Goal: Task Accomplishment & Management: Manage account settings

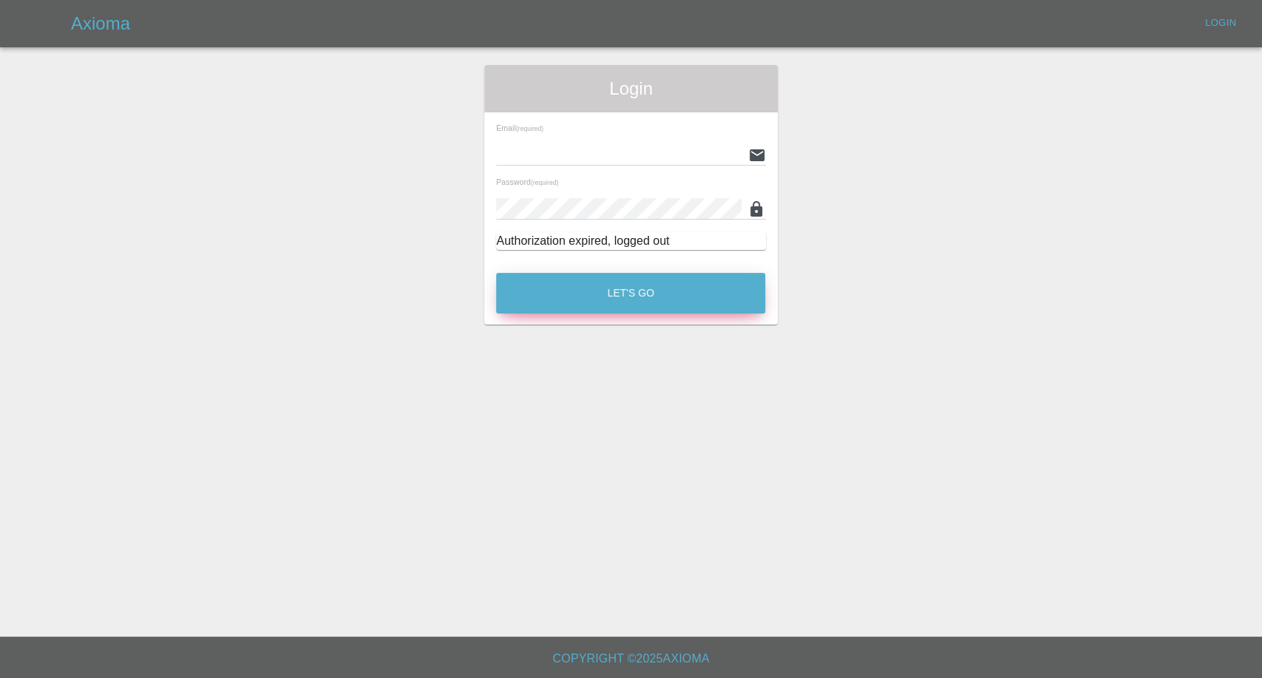
type input "afreen@axioma.co.uk"
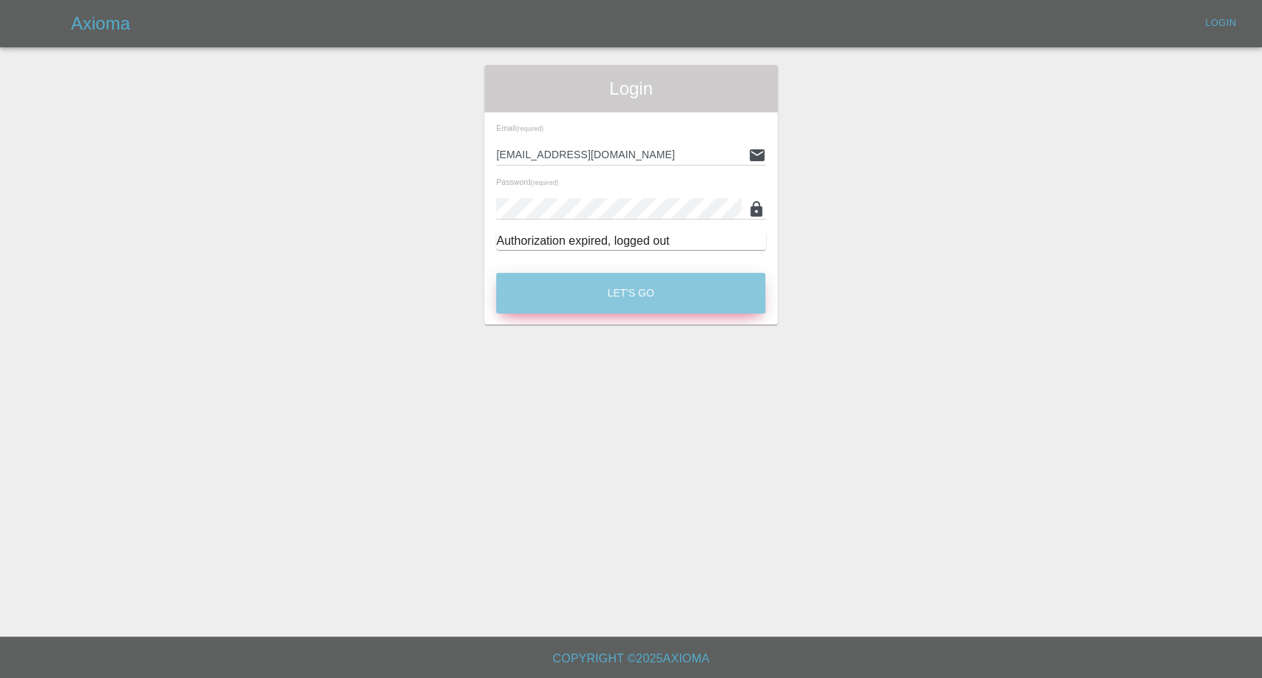
click at [639, 298] on button "Let's Go" at bounding box center [630, 293] width 269 height 41
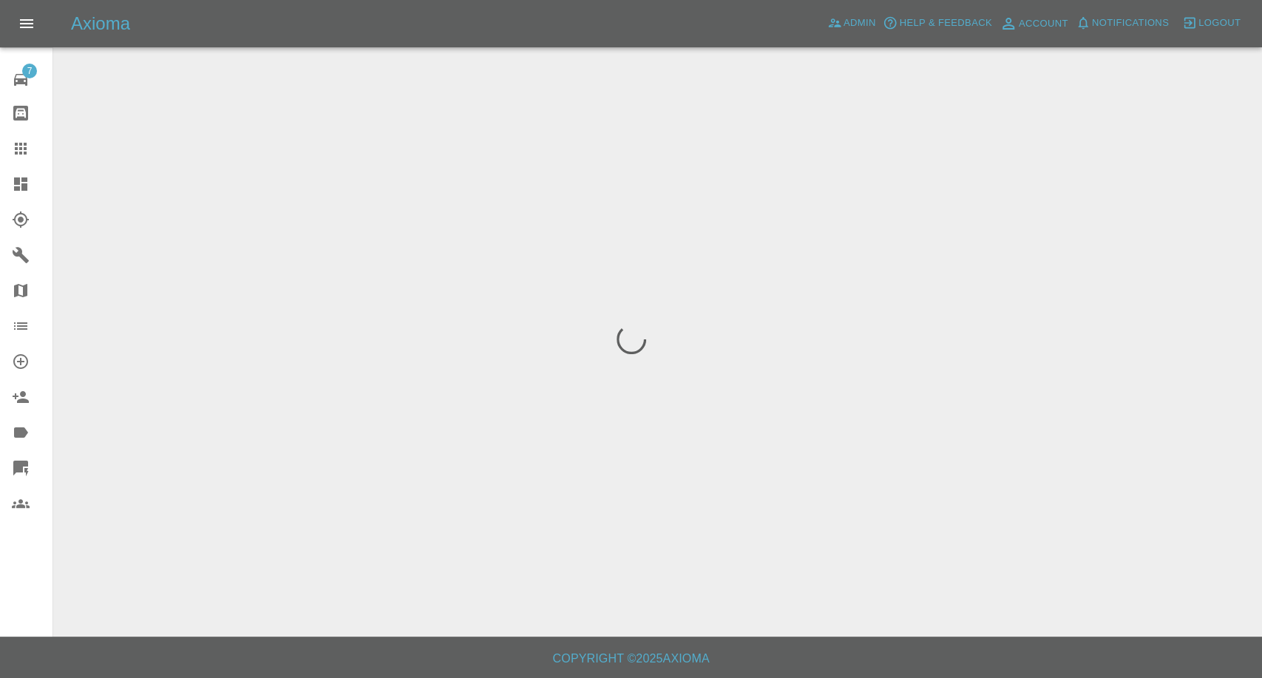
click at [21, 146] on icon at bounding box center [21, 149] width 18 height 18
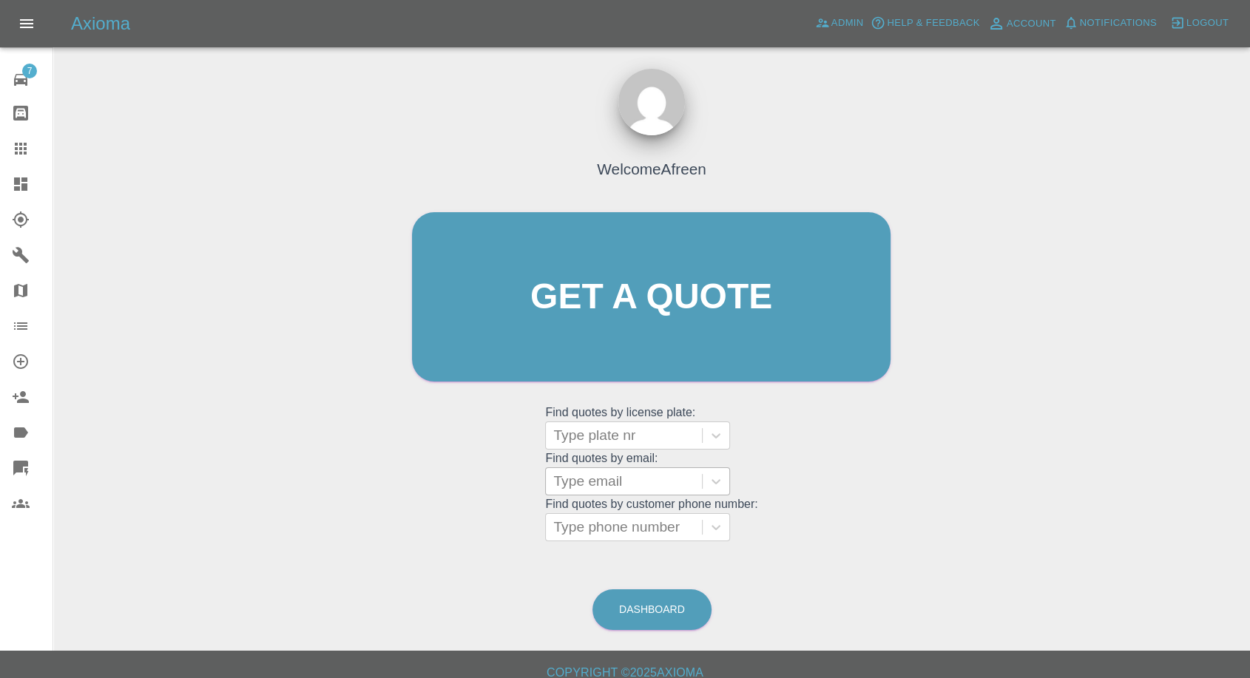
click at [654, 482] on div at bounding box center [623, 481] width 141 height 21
paste input ""sophie.adams@cdsinstall.com" <undefined>"
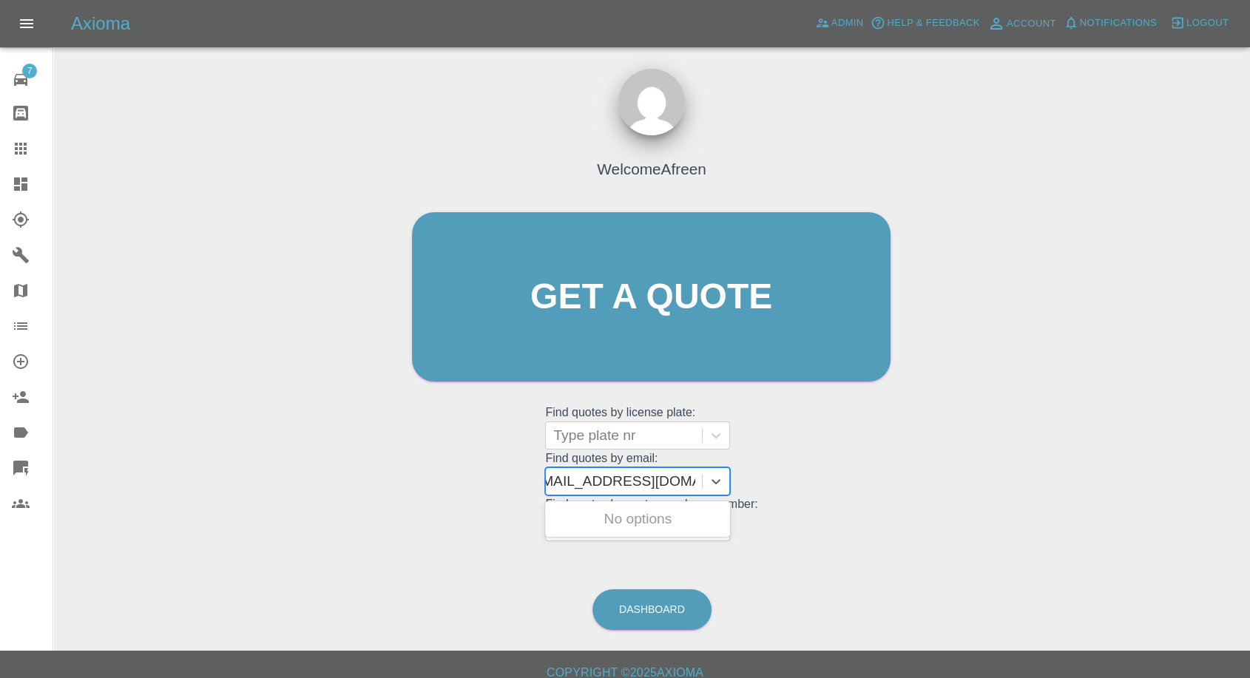
scroll to position [0, 130]
drag, startPoint x: 608, startPoint y: 478, endPoint x: 1213, endPoint y: 491, distance: 605.0
click at [1193, 498] on div "Welcome Afreen Get a quote Get a quote Find quotes by license plate: Type plate…" at bounding box center [651, 367] width 1173 height 531
type input "sophie.adams@cdsinstall.com"
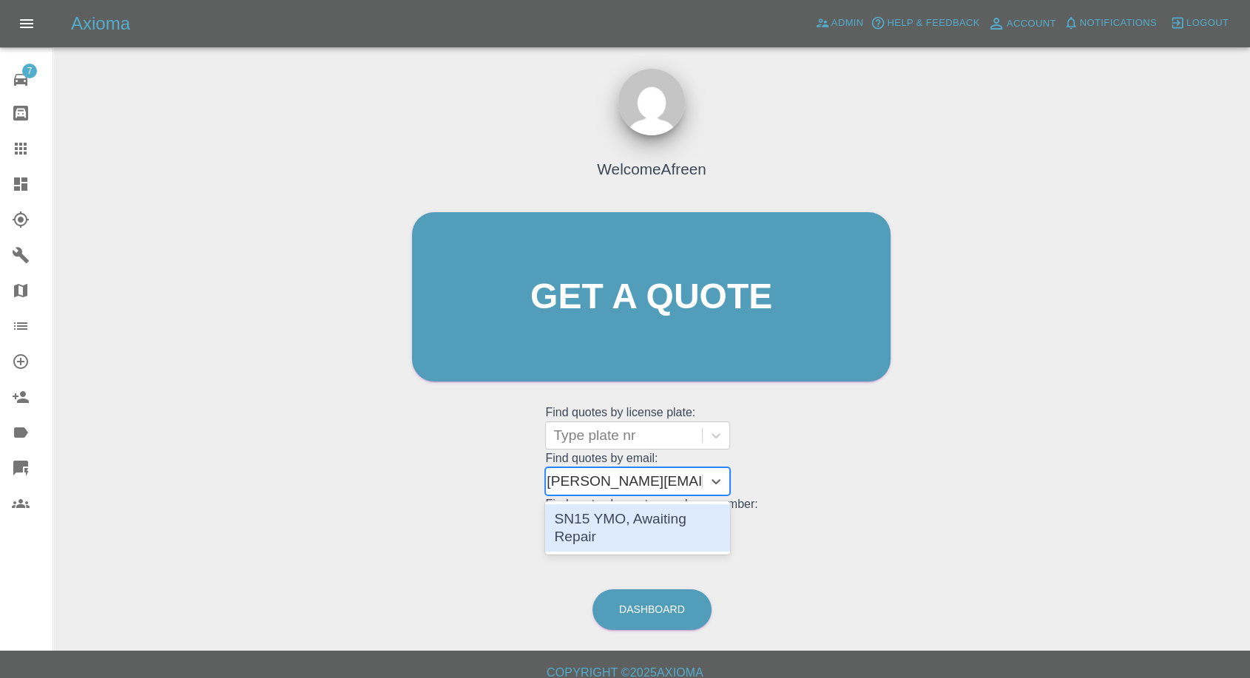
click at [681, 532] on div "SN15 YMO, Awaiting Repair" at bounding box center [637, 527] width 185 height 47
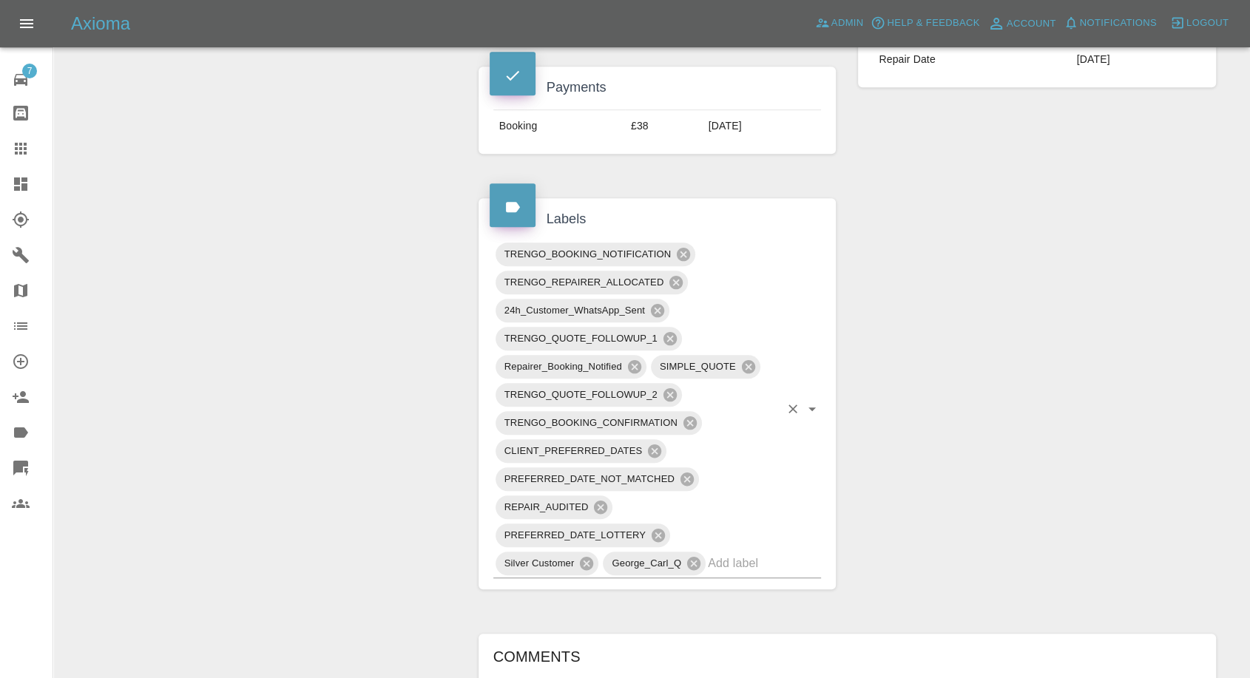
scroll to position [1068, 0]
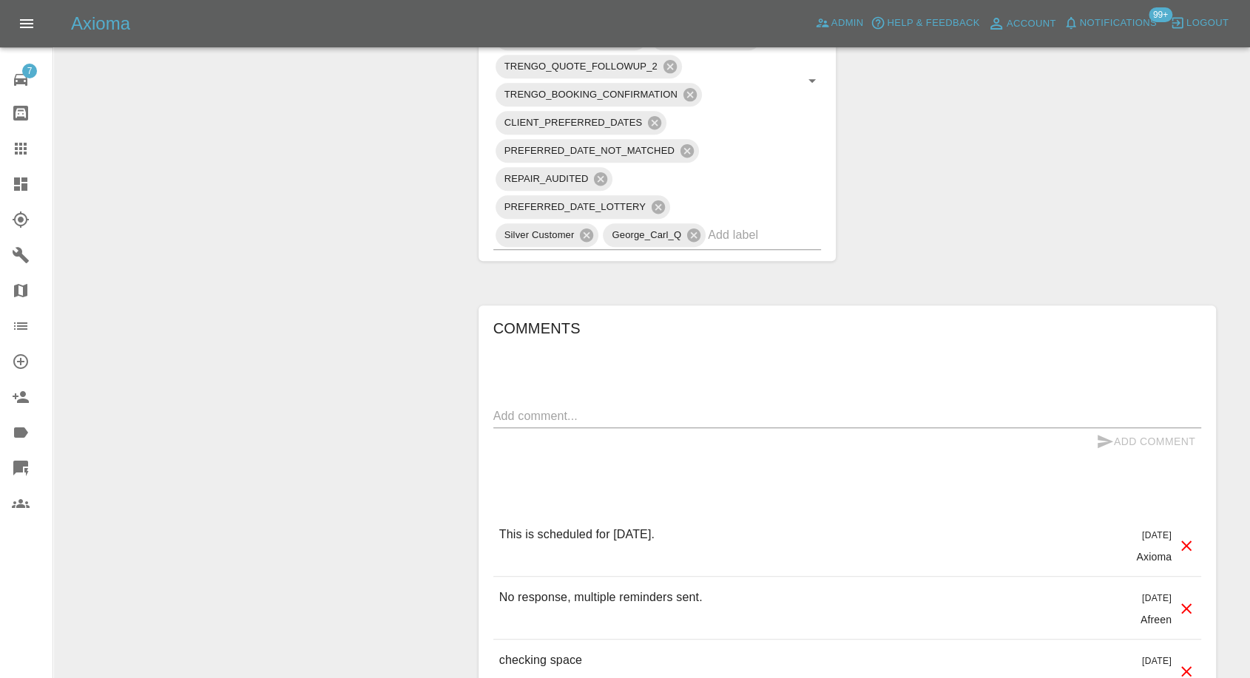
click at [24, 145] on icon at bounding box center [21, 149] width 12 height 12
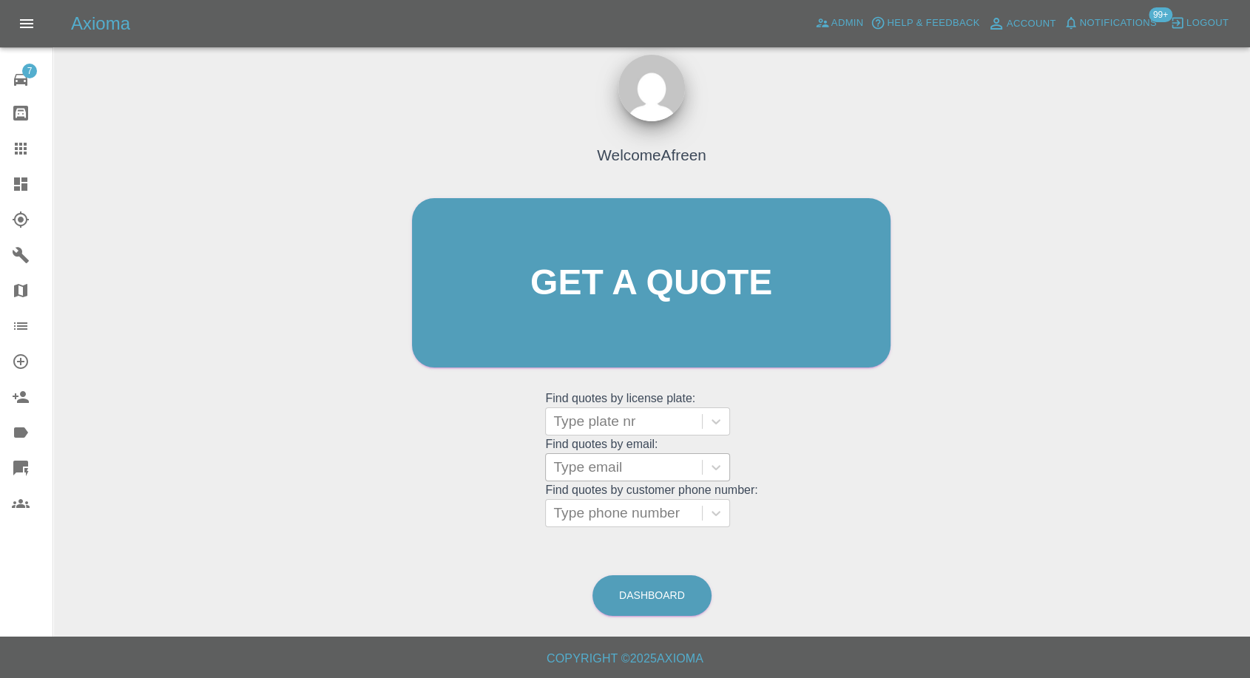
scroll to position [13, 0]
click at [626, 486] on grid "Find quotes by customer phone number: Type phone number" at bounding box center [651, 506] width 212 height 44
click at [627, 471] on div at bounding box center [623, 468] width 141 height 21
paste input ""maciejpilat@yahoo.co.uk" <undefined>"
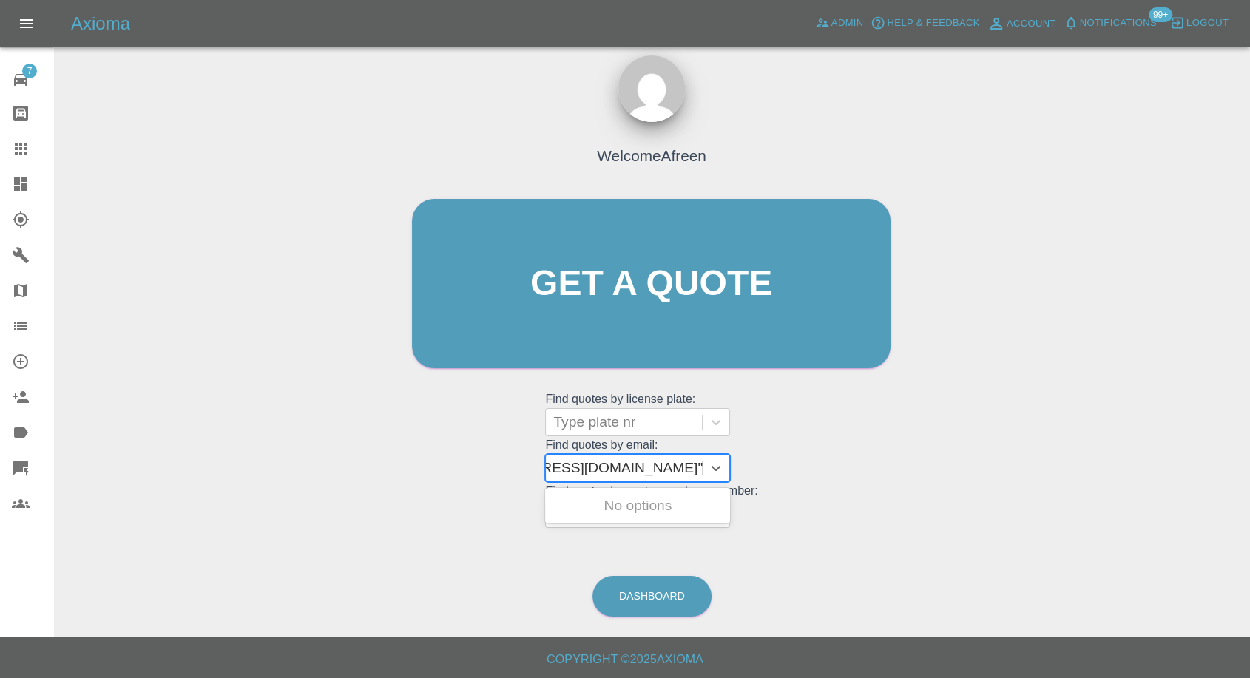
drag, startPoint x: 609, startPoint y: 467, endPoint x: 1261, endPoint y: 466, distance: 652.2
click at [1250, 470] on html "Axioma Admin Help & Feedback Account Notifications 99+ Logout 7 Repair home Bod…" at bounding box center [625, 333] width 1250 height 692
type input "maciejpilat@yahoo.co.uk"
click at [663, 507] on div "KM68FBA, Awaiting Repair" at bounding box center [637, 514] width 185 height 47
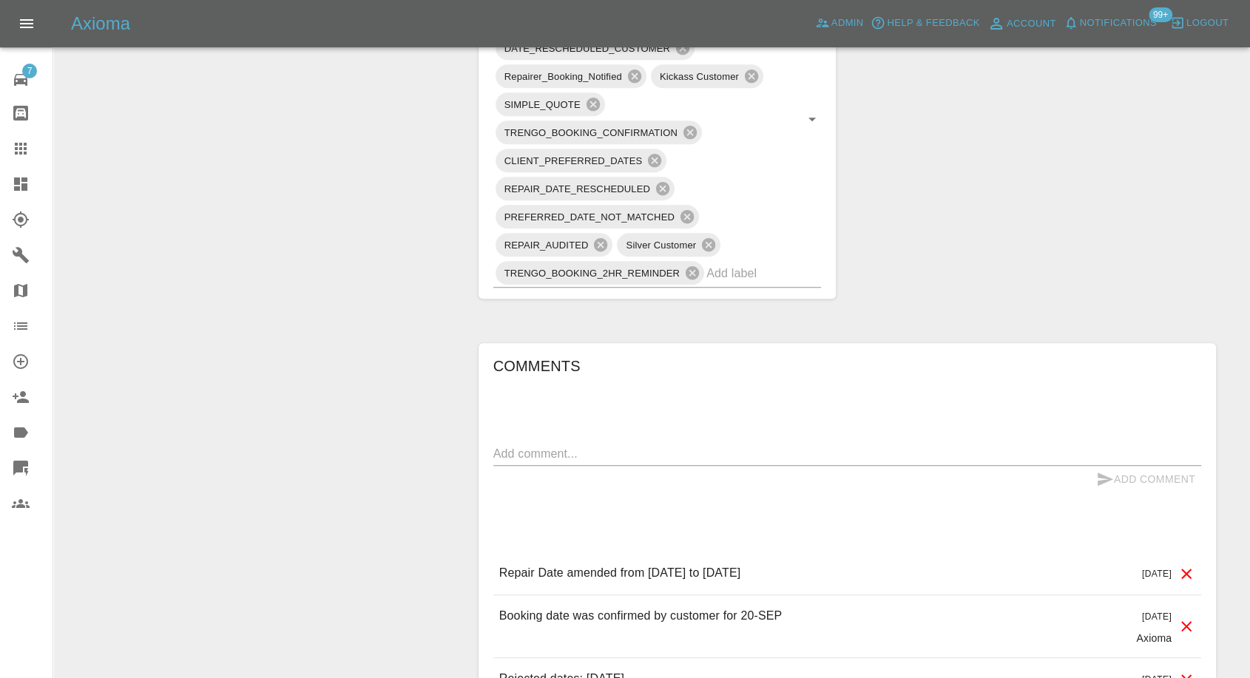
scroll to position [1068, 0]
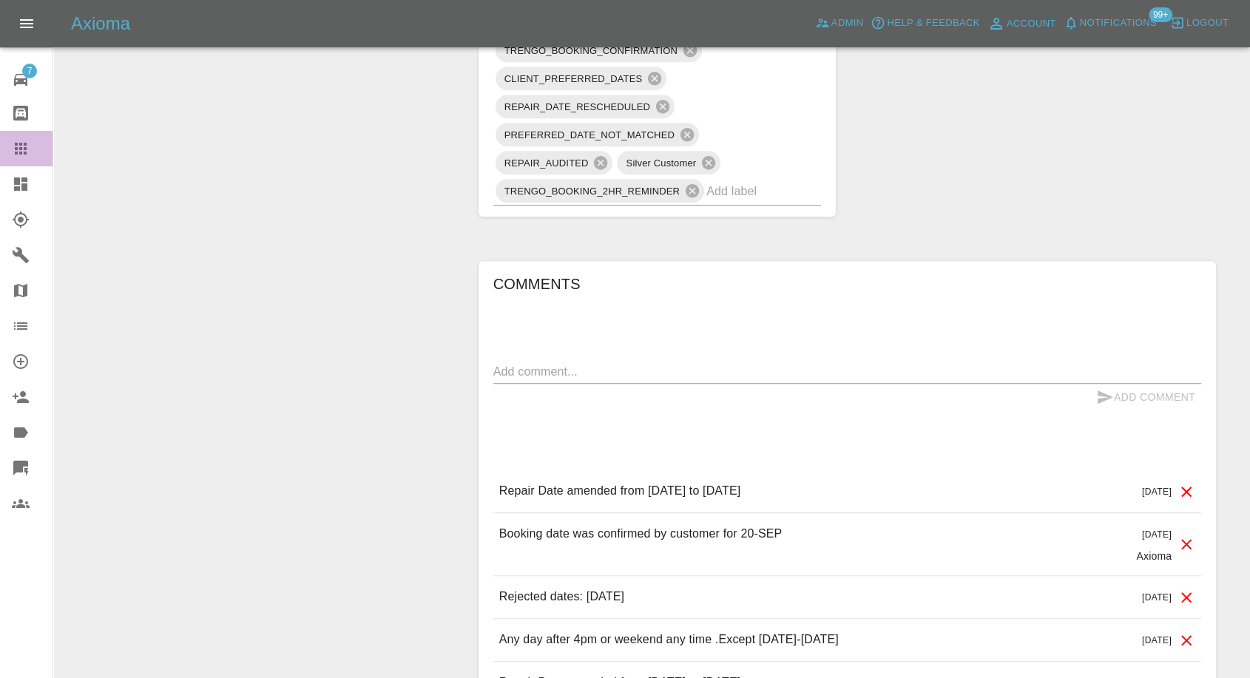
click at [5, 149] on link "Claims" at bounding box center [26, 148] width 53 height 35
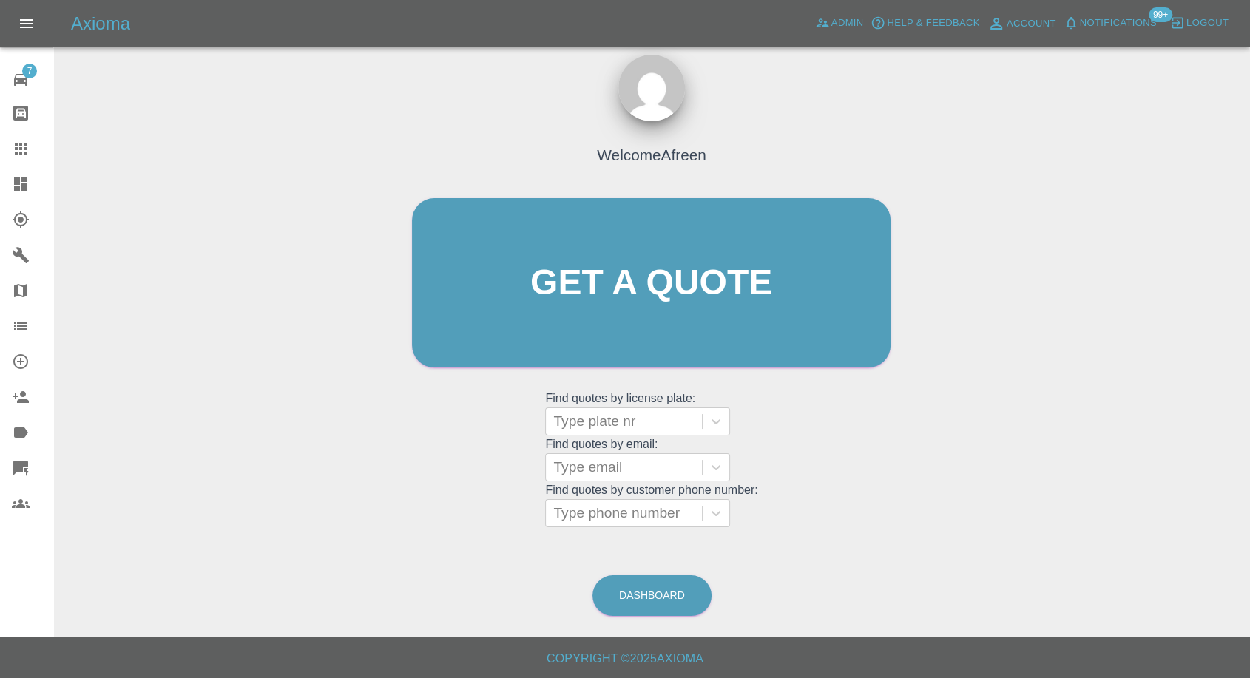
scroll to position [13, 0]
click at [580, 458] on div at bounding box center [623, 468] width 141 height 21
paste input ""charleskurdel99@gmail.com" <undefined>"
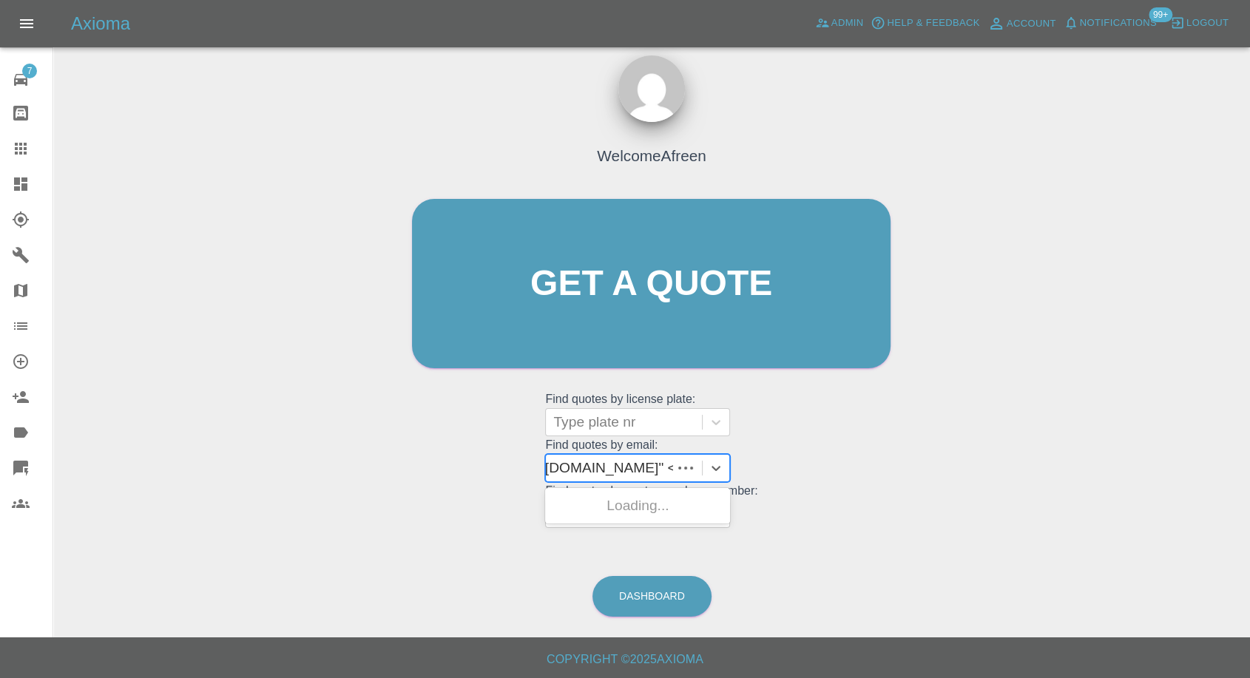
scroll to position [0, 121]
drag, startPoint x: 609, startPoint y: 468, endPoint x: 1000, endPoint y: 490, distance: 391.1
click at [1000, 490] on div "Welcome Afreen Get a quote Get a quote Find quotes by license plate: Type plate…" at bounding box center [651, 354] width 1173 height 531
type input "charleskurdel99@gmail.com"
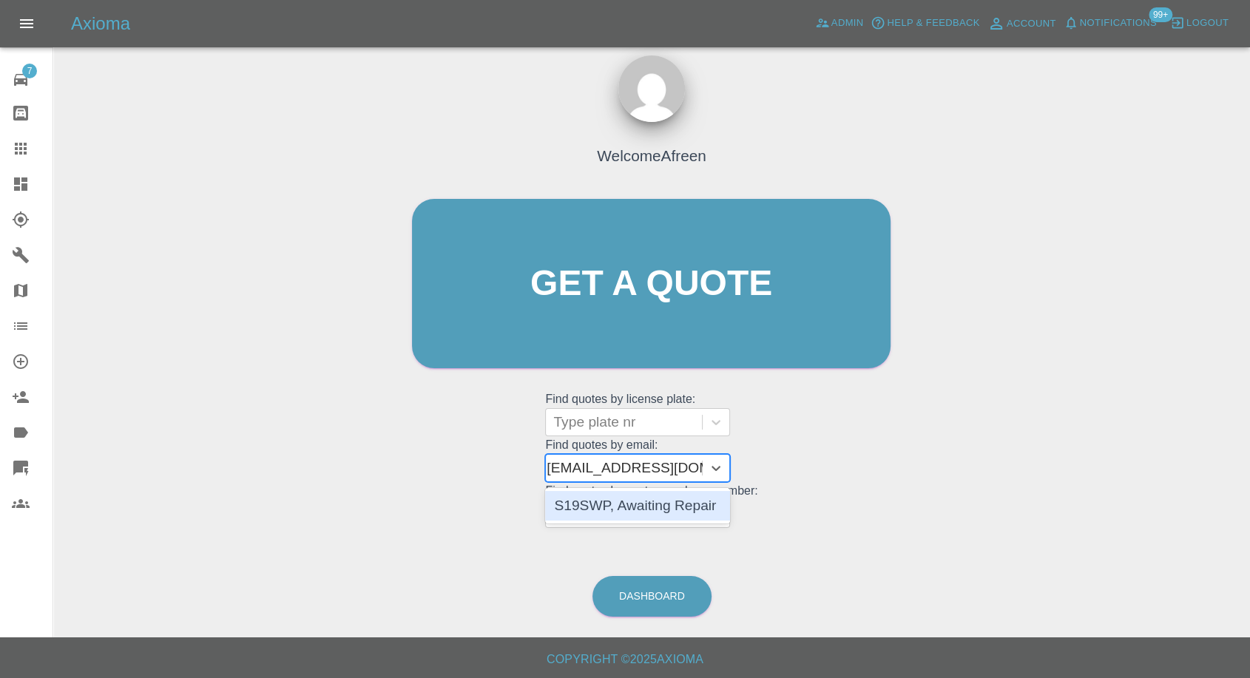
click at [701, 510] on div "S19SWP, Awaiting Repair" at bounding box center [637, 506] width 185 height 30
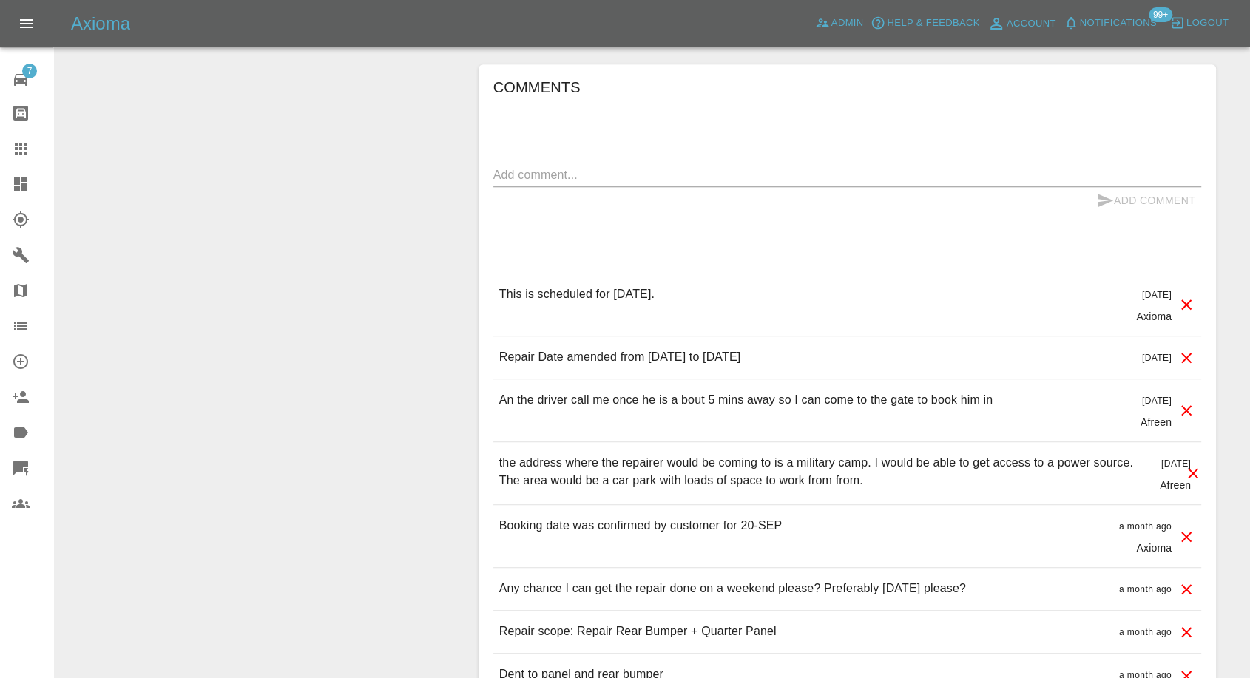
scroll to position [1396, 0]
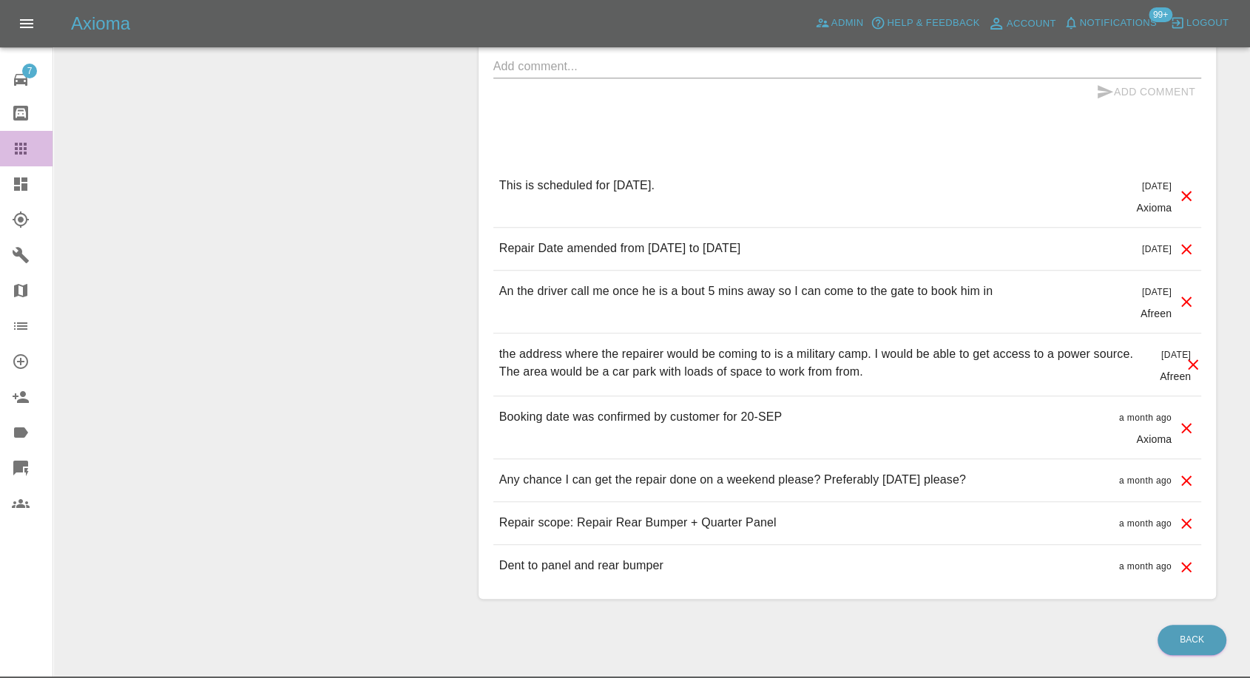
click at [16, 152] on icon at bounding box center [21, 149] width 12 height 12
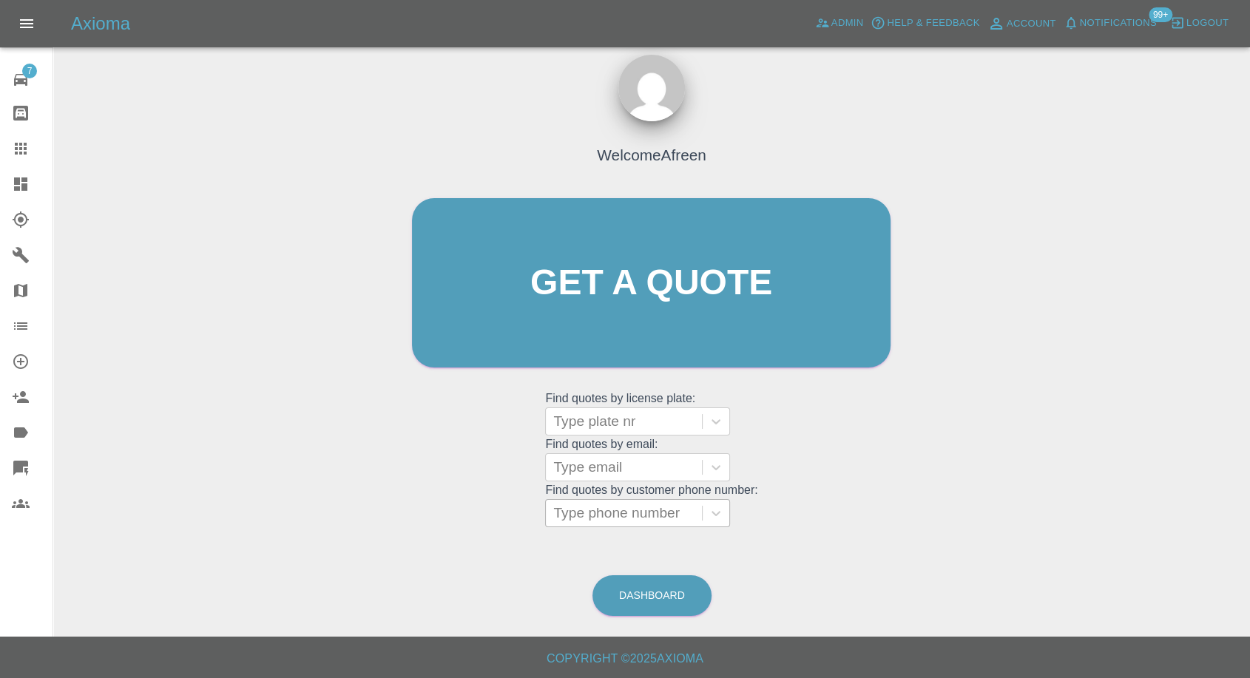
scroll to position [13, 0]
click at [628, 463] on div at bounding box center [623, 468] width 141 height 21
paste input ""rwordingham@yahoo.co.uk" <undefined>"
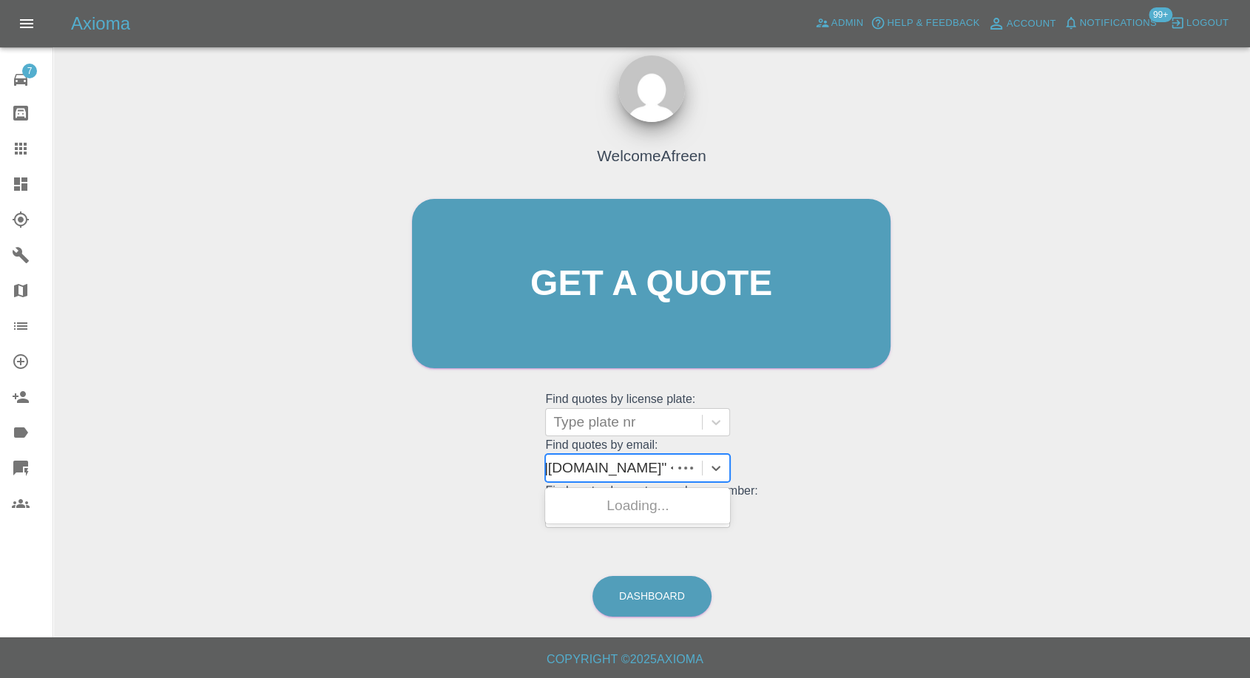
scroll to position [0, 118]
drag, startPoint x: 608, startPoint y: 464, endPoint x: 1261, endPoint y: 402, distance: 655.9
click at [1250, 419] on html "Axioma Admin Help & Feedback Account Notifications 99+ Logout 7 Repair home Bod…" at bounding box center [625, 333] width 1250 height 692
type input "rwordingham@yahoo.co.uk"
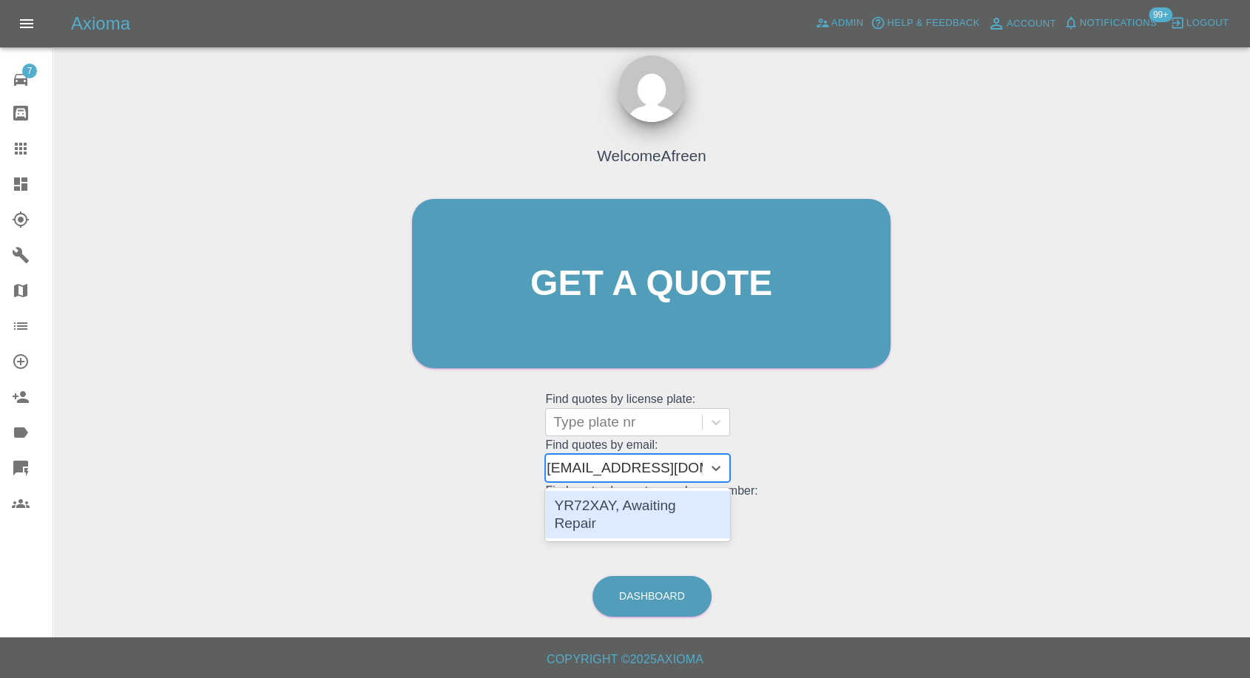
click at [626, 512] on div "YR72XAY, Awaiting Repair" at bounding box center [637, 514] width 185 height 47
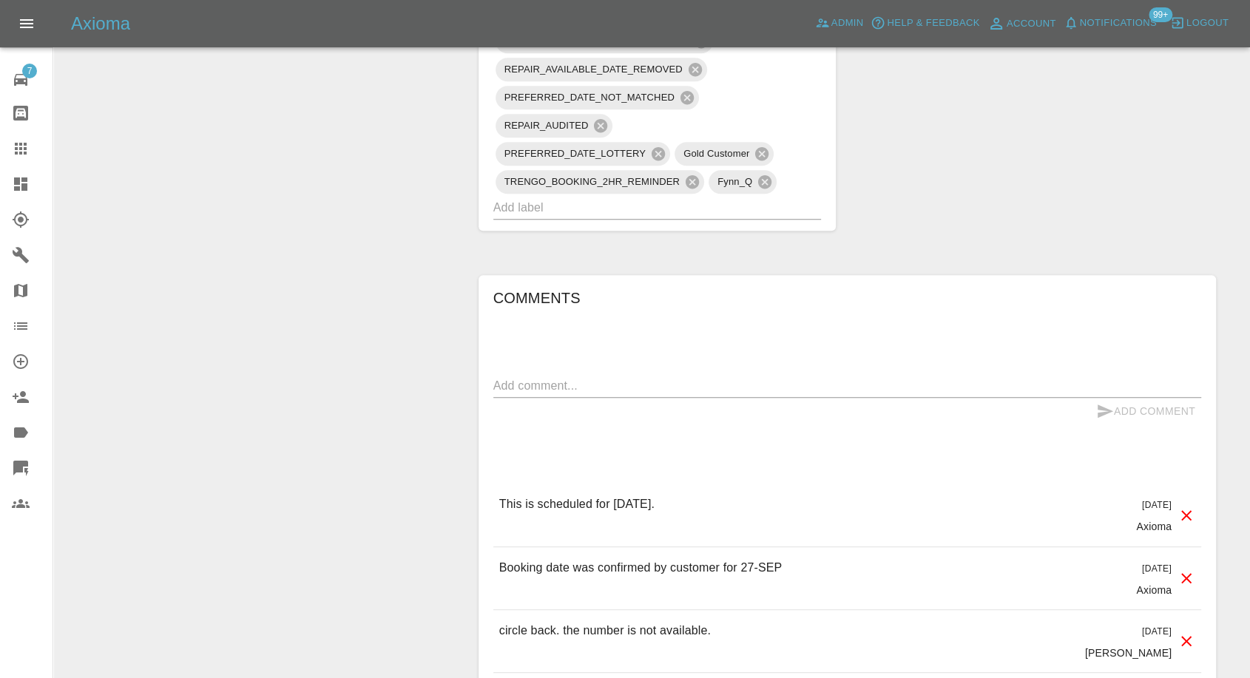
scroll to position [1232, 0]
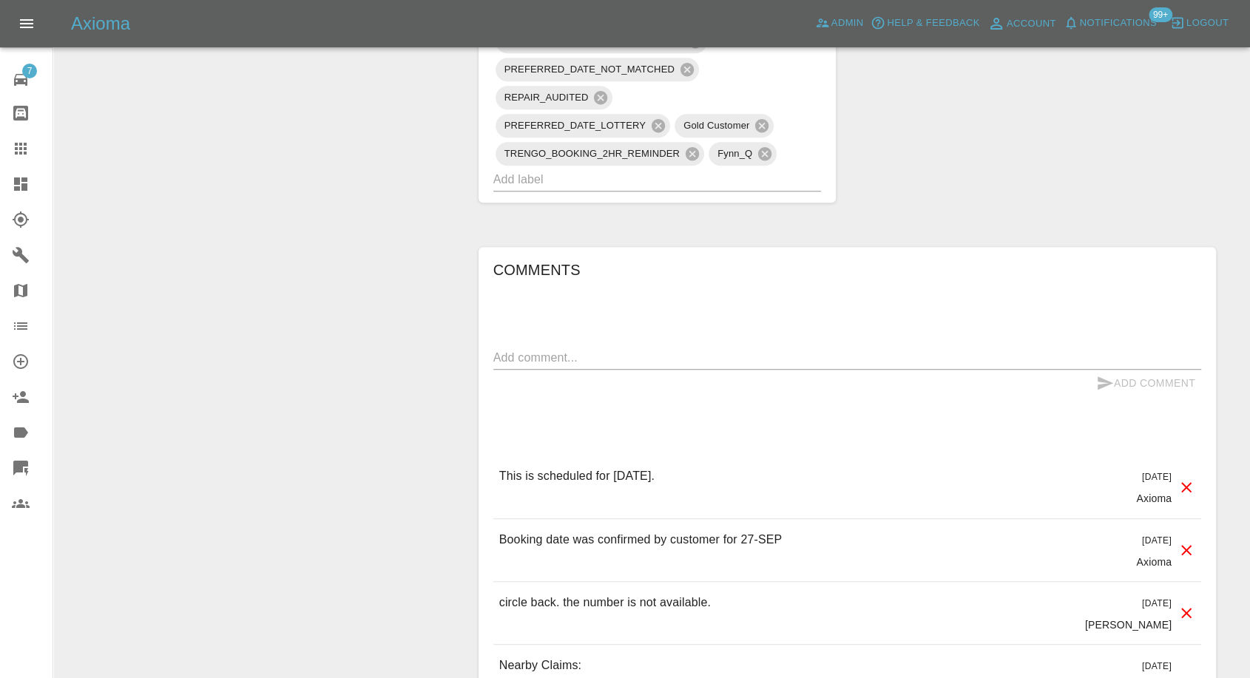
drag, startPoint x: 16, startPoint y: 144, endPoint x: 47, endPoint y: 146, distance: 30.4
click at [17, 144] on icon at bounding box center [21, 149] width 12 height 12
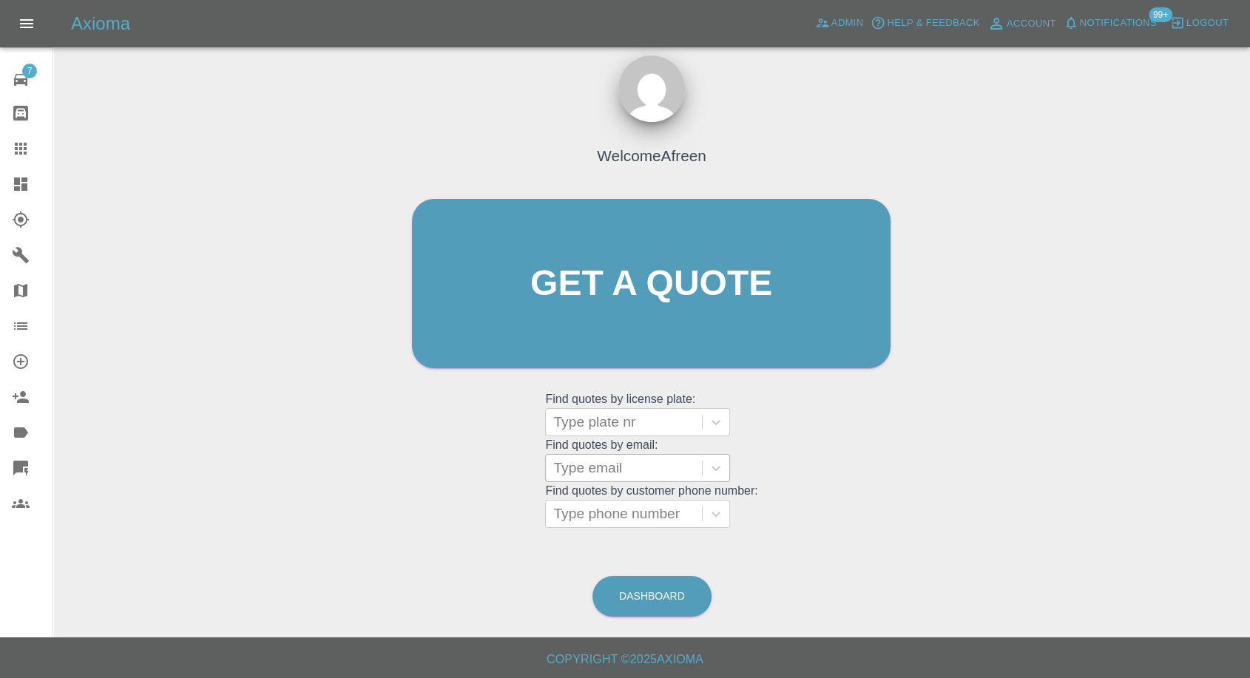
click at [603, 463] on div at bounding box center [623, 468] width 141 height 21
paste input ""seanprentice.uk@gmail.com" <undefined>"
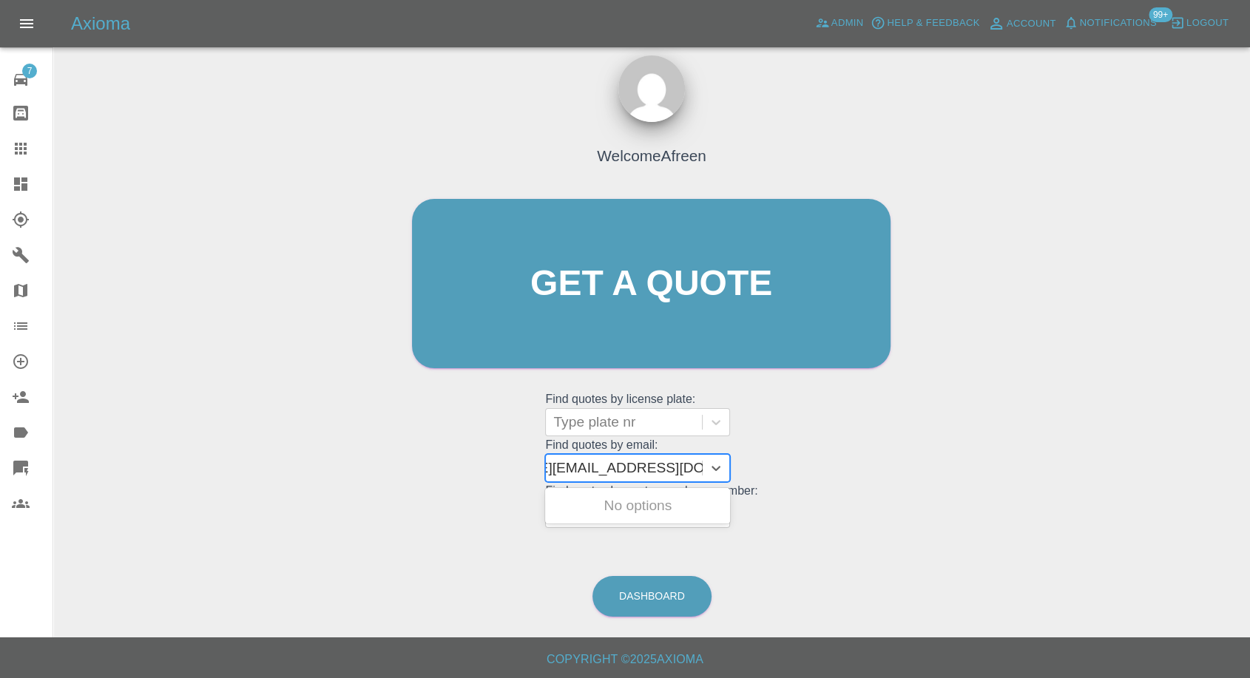
drag, startPoint x: 611, startPoint y: 469, endPoint x: 1261, endPoint y: 524, distance: 652.3
click at [1250, 533] on html "Axioma Admin Help & Feedback Account Notifications 99+ Logout 7 Repair home Bod…" at bounding box center [625, 333] width 1250 height 692
type input "seanprentice.uk@gmail.com"
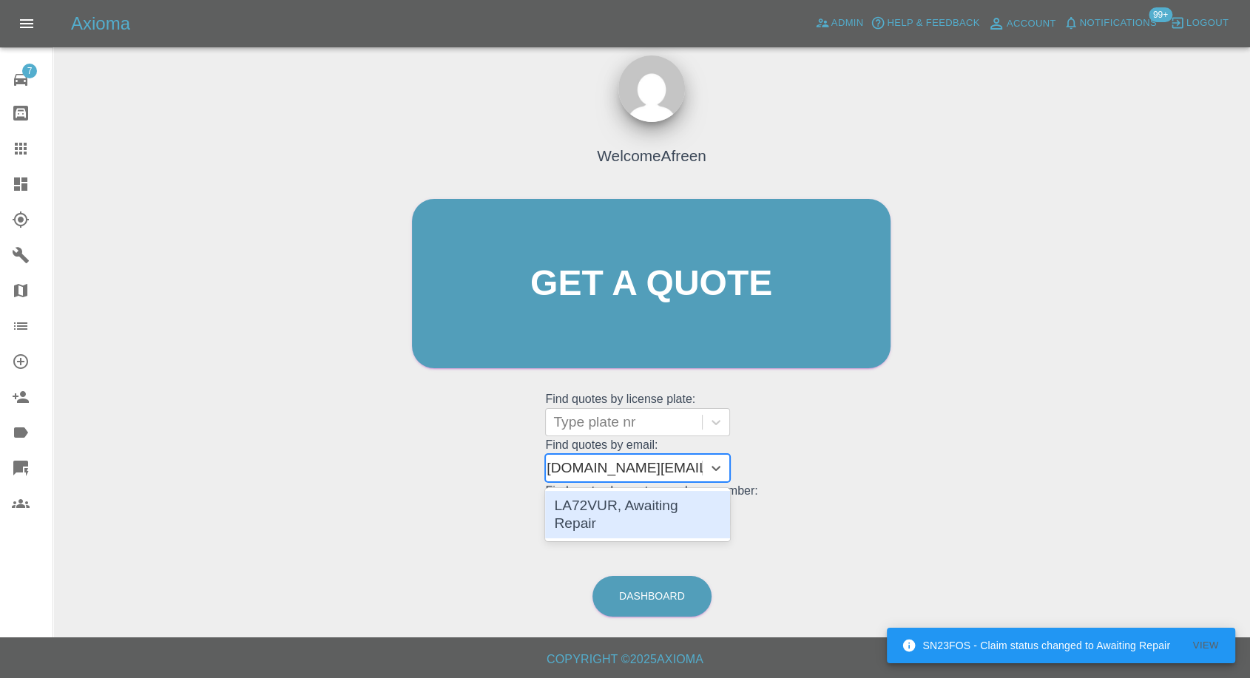
click at [635, 504] on div "LA72VUR, Awaiting Repair" at bounding box center [637, 514] width 185 height 47
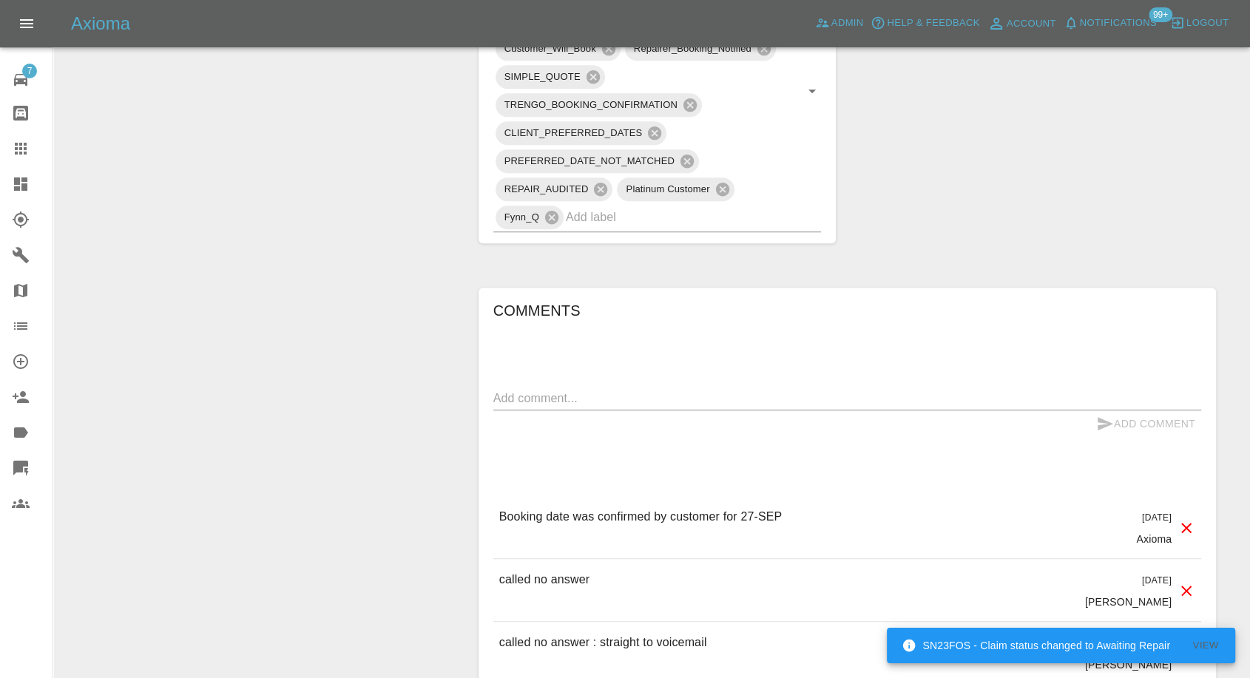
scroll to position [1068, 0]
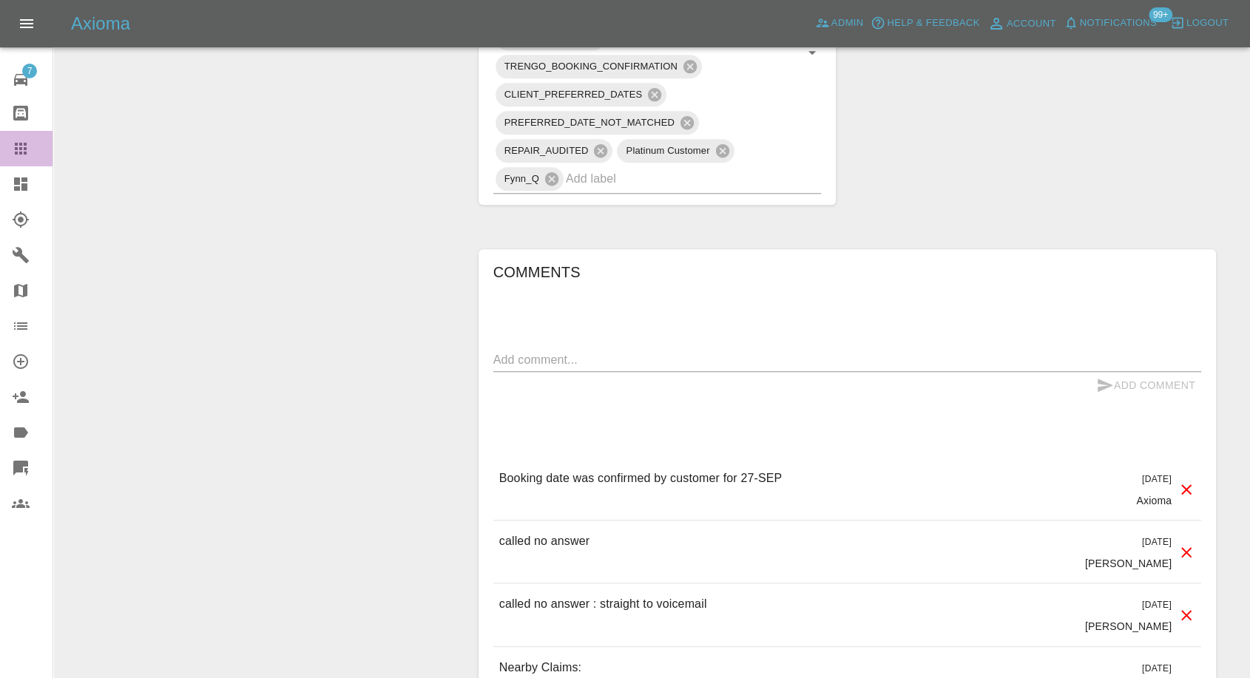
click at [12, 151] on icon at bounding box center [21, 149] width 18 height 18
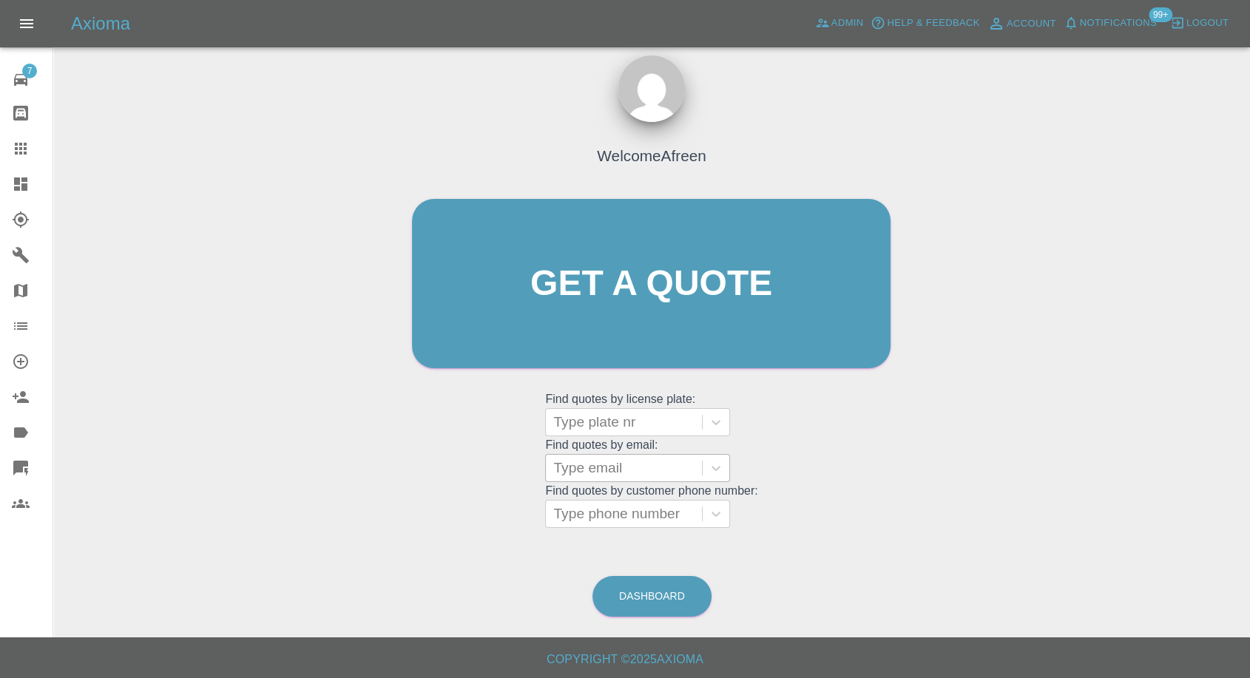
click at [636, 475] on div at bounding box center [623, 468] width 141 height 21
paste input ""enriu@hotmail.com" <undefined>"
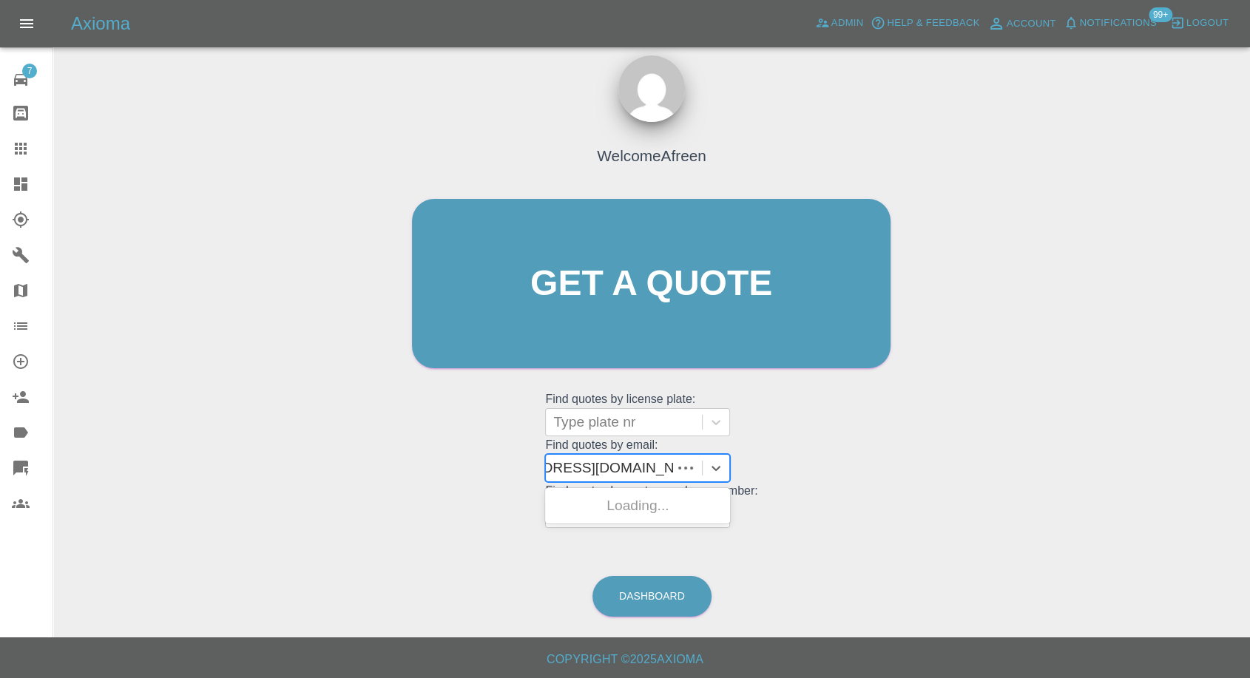
scroll to position [0, 71]
drag, startPoint x: 609, startPoint y: 470, endPoint x: 1261, endPoint y: 382, distance: 658.0
click at [1250, 383] on html "Axioma Admin Help & Feedback Account Notifications 99+ Logout 7 Repair home Bod…" at bounding box center [625, 333] width 1250 height 692
type input "enriu@hotmail.com"
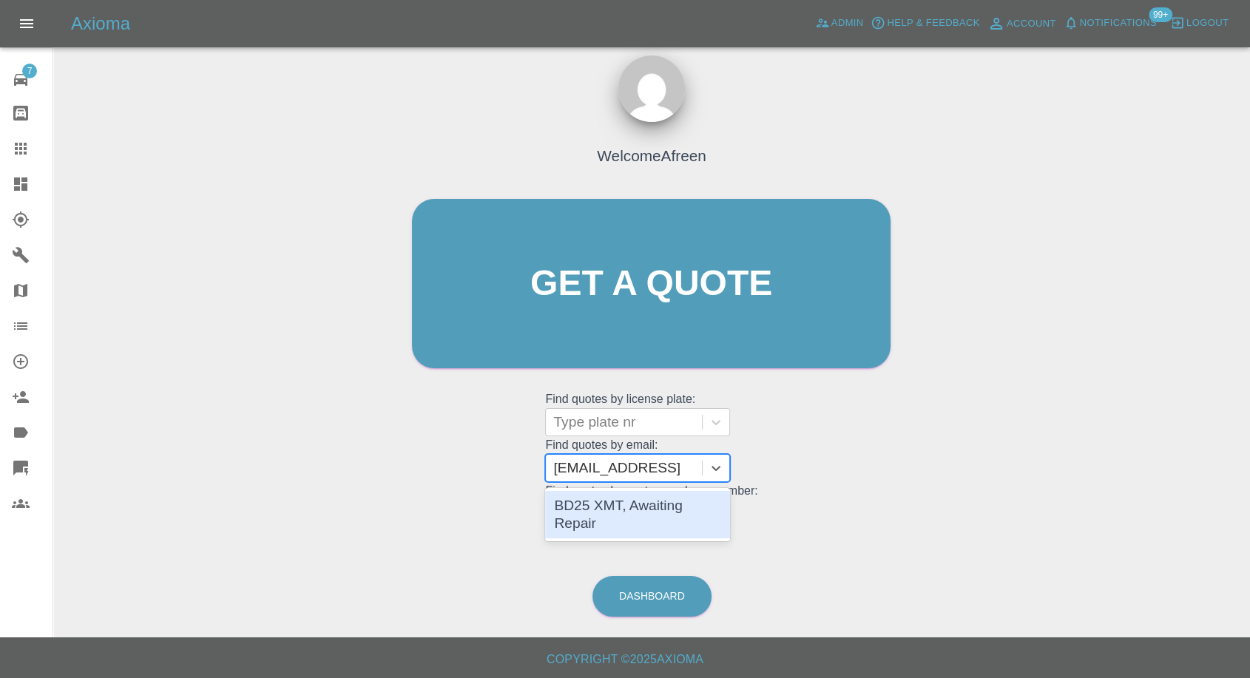
click at [645, 517] on div "BD25 XMT, Awaiting Repair" at bounding box center [637, 514] width 185 height 47
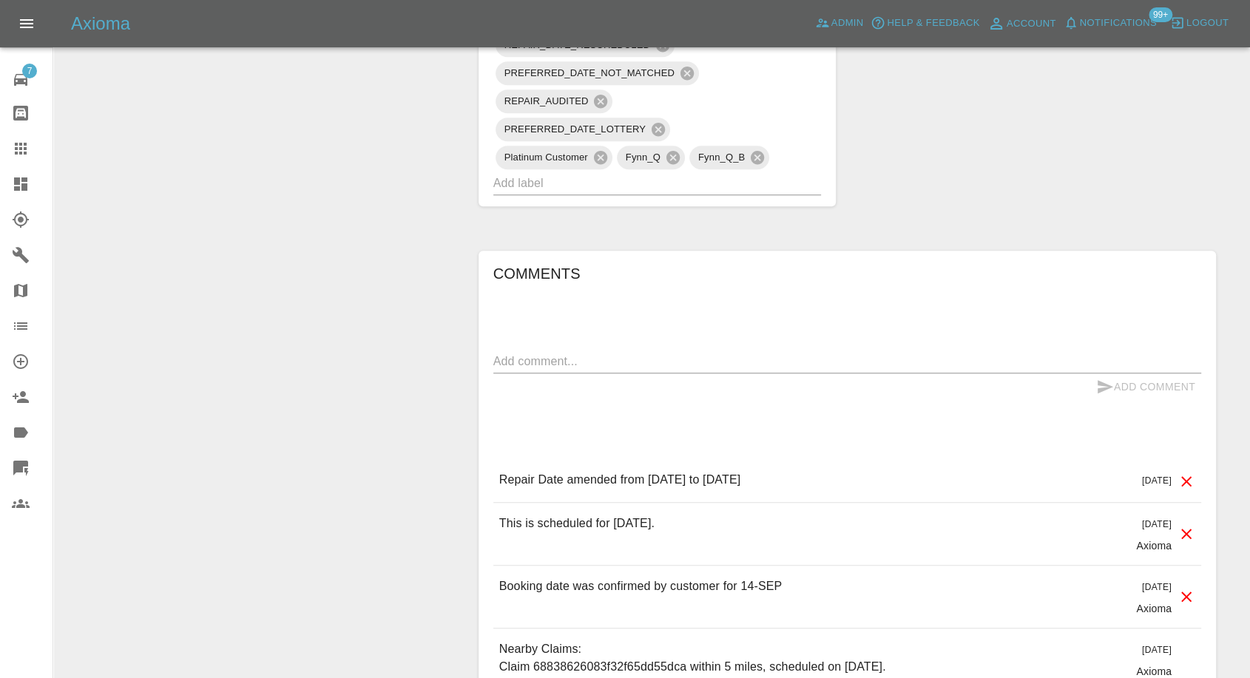
scroll to position [1232, 0]
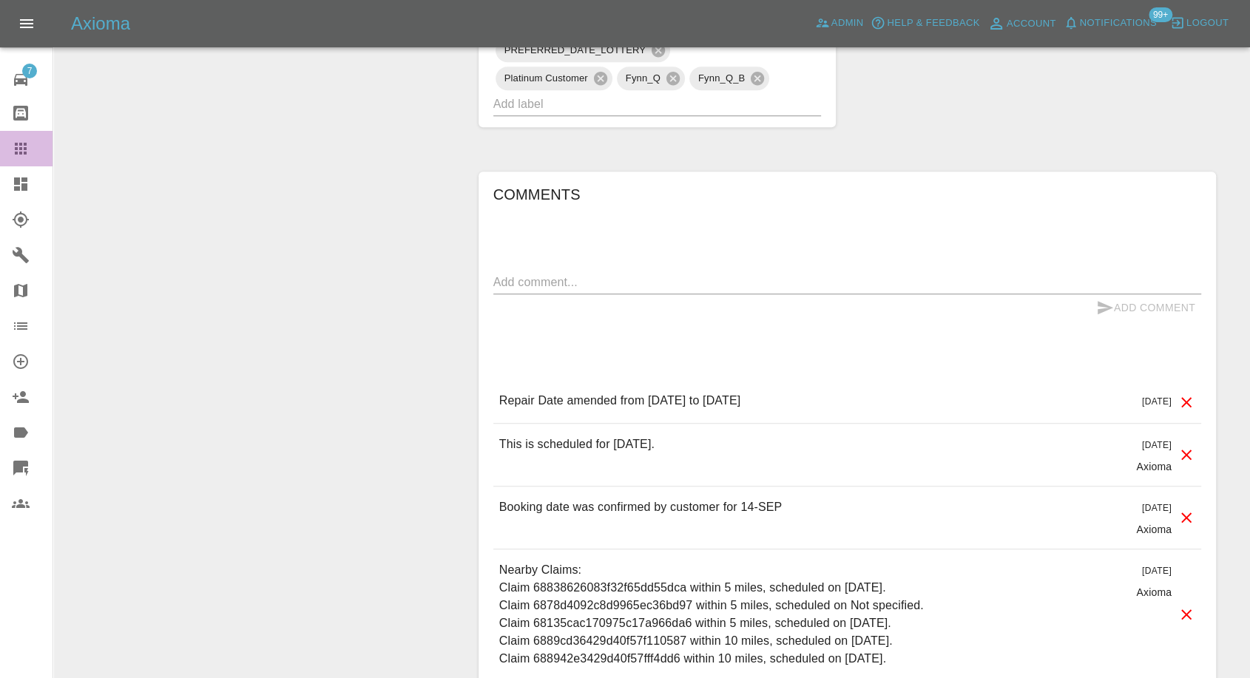
click at [20, 150] on icon at bounding box center [21, 149] width 18 height 18
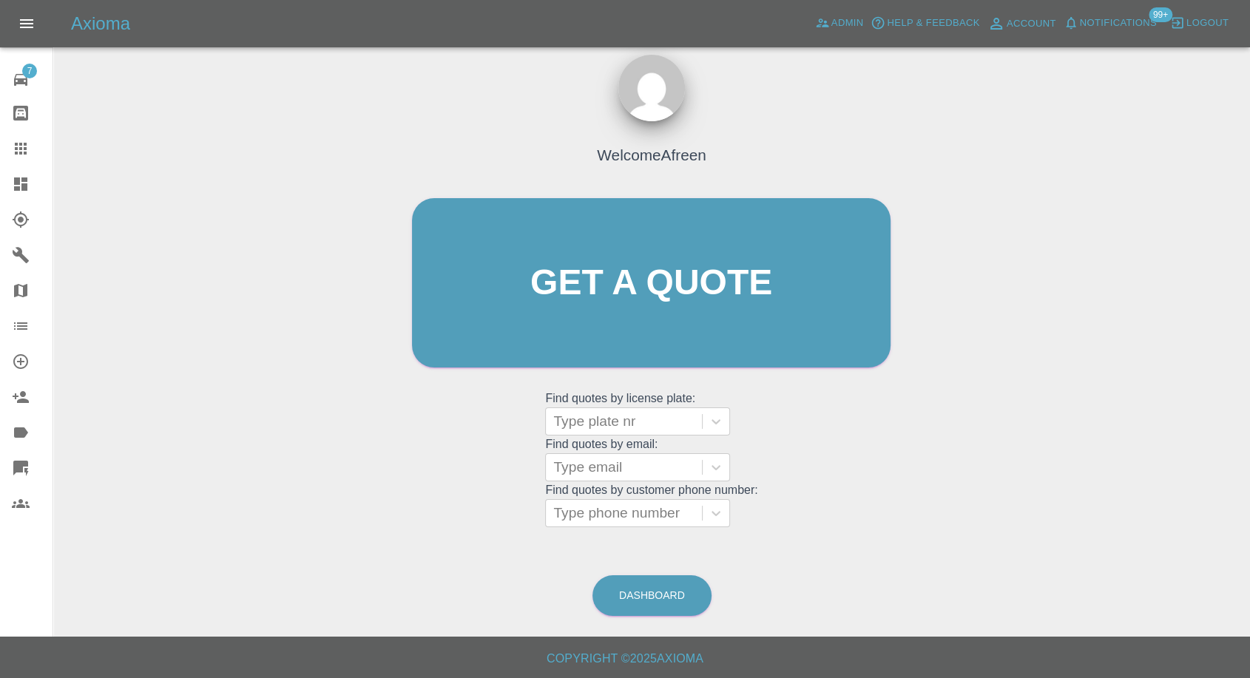
scroll to position [13, 0]
click at [633, 452] on grid "Find quotes by license plate: Type plate nr Find quotes by email: Type email Fi…" at bounding box center [651, 459] width 212 height 138
click at [612, 475] on div at bounding box center [623, 468] width 141 height 21
paste input ""antonyheppel61@gmail.com" <undefined>"
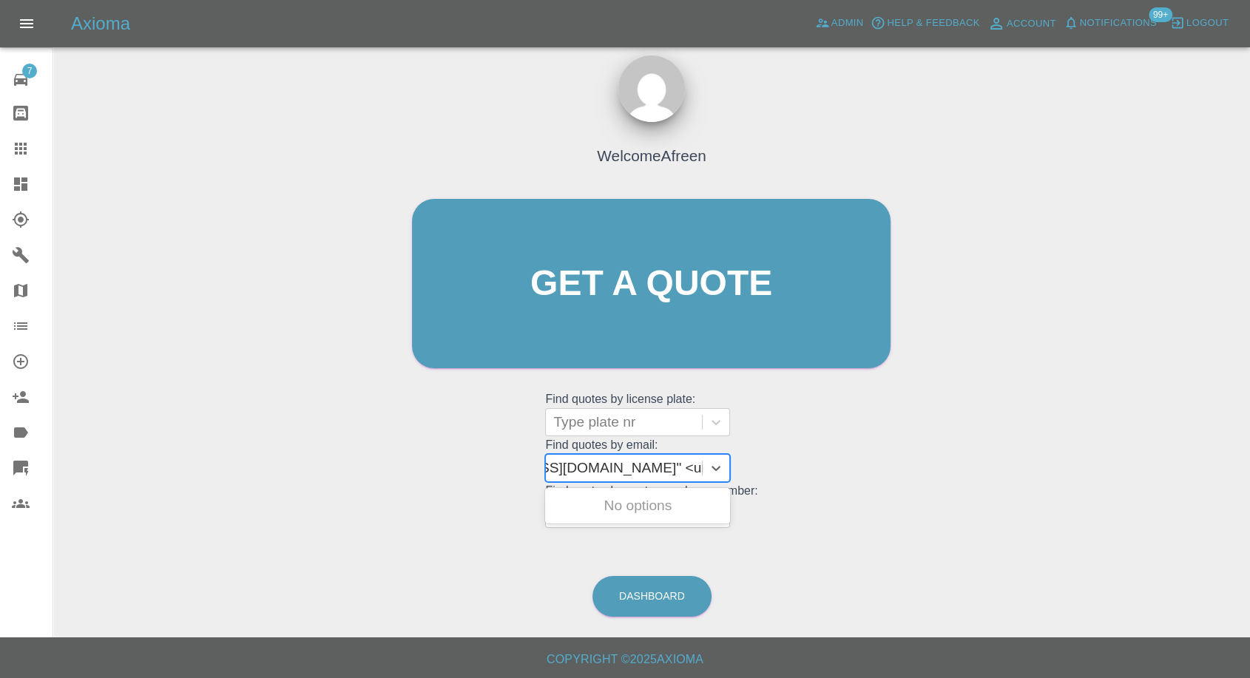
drag, startPoint x: 611, startPoint y: 467, endPoint x: 1261, endPoint y: 305, distance: 670.0
click at [1250, 362] on html "Axioma Admin Help & Feedback Account Notifications 99+ Logout 7 Repair home Bod…" at bounding box center [625, 333] width 1250 height 692
type input "antonyheppel61@gmail.com"
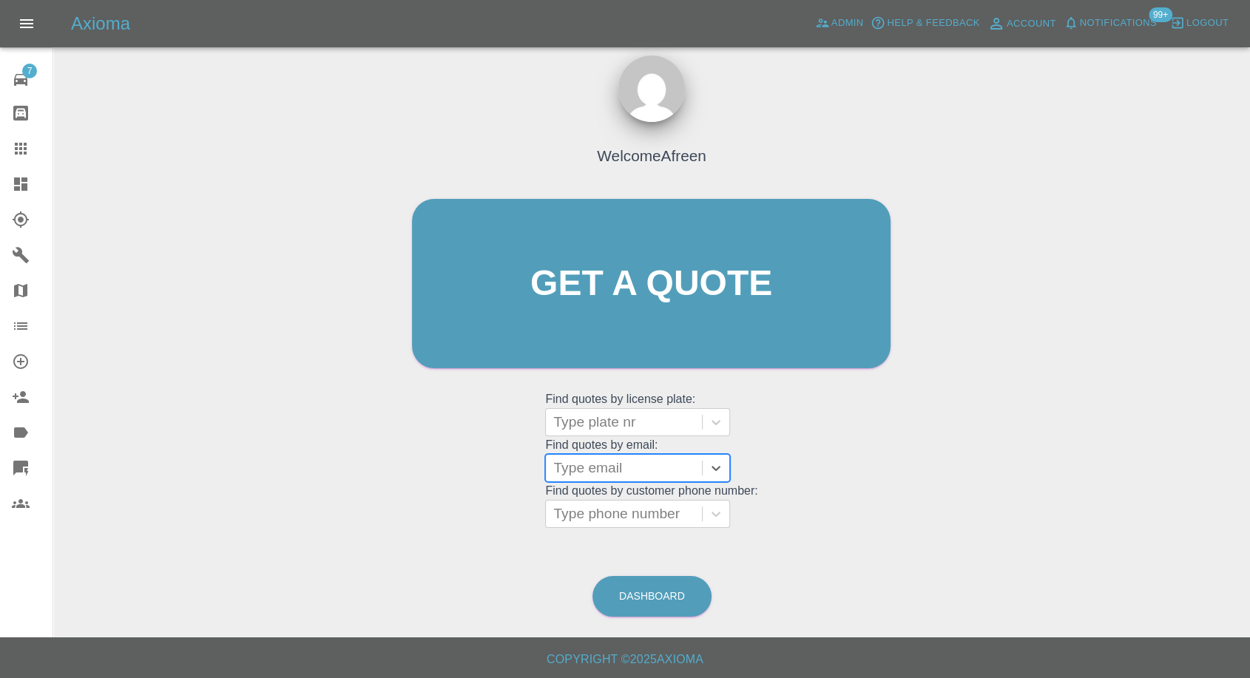
paste input ""andythfc375@gmail.com" <undefined>"
drag, startPoint x: 604, startPoint y: 465, endPoint x: 1261, endPoint y: 430, distance: 657.6
click at [1250, 433] on html "Axioma Admin Help & Feedback Account Notifications 99+ Logout 7 Repair home Bod…" at bounding box center [625, 333] width 1250 height 692
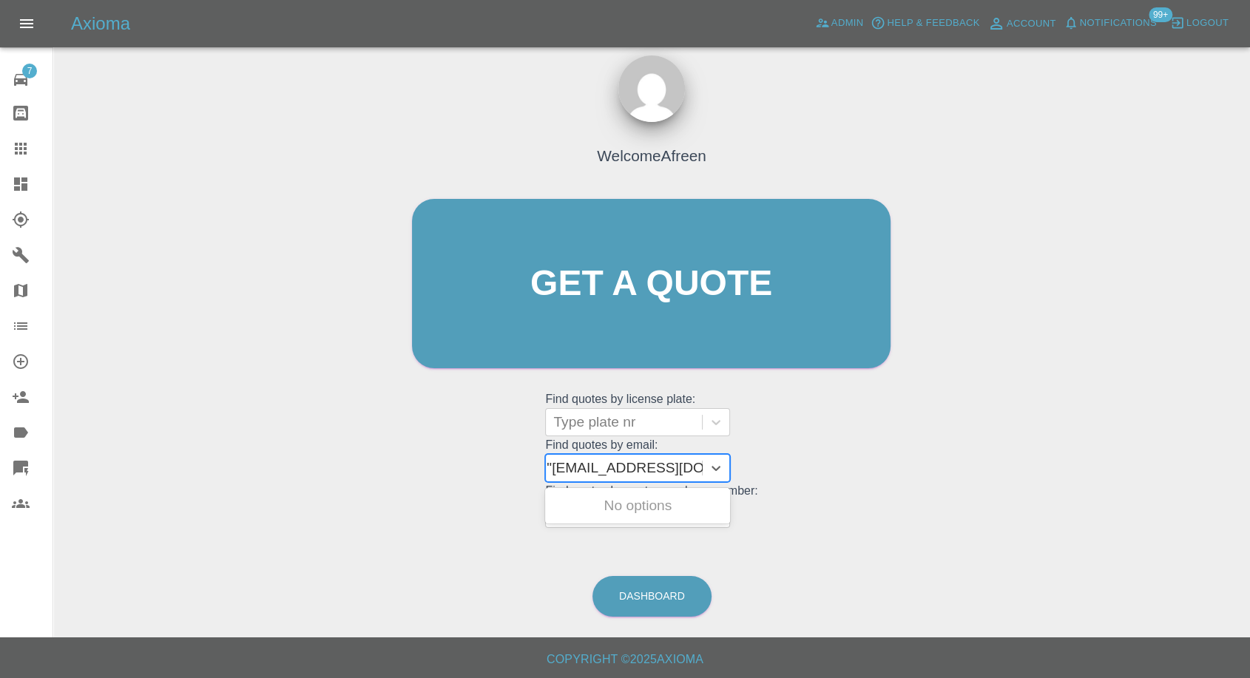
type input "andythfc375@gmail.com"
click at [641, 515] on div "SPU 75R, Awaiting Repair" at bounding box center [637, 506] width 185 height 30
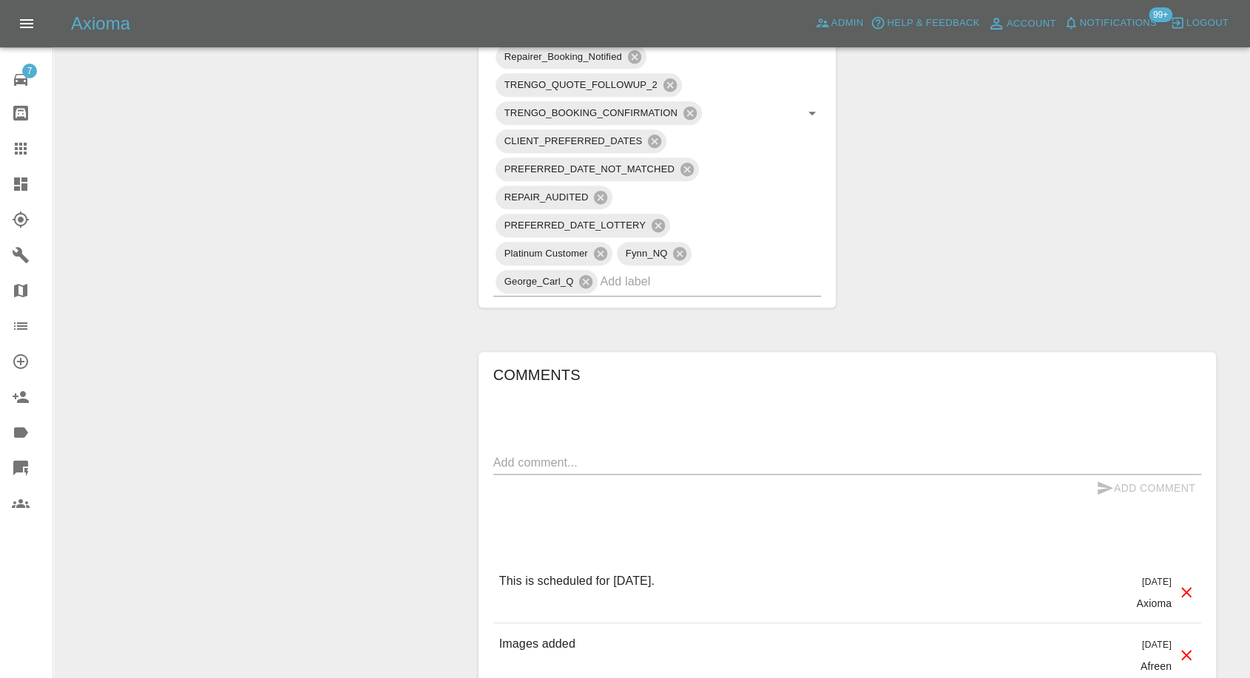
scroll to position [1232, 0]
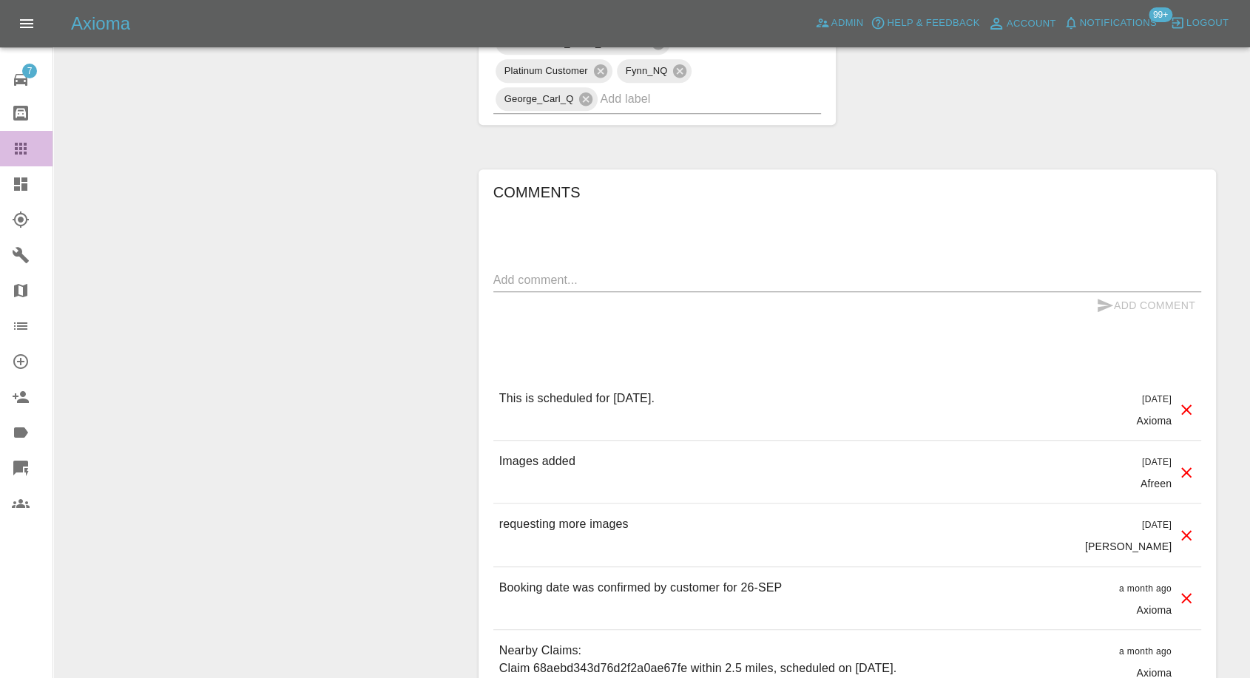
click at [24, 147] on icon at bounding box center [21, 149] width 12 height 12
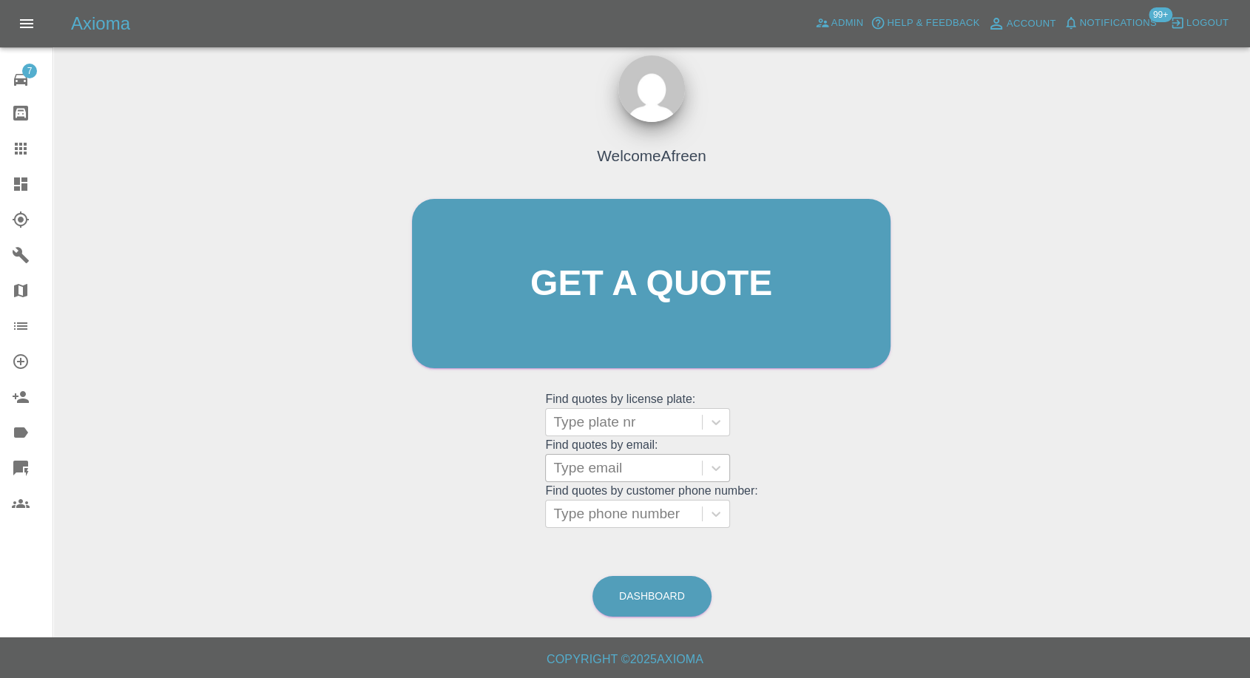
click at [620, 463] on div at bounding box center [623, 468] width 141 height 21
paste input ""spock1967@hotmail.co.uk" <undefined>"
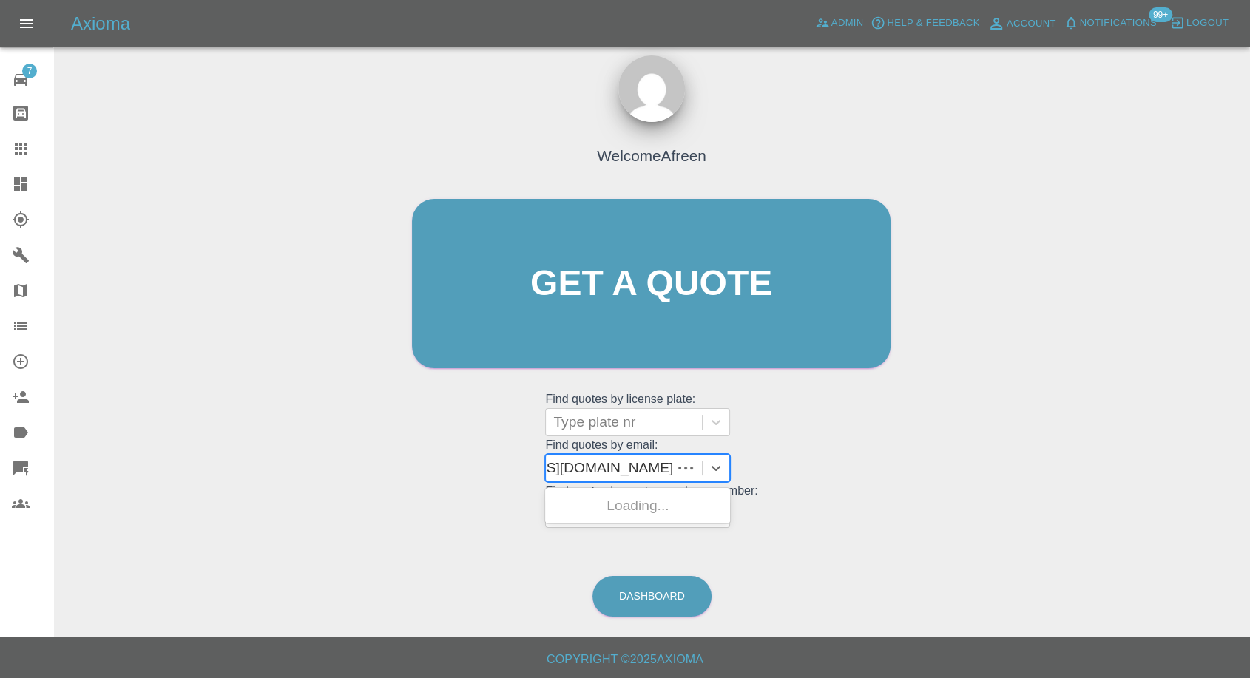
scroll to position [0, 106]
drag, startPoint x: 607, startPoint y: 467, endPoint x: 1261, endPoint y: 479, distance: 653.8
click at [1250, 483] on html "Axioma Admin Help & Feedback Account Notifications 99+ Logout 7 Repair home Bod…" at bounding box center [625, 333] width 1250 height 692
type input "spock1967@hotmail.co.uk"
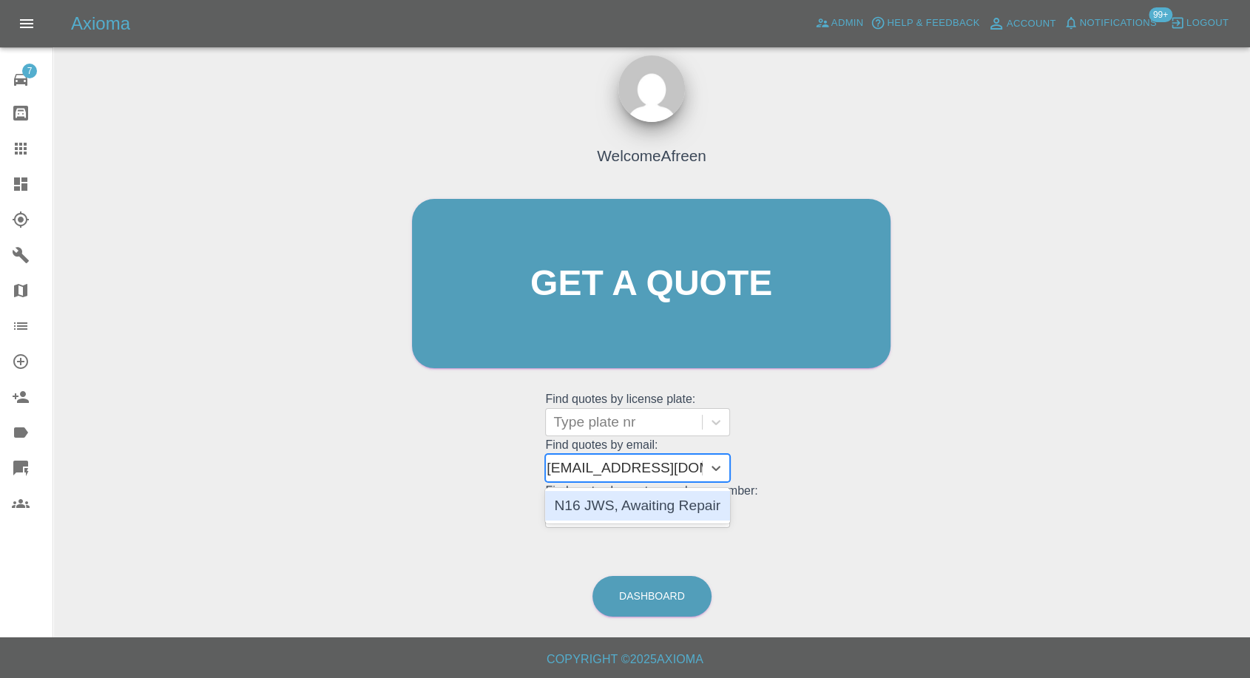
click at [701, 515] on div "N16 JWS, Awaiting Repair" at bounding box center [637, 506] width 185 height 30
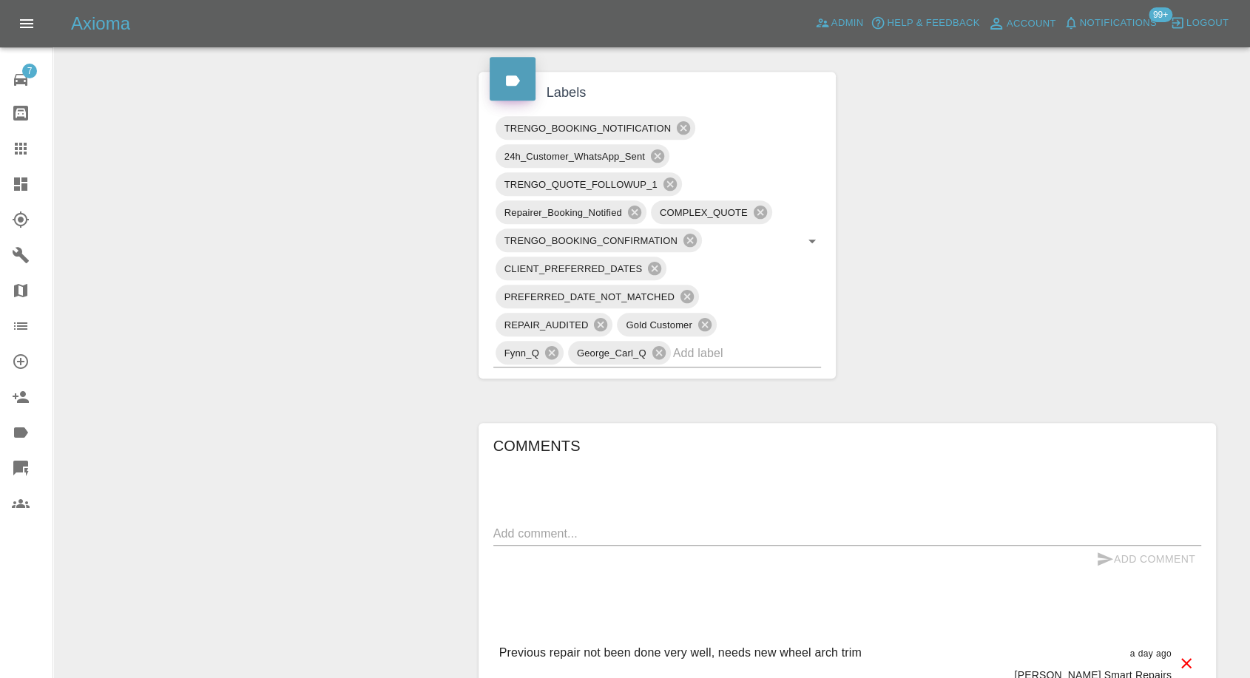
scroll to position [1232, 0]
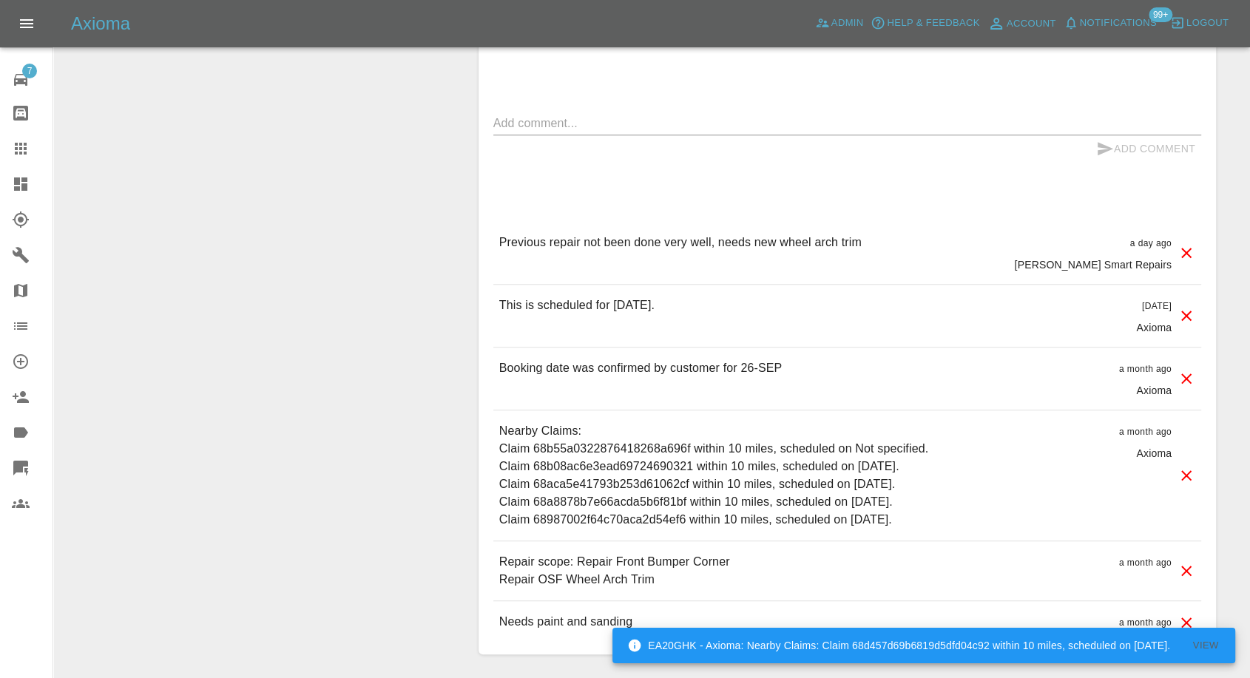
click at [18, 164] on link "Claims" at bounding box center [26, 148] width 53 height 35
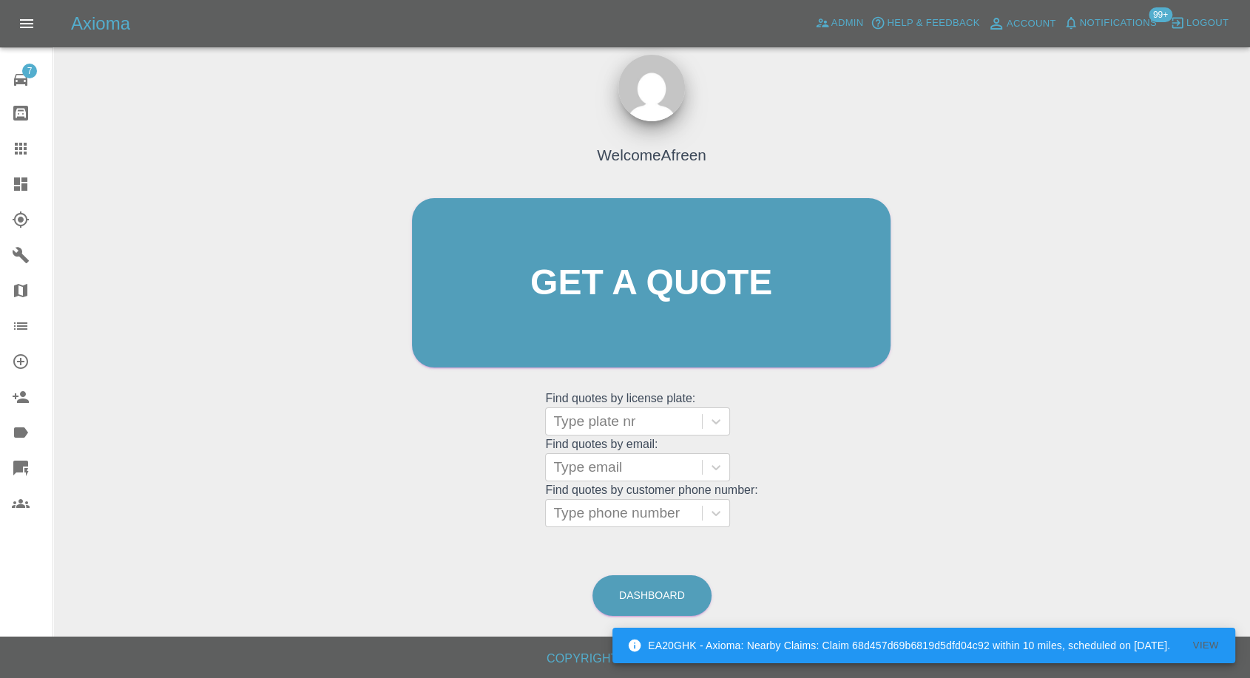
scroll to position [13, 0]
click at [595, 471] on div at bounding box center [623, 468] width 141 height 21
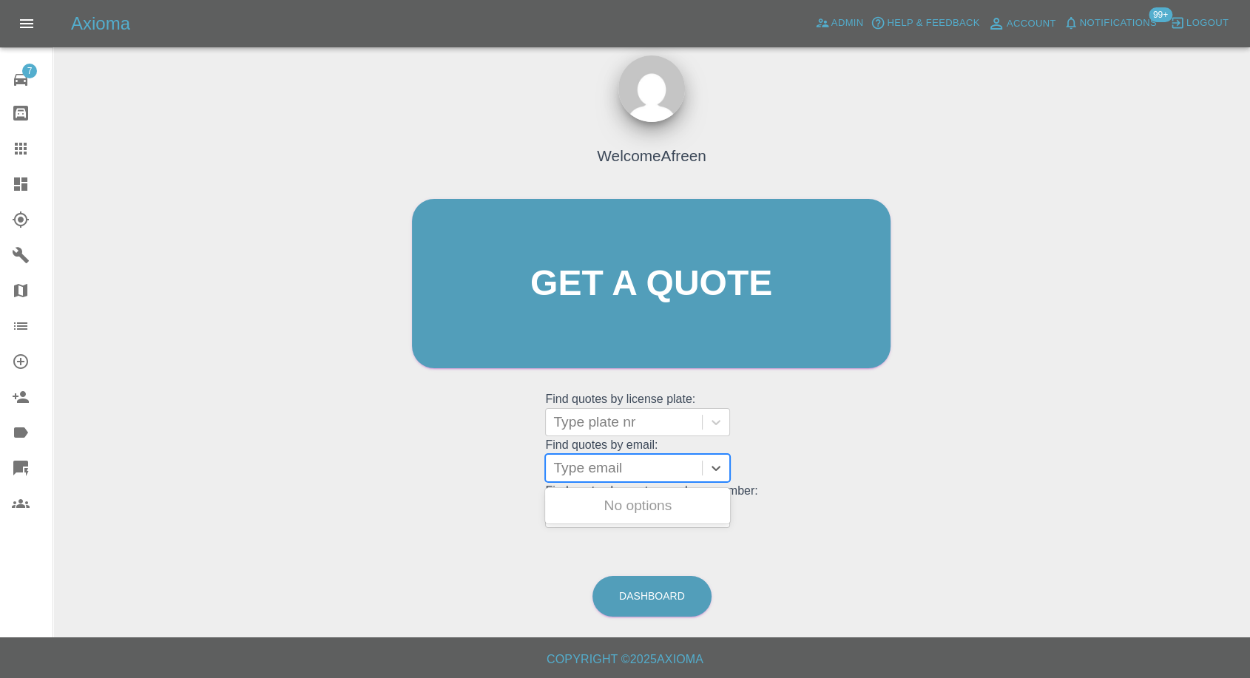
paste input ""tedmays@gmail.com" <undefined>"
drag, startPoint x: 606, startPoint y: 468, endPoint x: 1261, endPoint y: 45, distance: 779.2
click at [1250, 356] on html "Axioma Admin Help & Feedback Account Notifications 99+ Logout 7 Repair home Bod…" at bounding box center [625, 333] width 1250 height 692
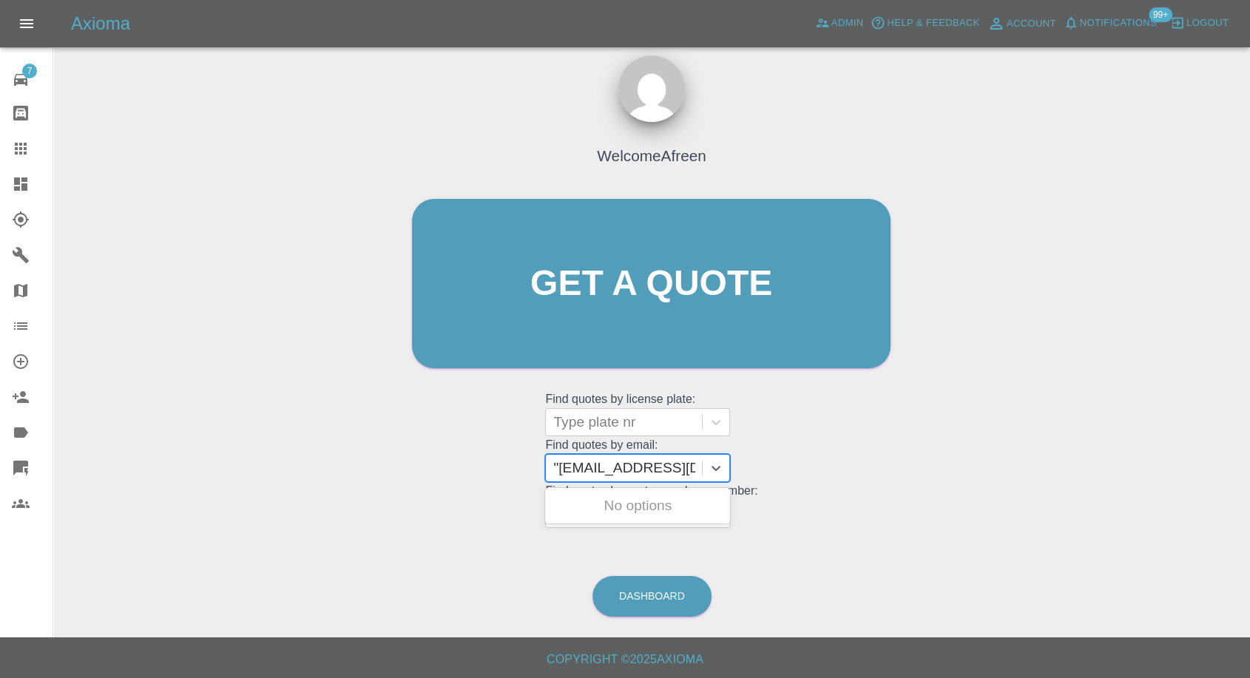
type input "tedmays@gmail.com"
click at [650, 513] on div "LL62 YDP, Awaiting Repair" at bounding box center [637, 514] width 185 height 47
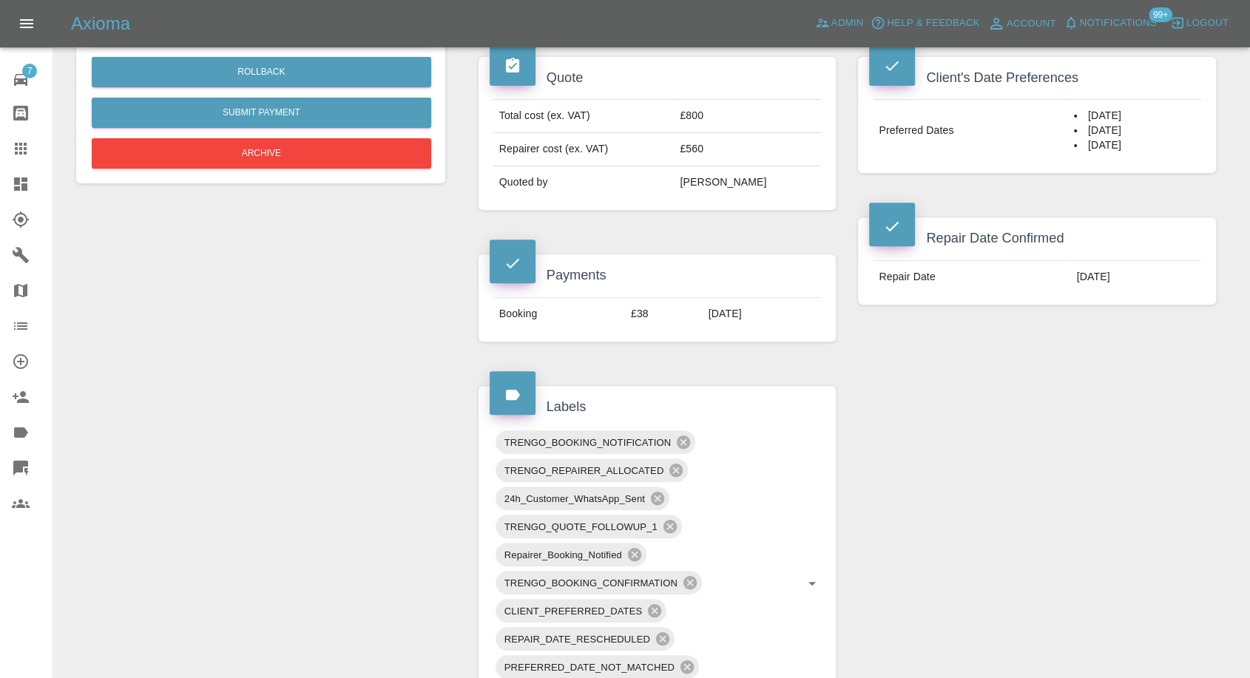
scroll to position [492, 0]
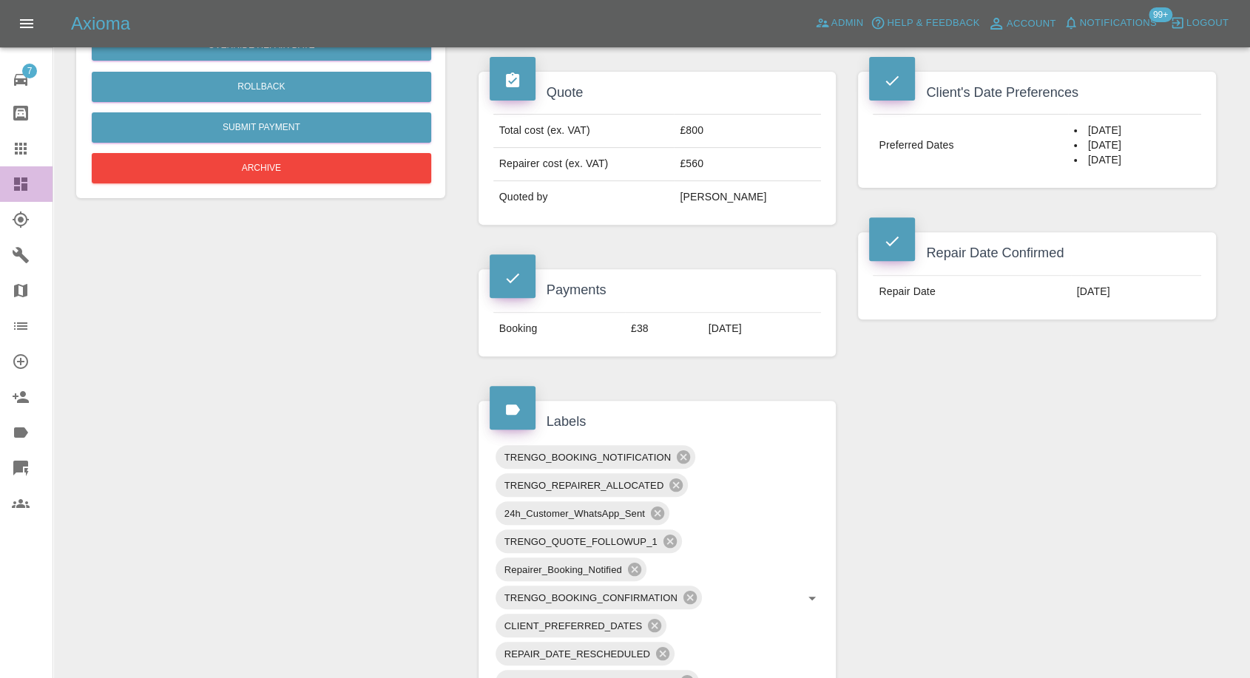
drag, startPoint x: 6, startPoint y: 169, endPoint x: 5, endPoint y: 161, distance: 8.2
click at [6, 169] on link "Dashboard" at bounding box center [26, 183] width 53 height 35
click at [8, 150] on link "Claims" at bounding box center [26, 148] width 53 height 35
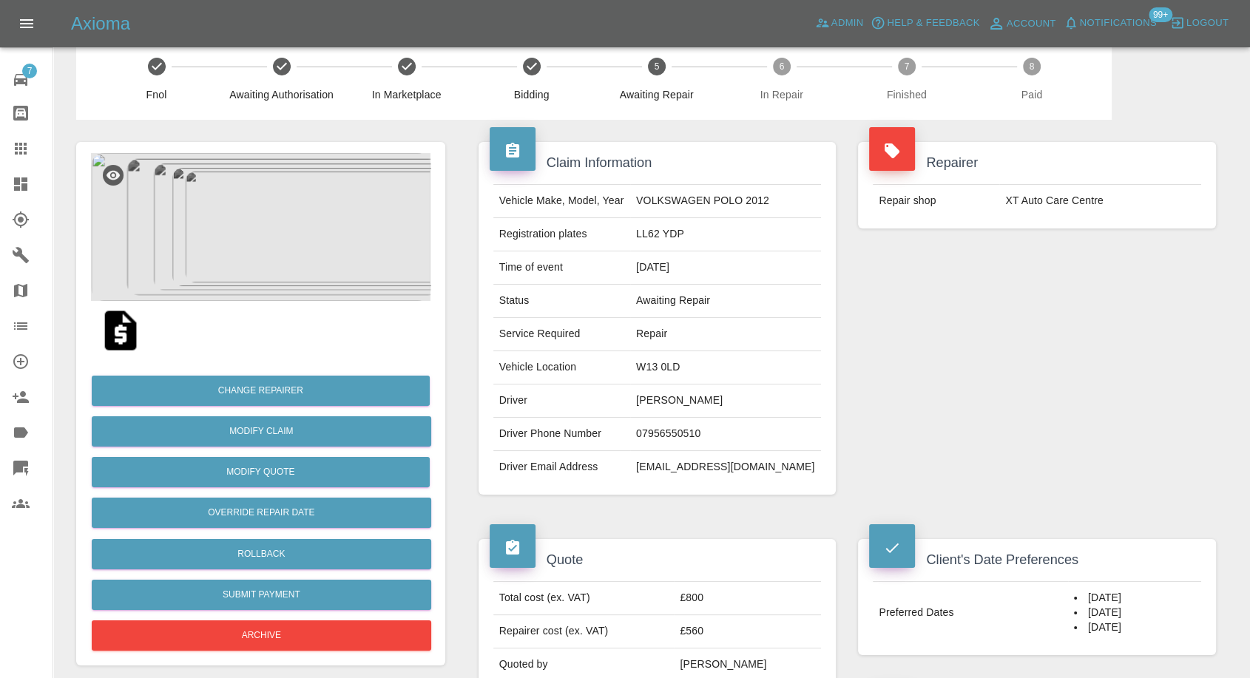
scroll to position [13, 0]
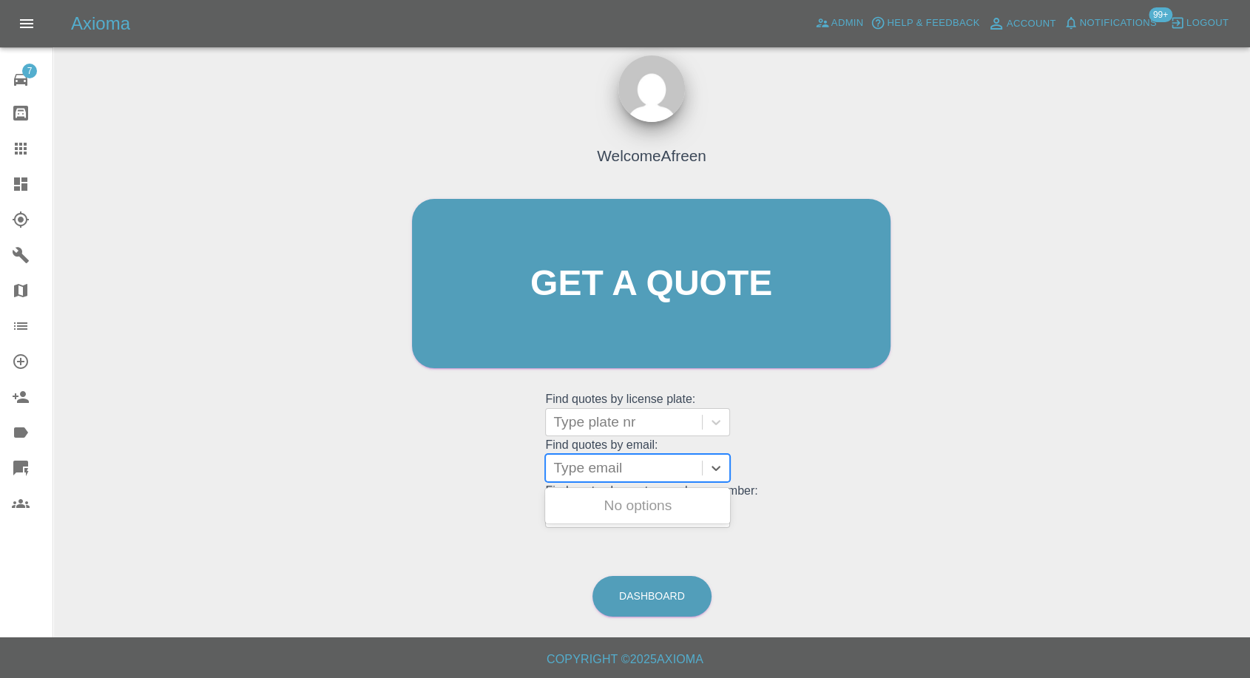
click at [617, 464] on div at bounding box center [623, 468] width 141 height 21
paste input ""ibukunoluwaogabi@gmail.com" <undefined>"
drag, startPoint x: 609, startPoint y: 469, endPoint x: 1261, endPoint y: 640, distance: 673.5
click at [1250, 617] on html "Axioma Admin Help & Feedback Account Notifications 99+ Logout 7 Repair home Bod…" at bounding box center [625, 333] width 1250 height 692
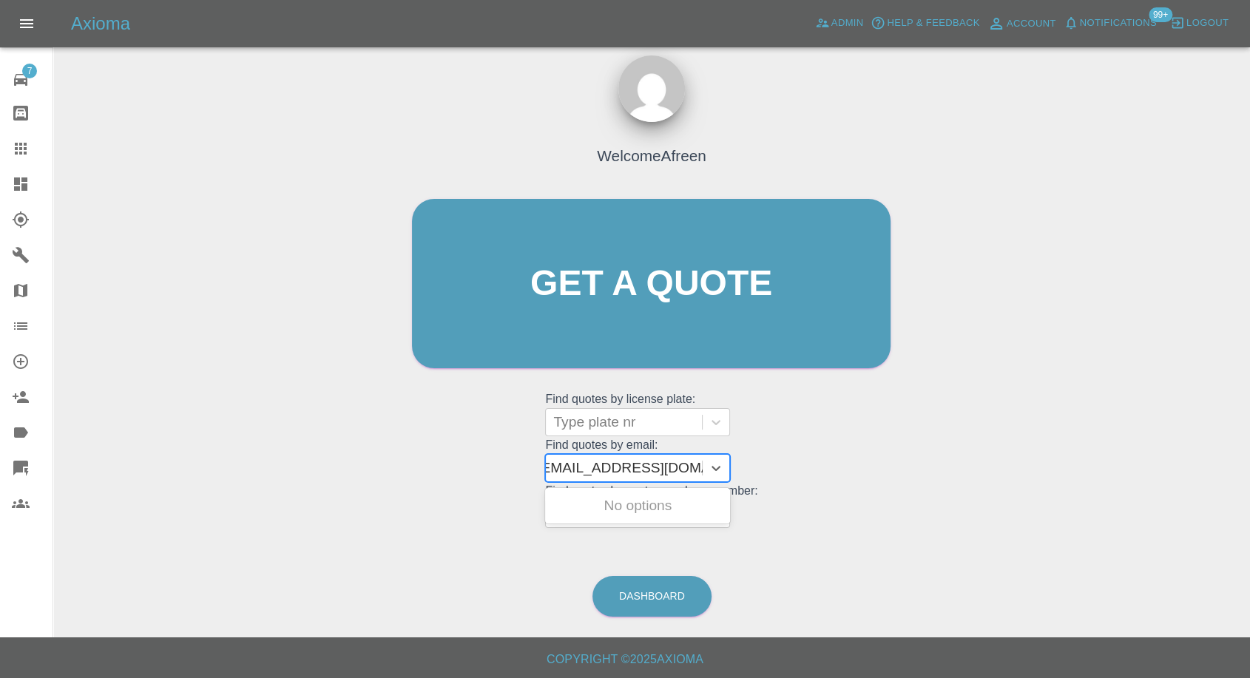
scroll to position [0, 7]
type input "ibukunoluwaogabi@gmail.com"
click at [635, 504] on div "LV70YXS, Awaiting Repair" at bounding box center [637, 506] width 185 height 30
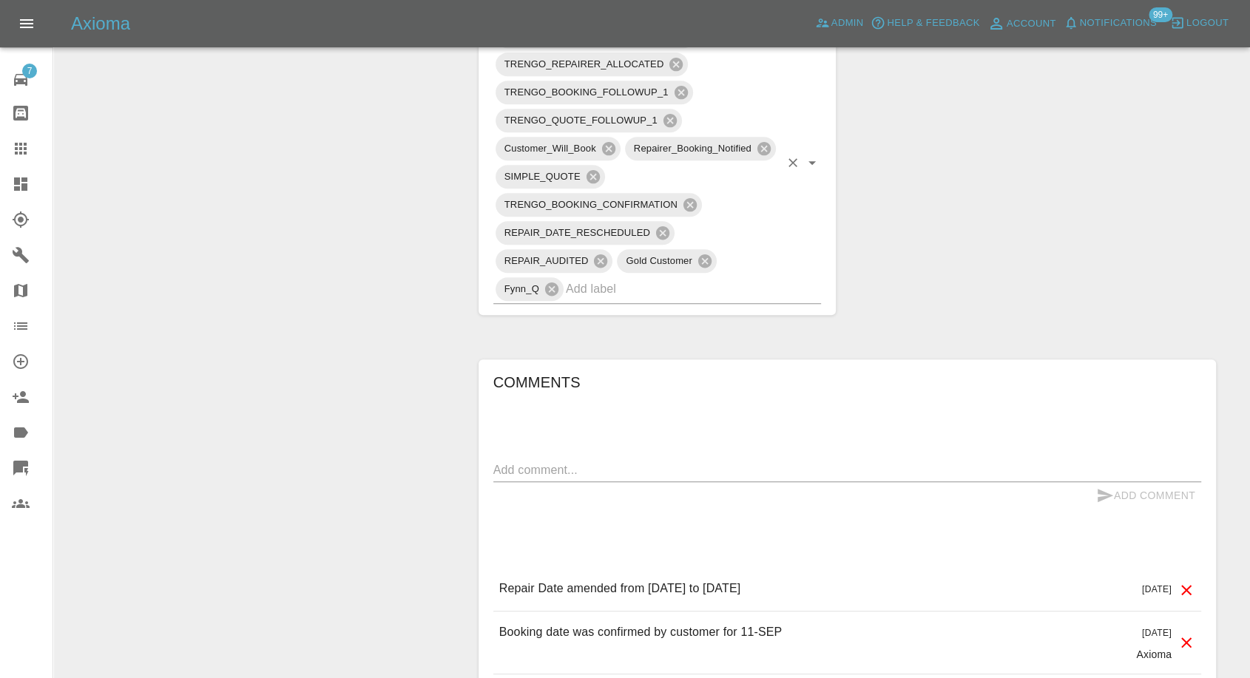
scroll to position [986, 0]
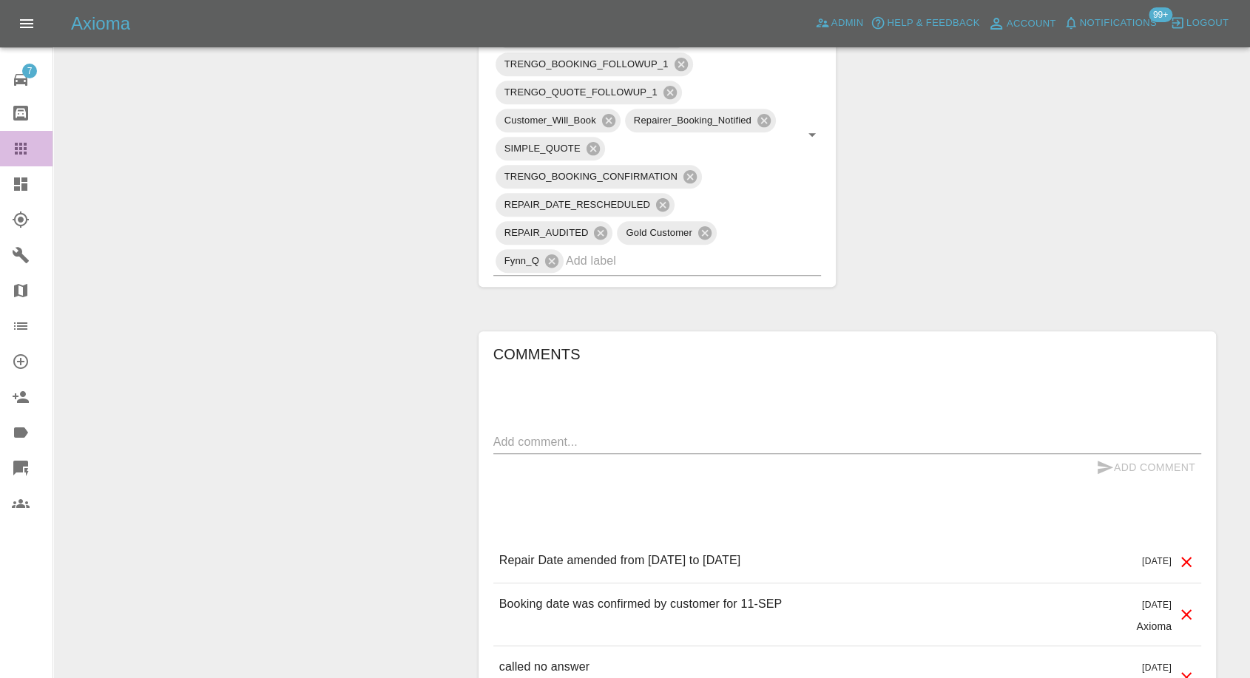
drag, startPoint x: 25, startPoint y: 146, endPoint x: 101, endPoint y: 197, distance: 90.6
click at [25, 149] on icon at bounding box center [21, 149] width 18 height 18
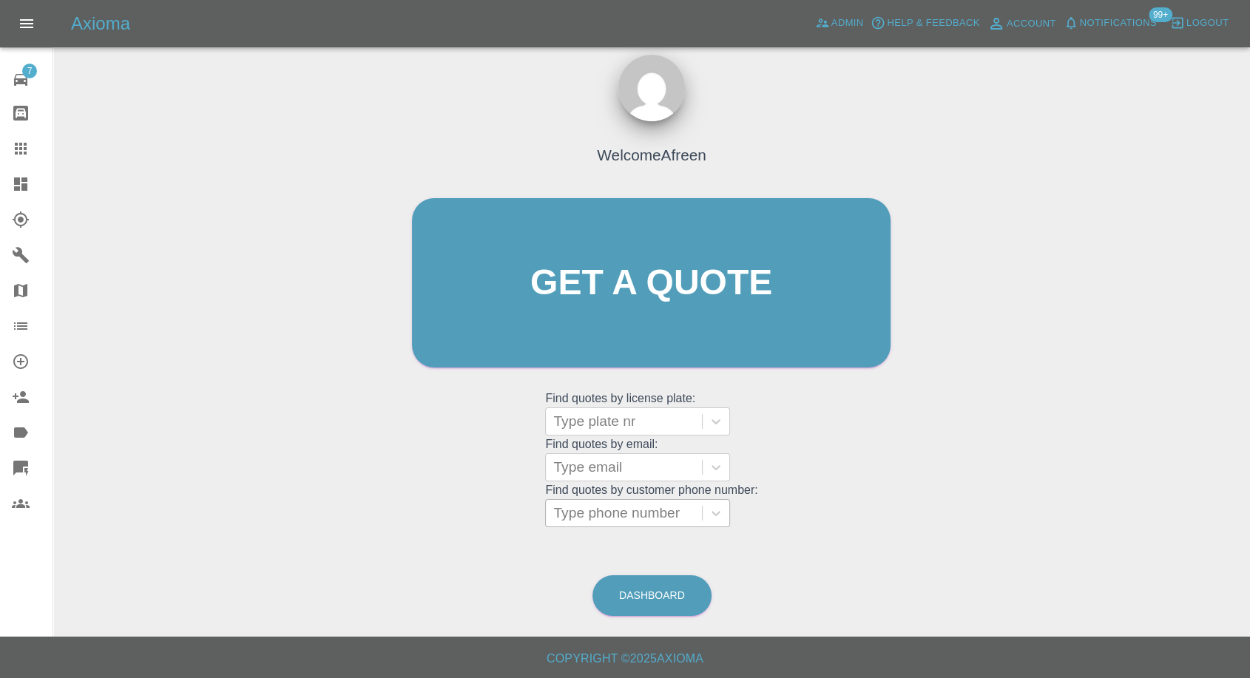
scroll to position [13, 0]
click at [663, 470] on div at bounding box center [623, 468] width 141 height 21
paste input ""e.willis02@outlook.com" <undefined>"
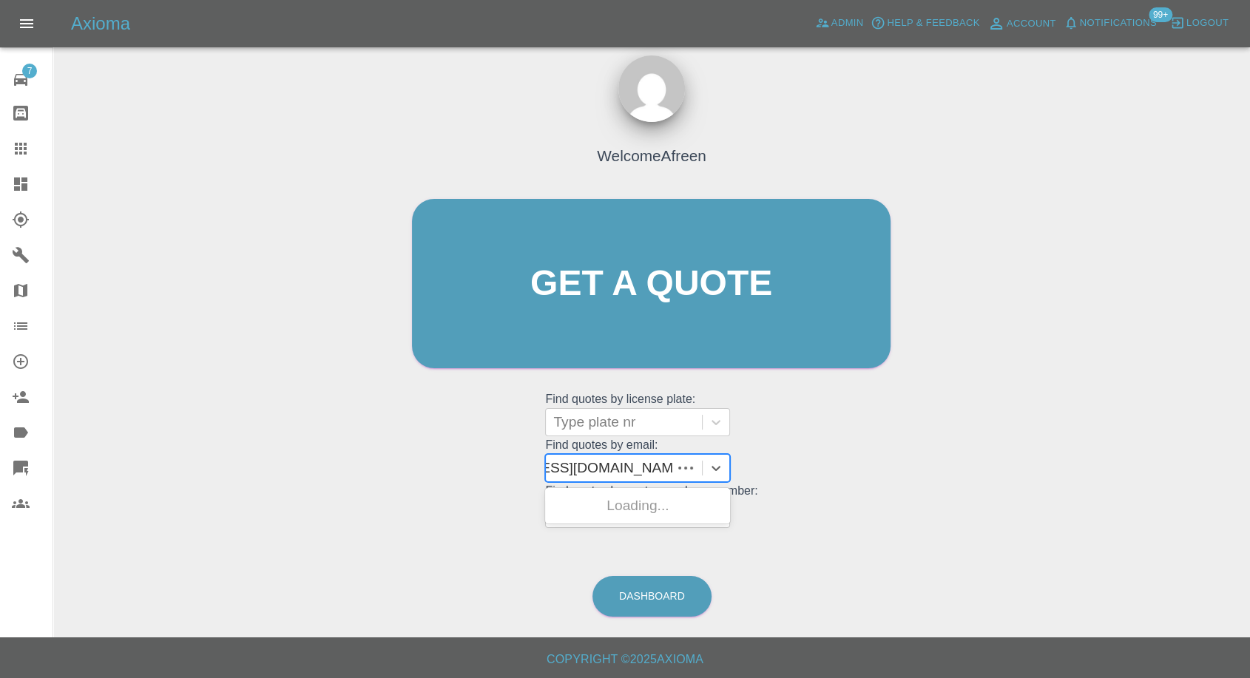
scroll to position [0, 93]
drag, startPoint x: 607, startPoint y: 470, endPoint x: 1261, endPoint y: 27, distance: 789.2
click at [1250, 254] on html "Axioma Admin Help & Feedback Account Notifications 99+ Logout 7 Repair home Bod…" at bounding box center [625, 333] width 1250 height 692
type input "e.willis02@outlook.com"
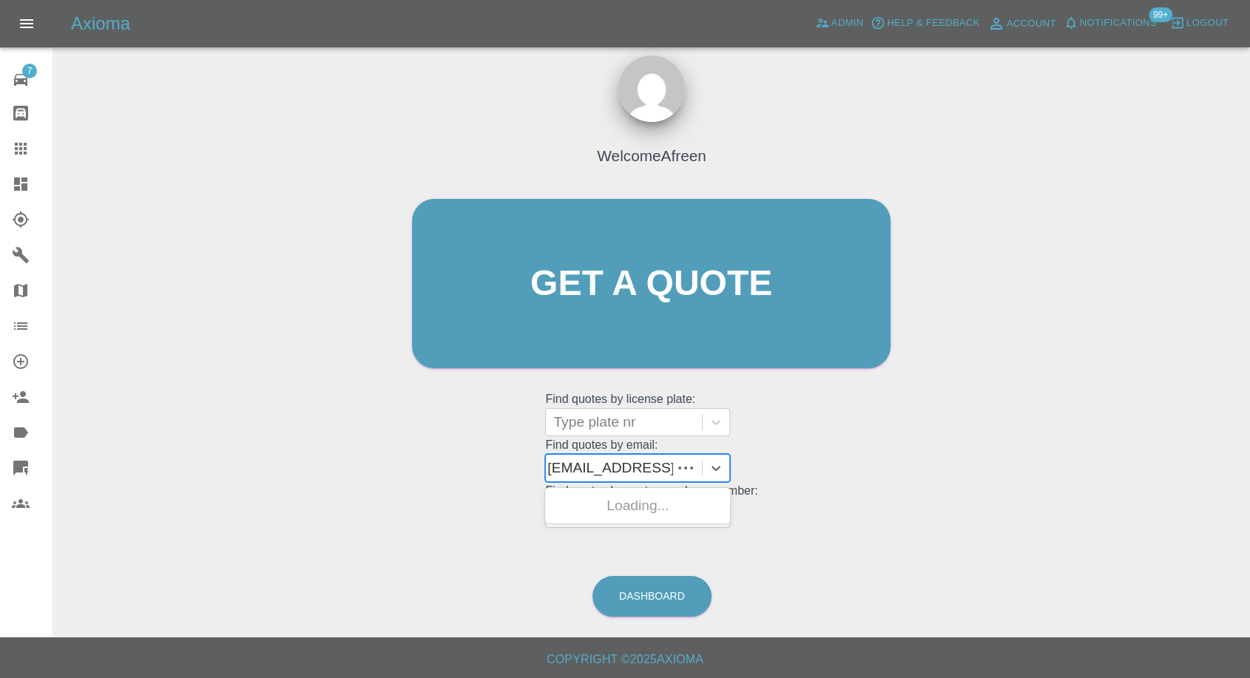
scroll to position [0, 1]
click at [674, 507] on div "LV70 AOH, Awaiting Repair" at bounding box center [637, 514] width 185 height 47
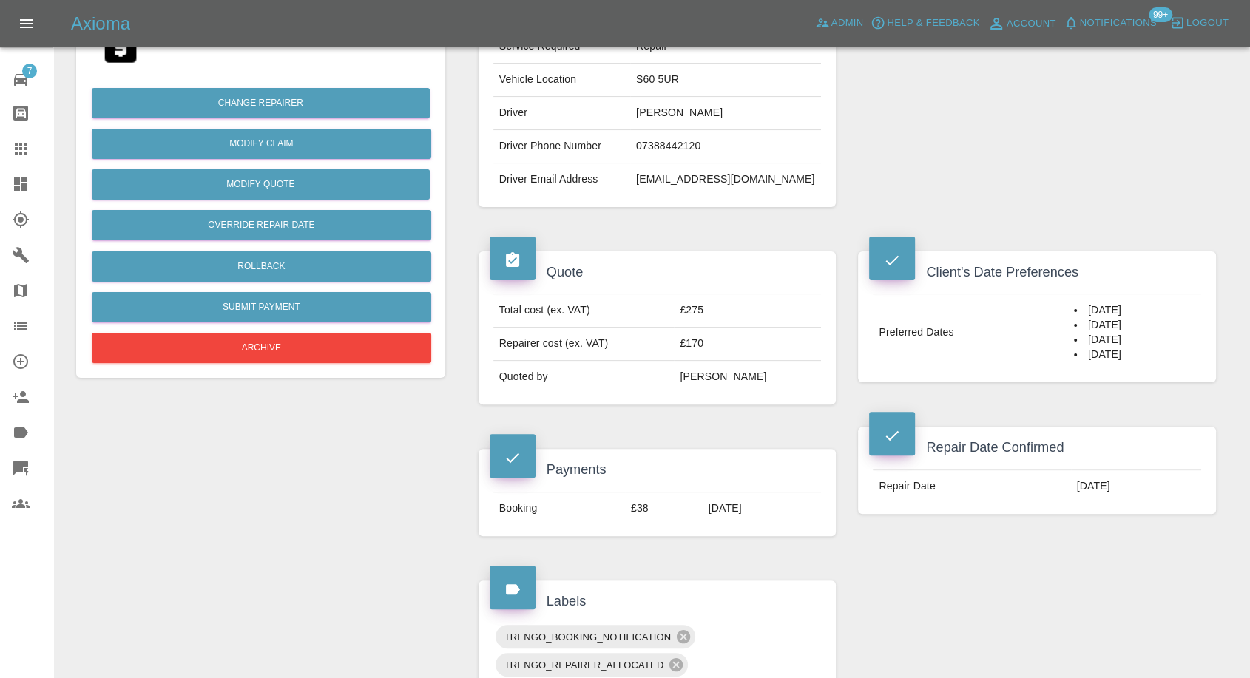
scroll to position [328, 0]
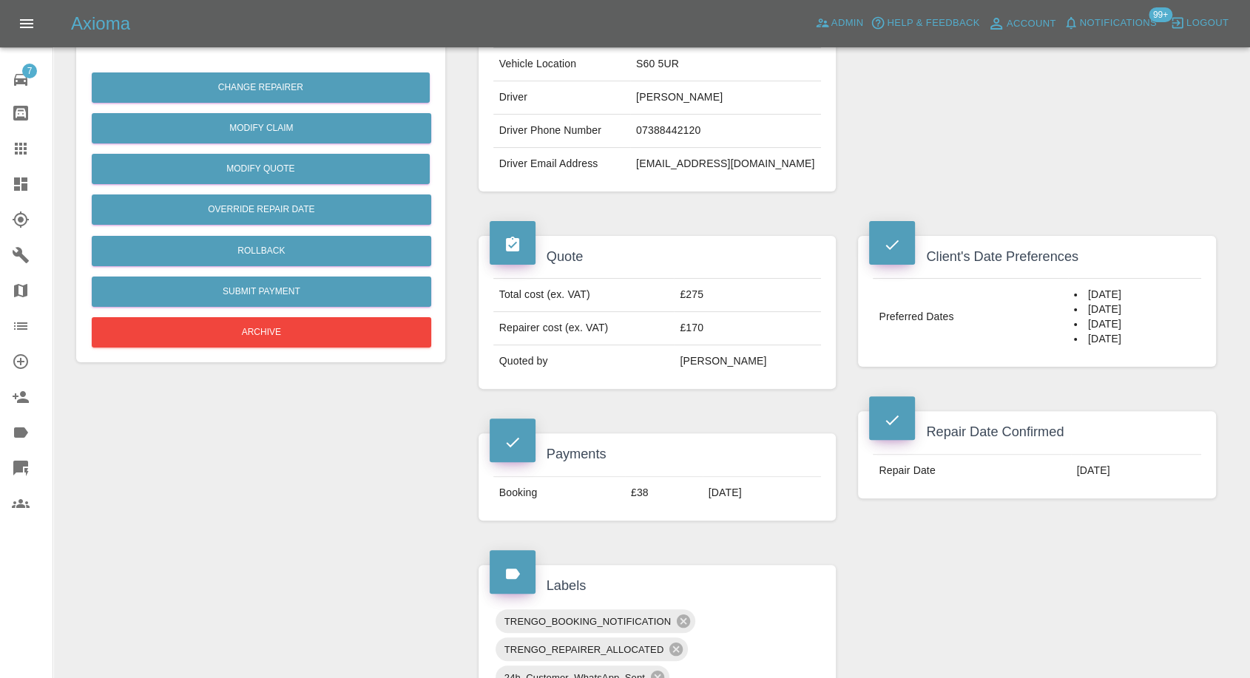
click at [21, 148] on icon at bounding box center [21, 149] width 12 height 12
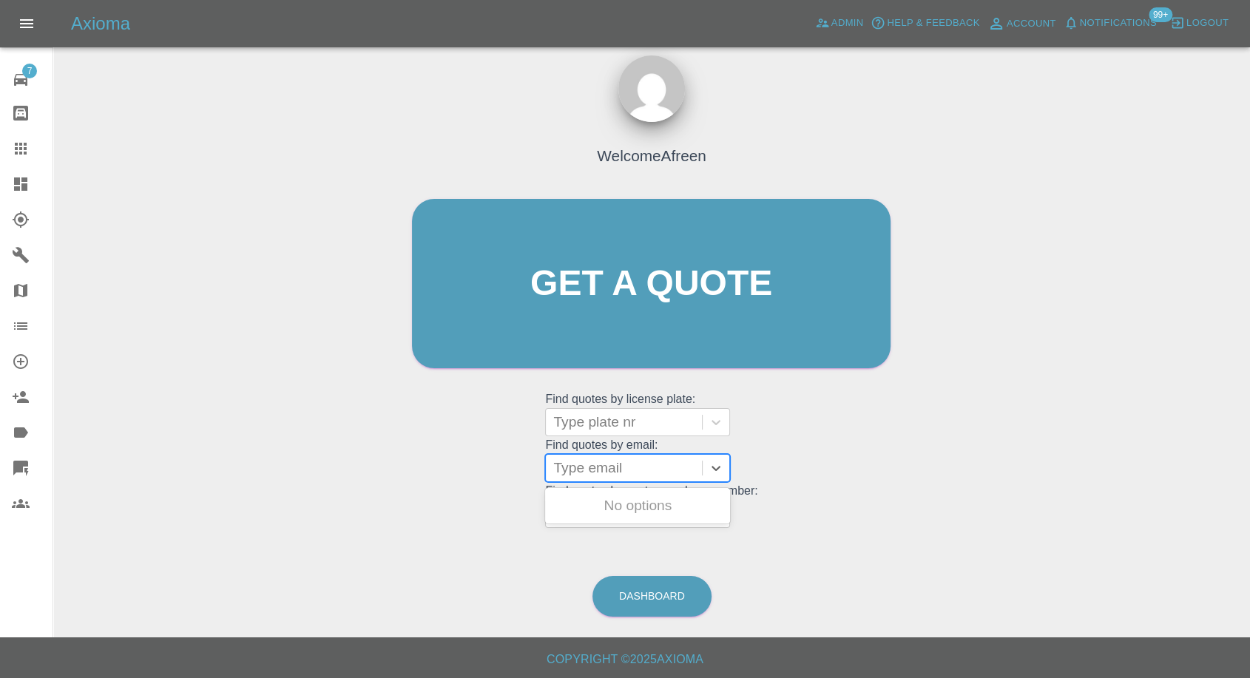
click at [611, 461] on div at bounding box center [623, 468] width 141 height 21
paste input ""ewanbren@btinternet.com" <undefined>"
drag, startPoint x: 610, startPoint y: 464, endPoint x: 1261, endPoint y: 89, distance: 750.6
click at [1250, 434] on html "Axioma Admin Help & Feedback Account Notifications 99+ Logout 7 Repair home Bod…" at bounding box center [625, 333] width 1250 height 692
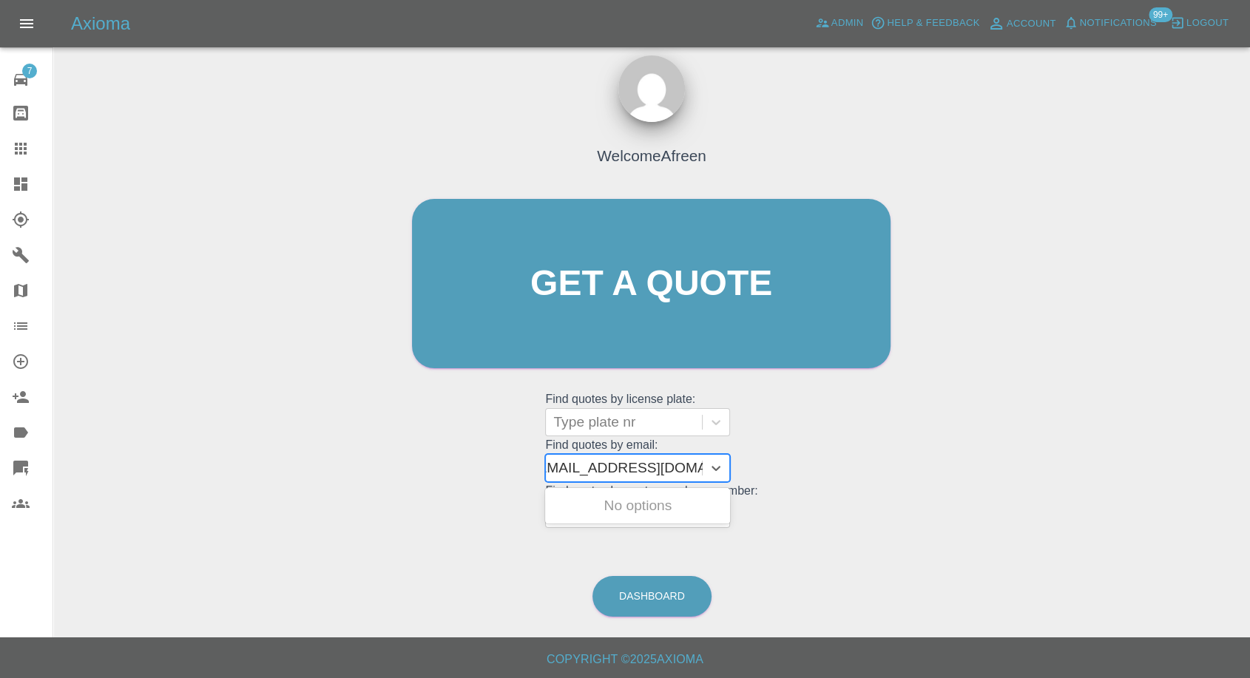
scroll to position [0, 7]
type input "ewanbren@btinternet.com"
click at [660, 517] on div "PN12VNO, Awaiting Repair" at bounding box center [637, 514] width 185 height 47
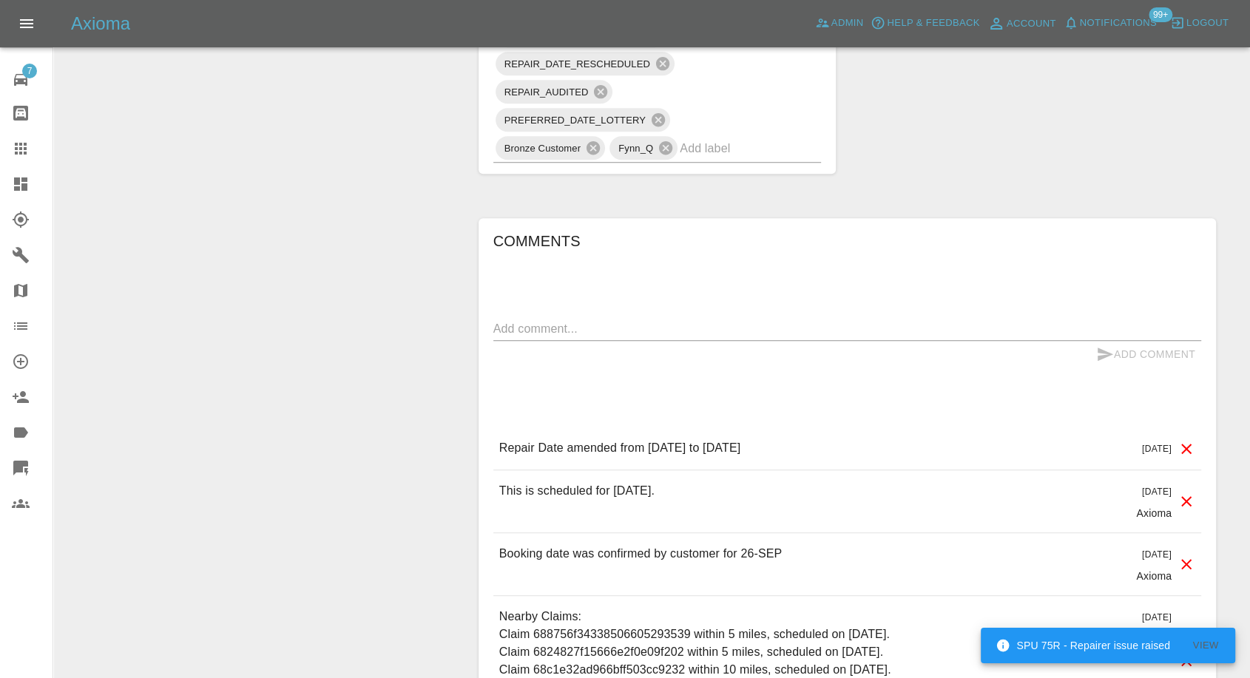
scroll to position [1068, 0]
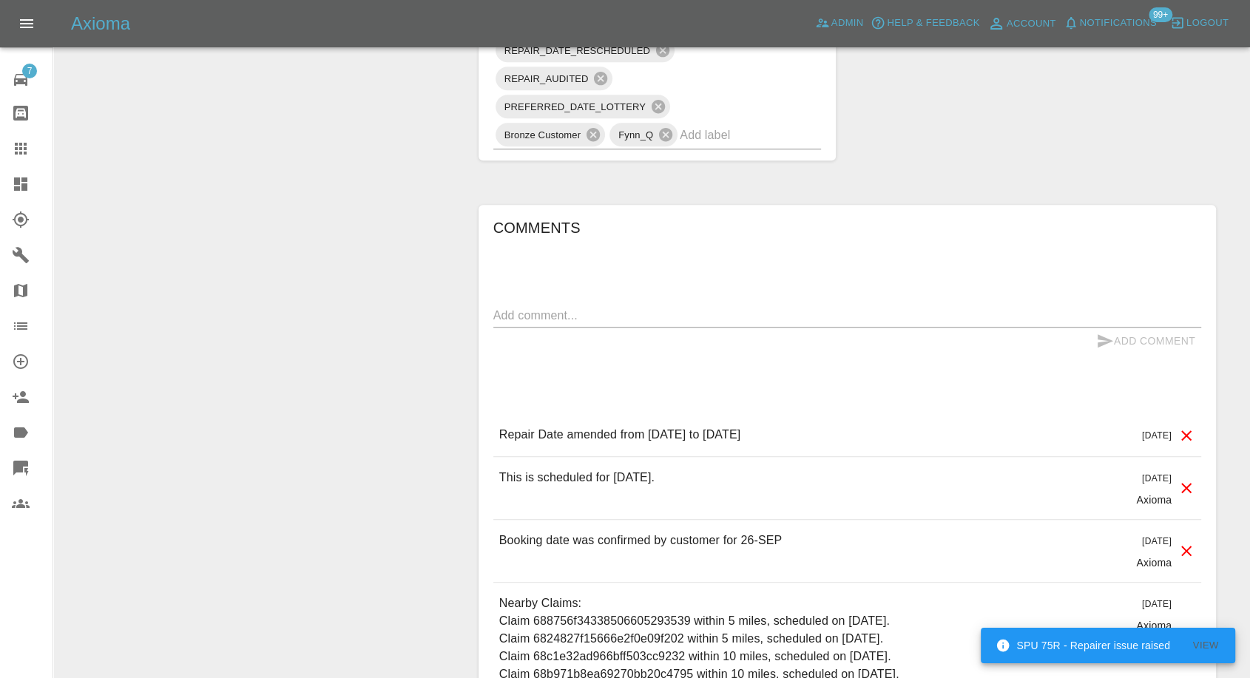
drag, startPoint x: 21, startPoint y: 145, endPoint x: 20, endPoint y: 152, distance: 7.4
click at [21, 145] on icon at bounding box center [21, 149] width 12 height 12
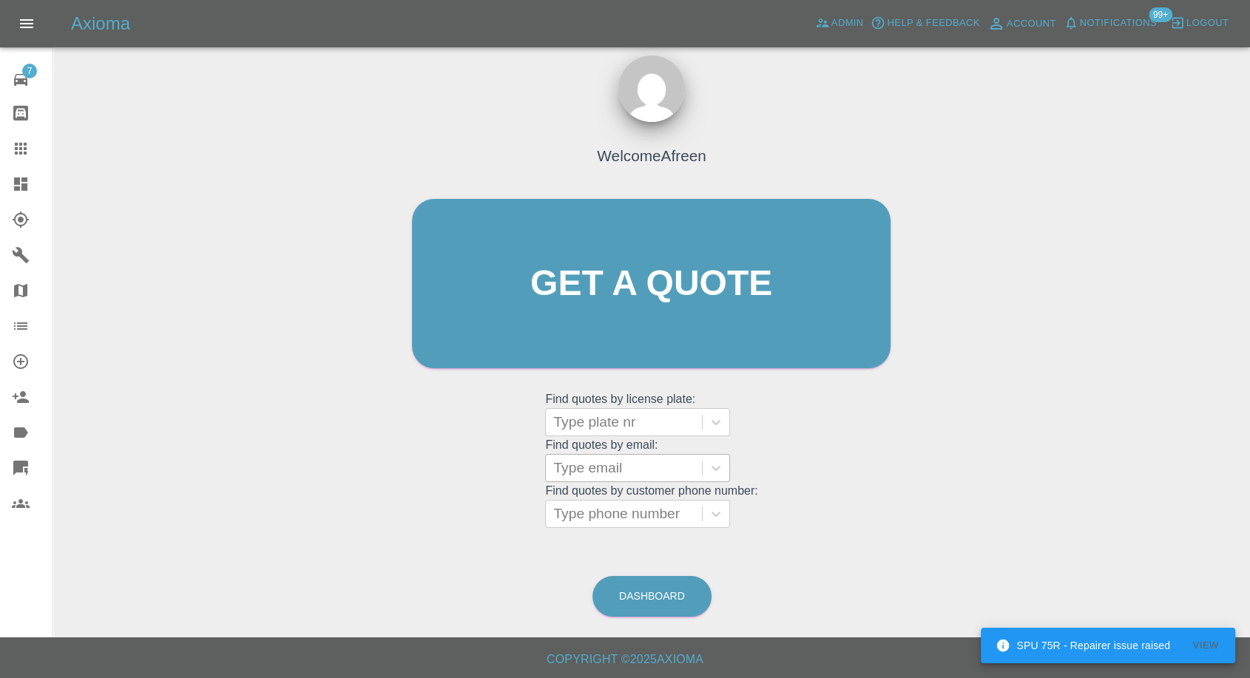
click at [618, 476] on div at bounding box center [623, 468] width 141 height 21
paste input ""rushaneshaw@hotmail.com" <undefined>"
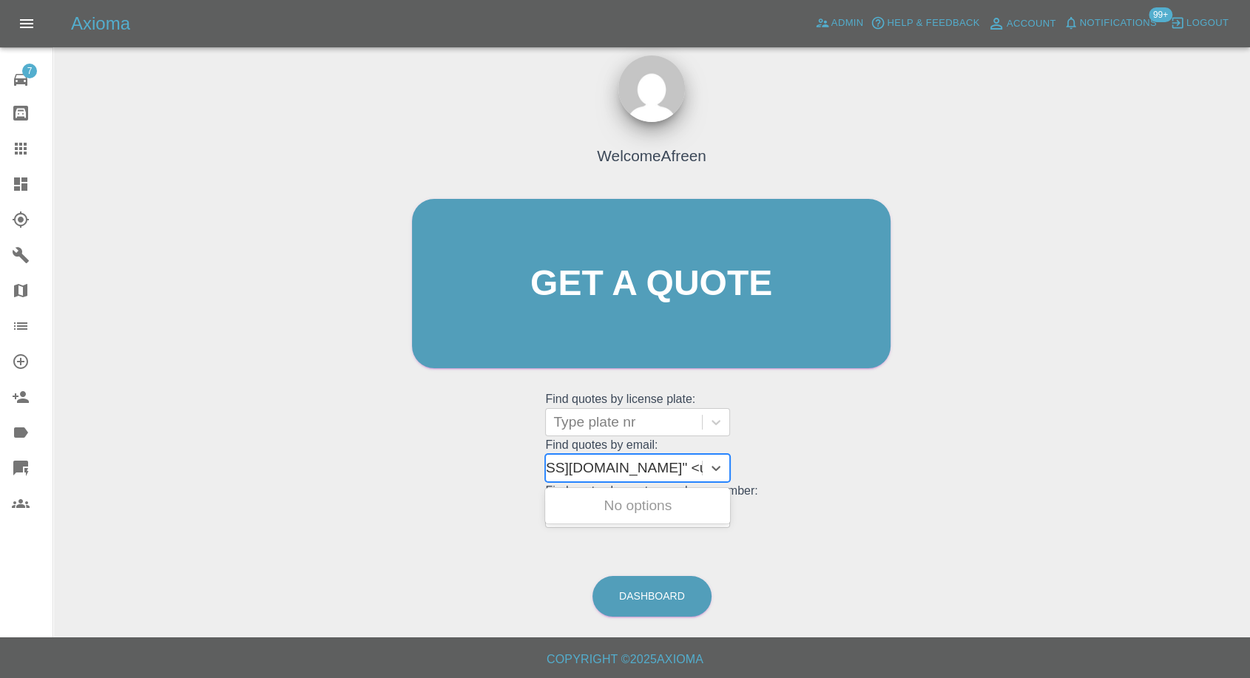
drag, startPoint x: 609, startPoint y: 463, endPoint x: 1261, endPoint y: 37, distance: 778.3
click at [1250, 117] on html "Axioma Admin Help & Feedback Account Notifications 99+ Logout 7 Repair home Bod…" at bounding box center [625, 333] width 1250 height 692
type input "rushaneshaw@hotmail.com"
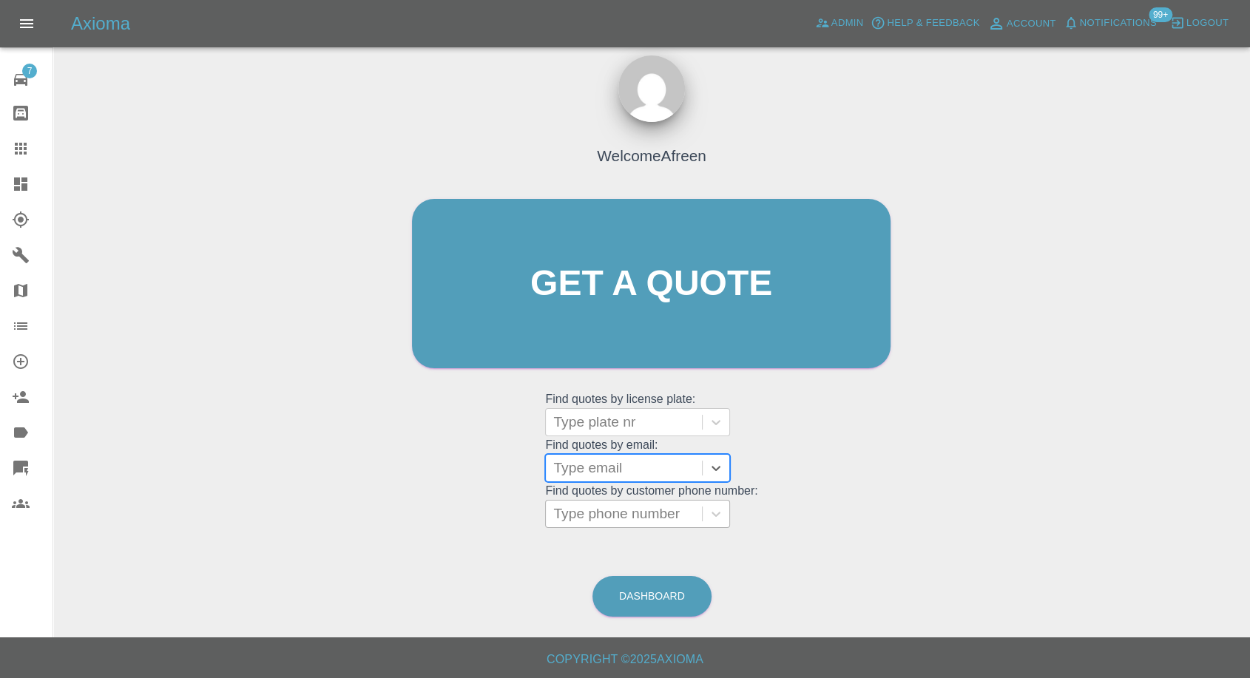
paste input ""sue.j.lewis@hotmail.co.uk" <undefined>"
drag, startPoint x: 607, startPoint y: 464, endPoint x: 1261, endPoint y: 481, distance: 653.9
click at [1250, 481] on html "Axioma Admin Help & Feedback Account Notifications 99+ Logout 7 Repair home Bod…" at bounding box center [625, 333] width 1250 height 692
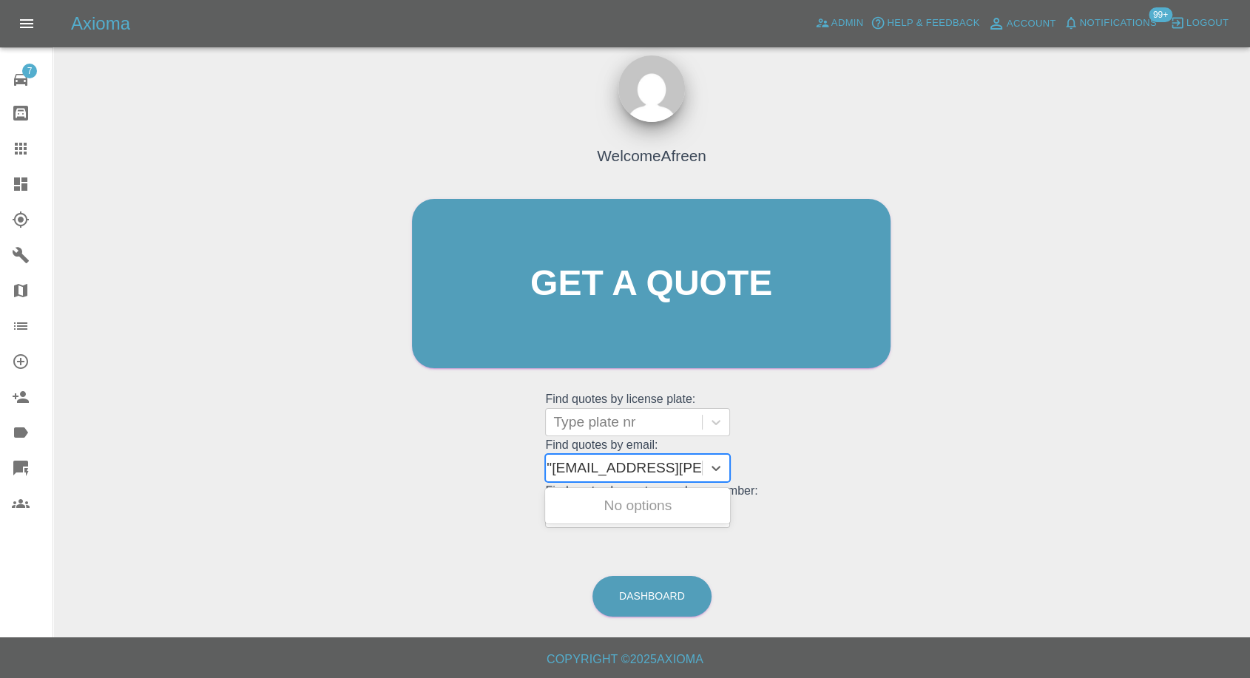
type input "sue.j.lewis@hotmail.co.uk"
click at [645, 507] on div "HT21LLX, Awaiting Repair" at bounding box center [637, 506] width 185 height 30
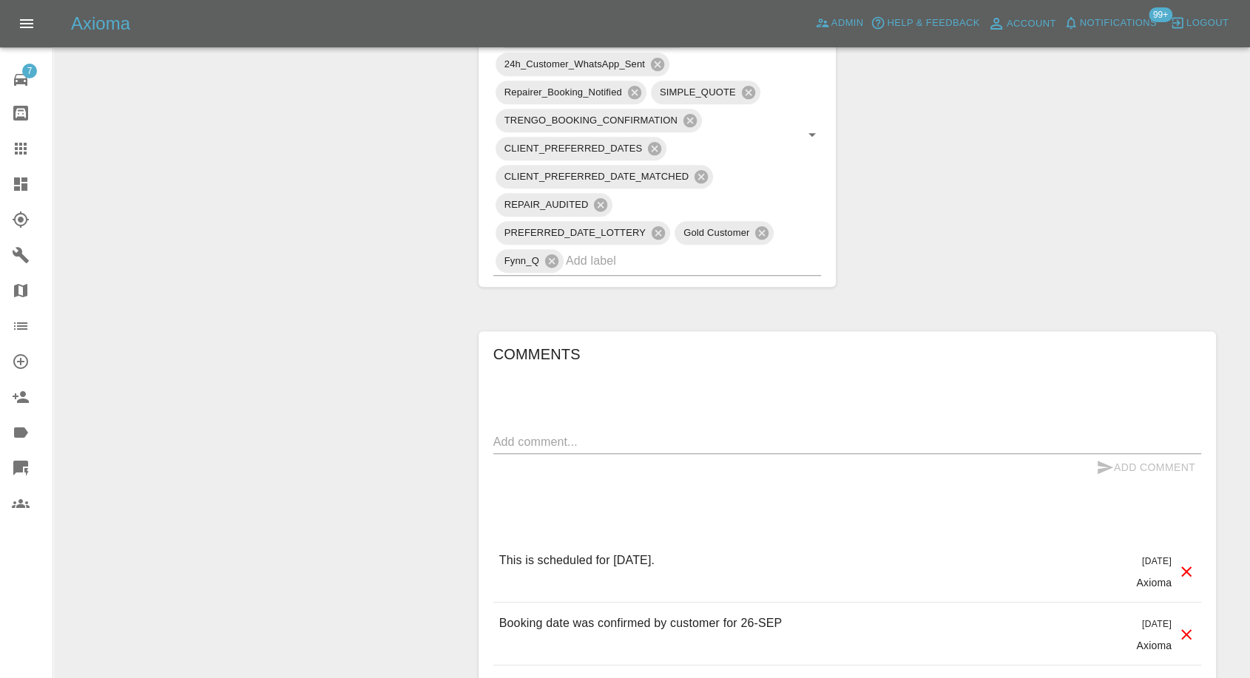
scroll to position [1145, 0]
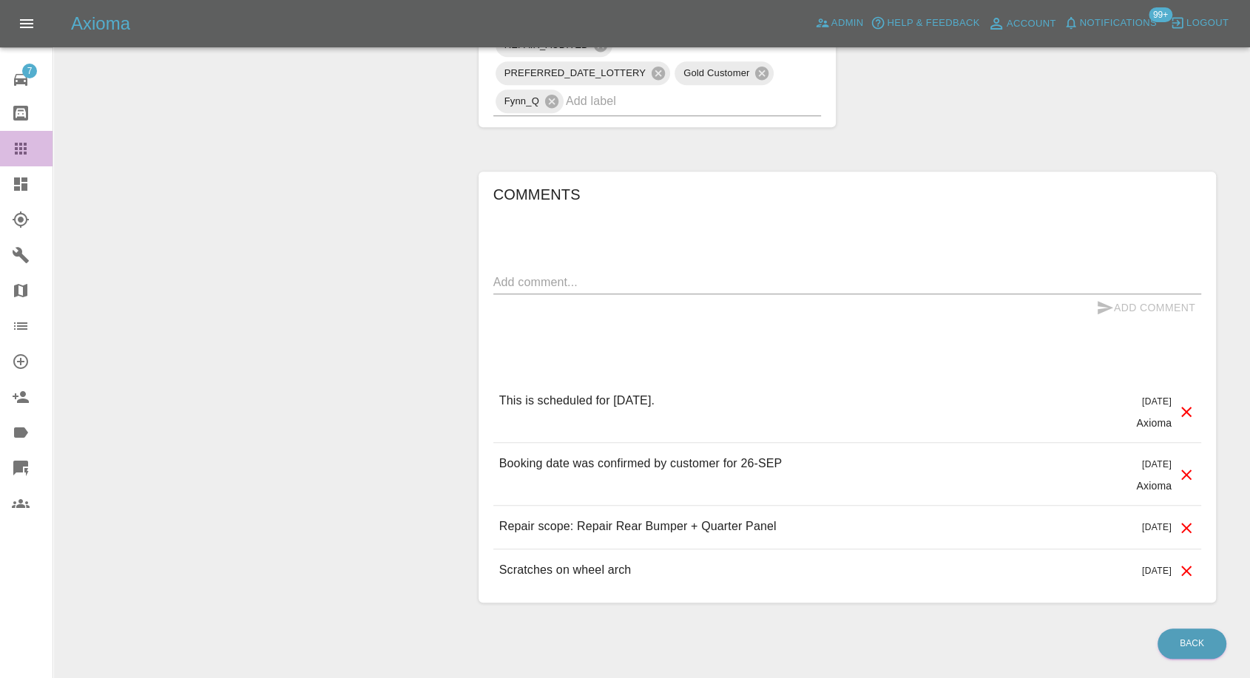
drag, startPoint x: 20, startPoint y: 149, endPoint x: 24, endPoint y: 168, distance: 19.0
click at [20, 149] on icon at bounding box center [21, 149] width 12 height 12
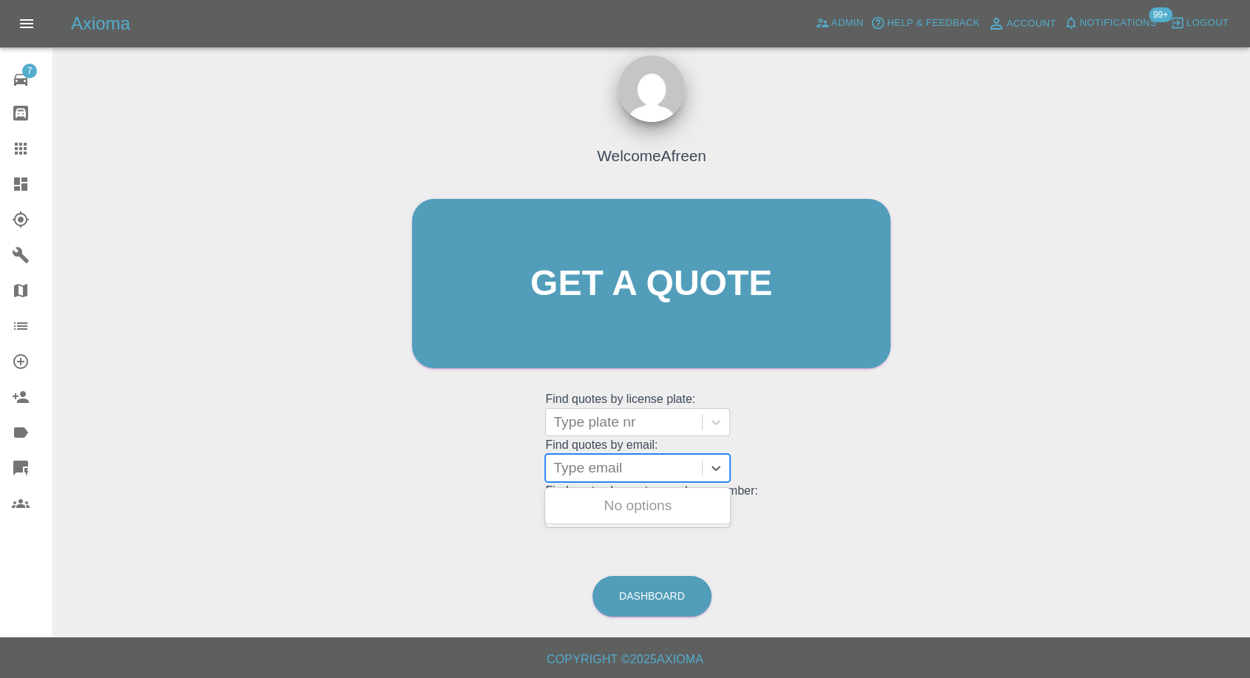
click at [602, 464] on div at bounding box center [623, 468] width 141 height 21
paste input ""aburgess100@hotmail.com" <undefined>"
drag, startPoint x: 610, startPoint y: 465, endPoint x: 1261, endPoint y: 397, distance: 654.3
click at [1250, 397] on html "Axioma Admin Help & Feedback Account Notifications 99+ Logout 7 Repair home Bod…" at bounding box center [625, 333] width 1250 height 692
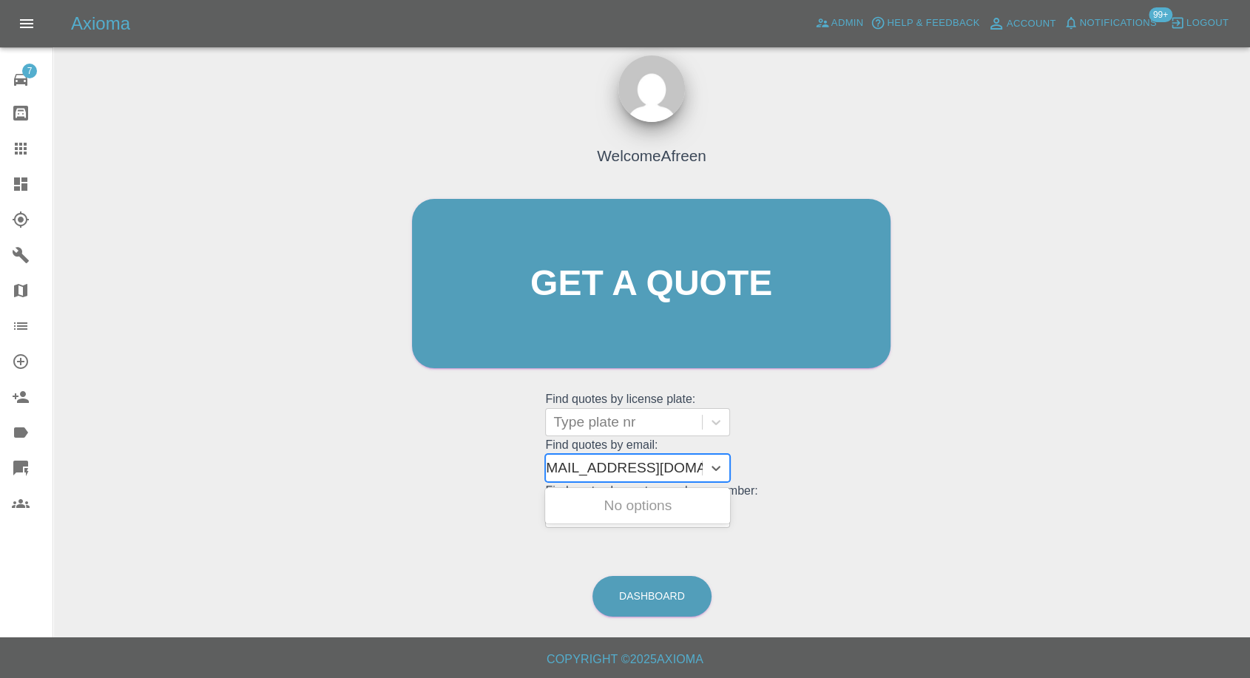
scroll to position [0, 7]
type input "aburgess100@hotmail.com"
click at [630, 498] on div "AU64 LGN, Awaiting Repair" at bounding box center [637, 514] width 185 height 47
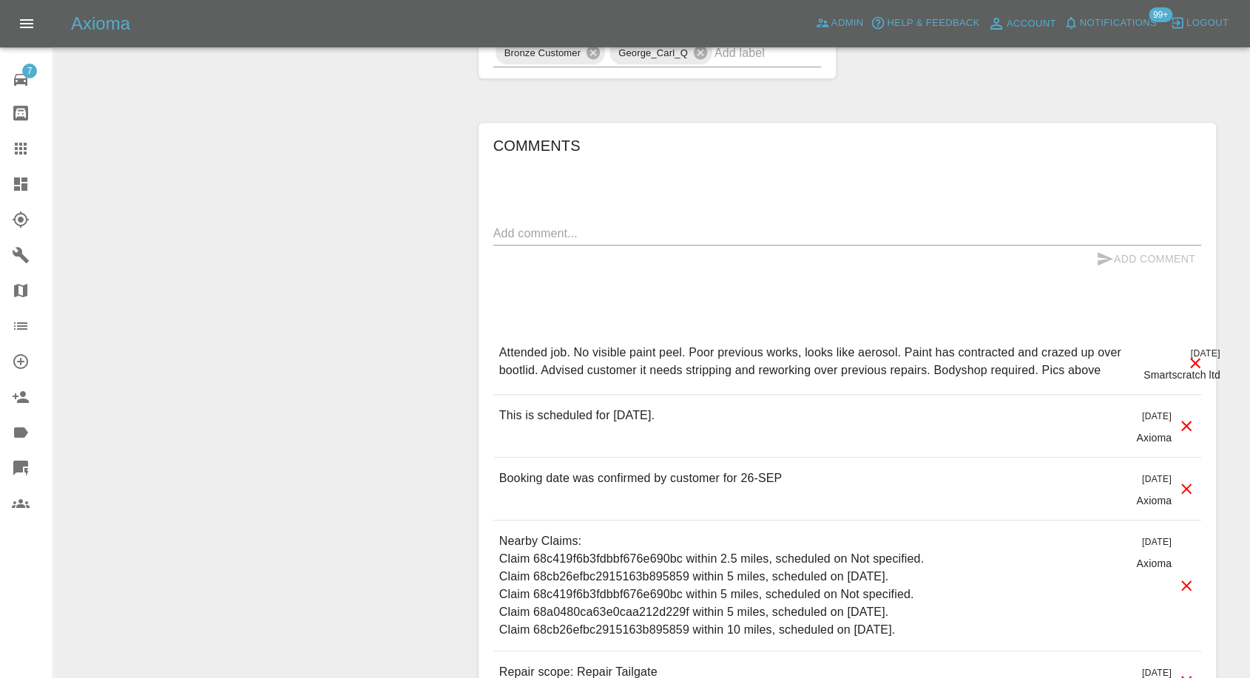
scroll to position [1314, 0]
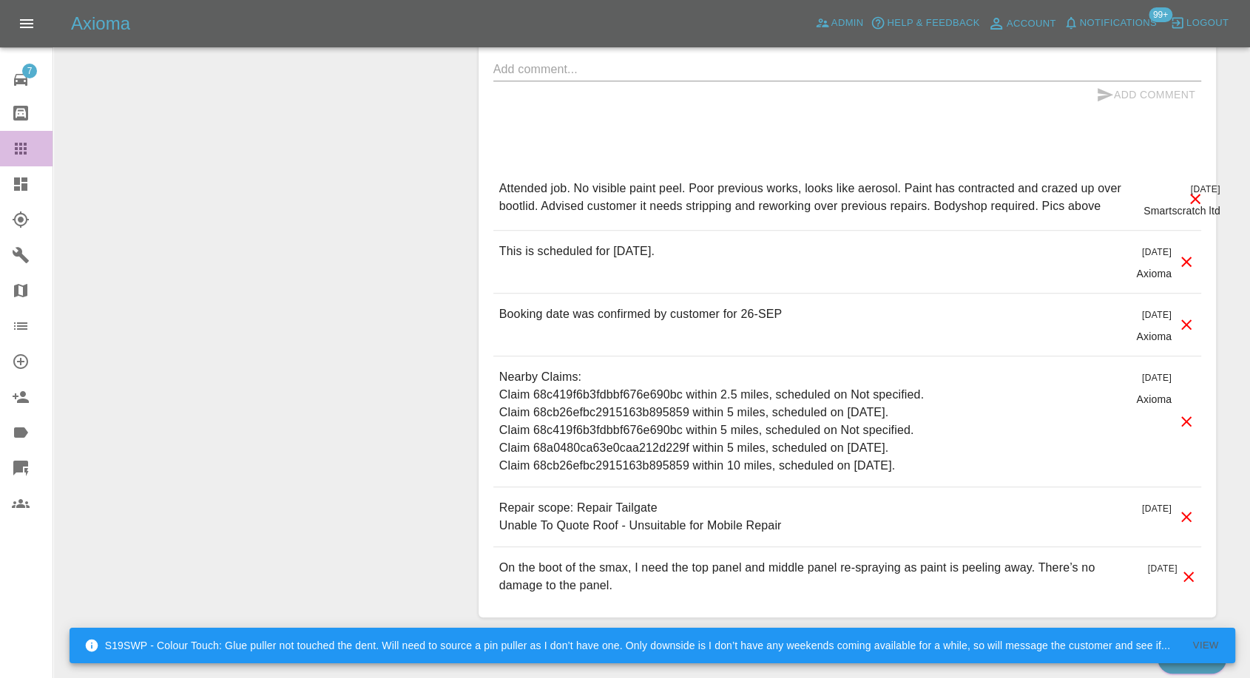
click at [23, 149] on icon at bounding box center [21, 149] width 18 height 18
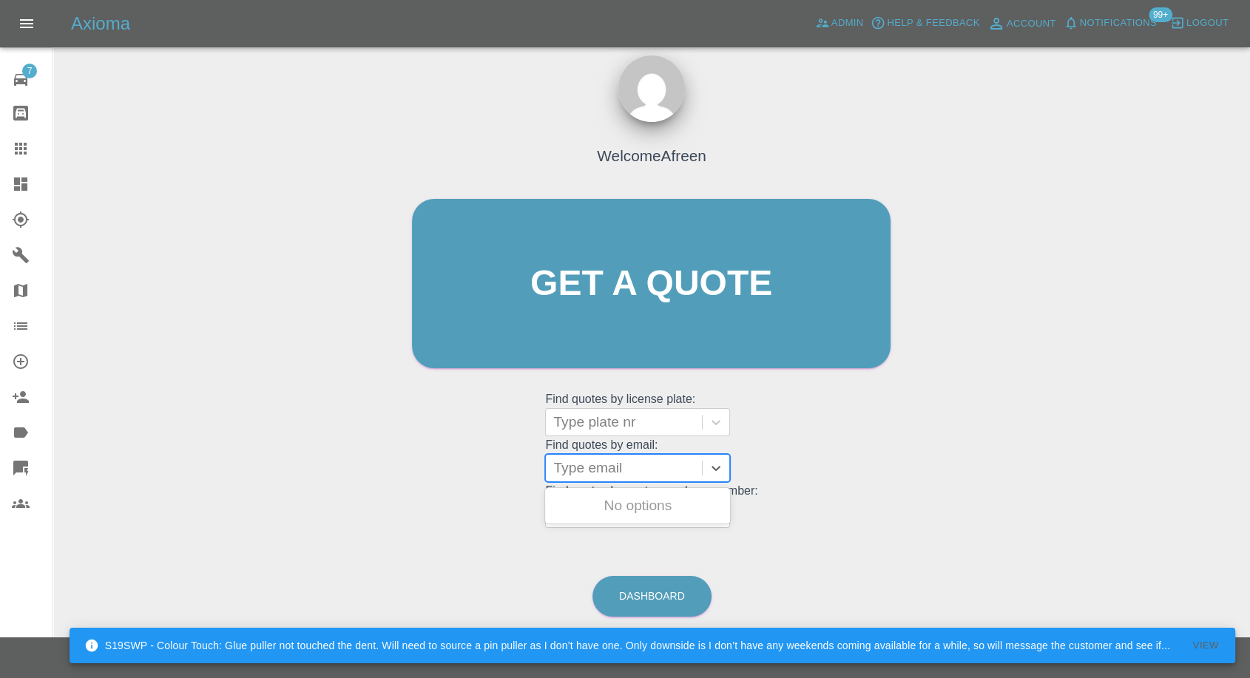
click at [598, 470] on div at bounding box center [623, 468] width 141 height 21
paste input "ericgriffiths@outlook.com"
type input "ericgriffiths@outlook.com"
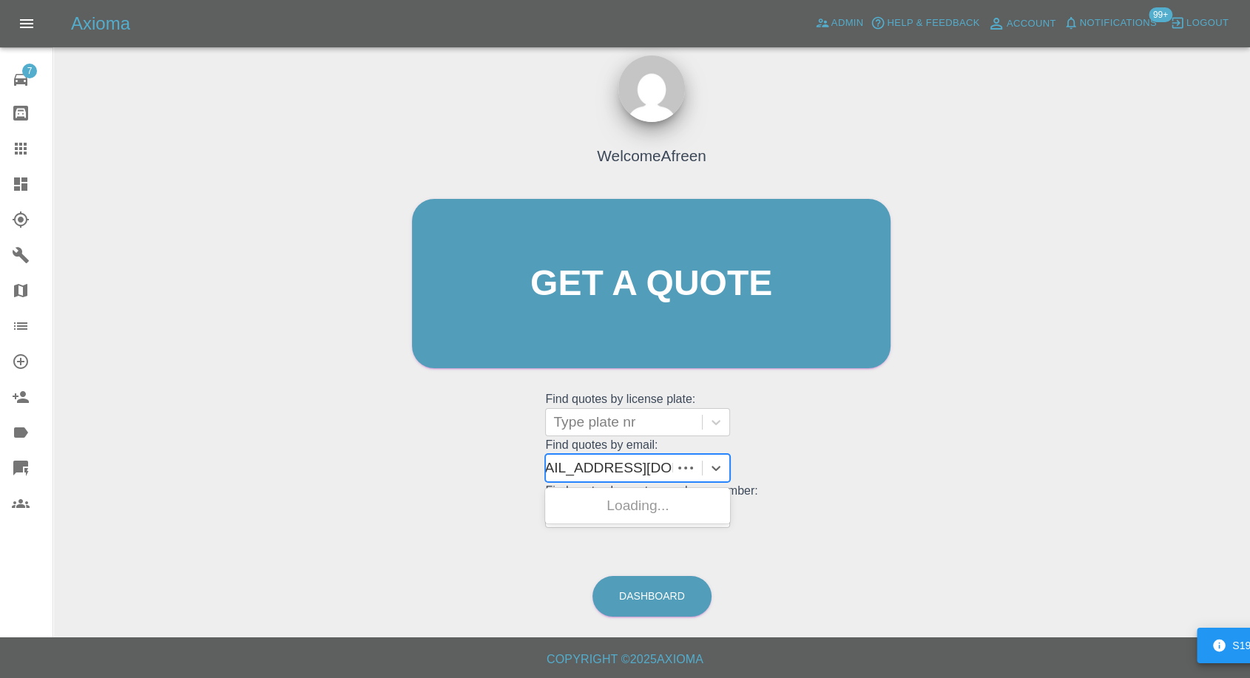
scroll to position [0, 14]
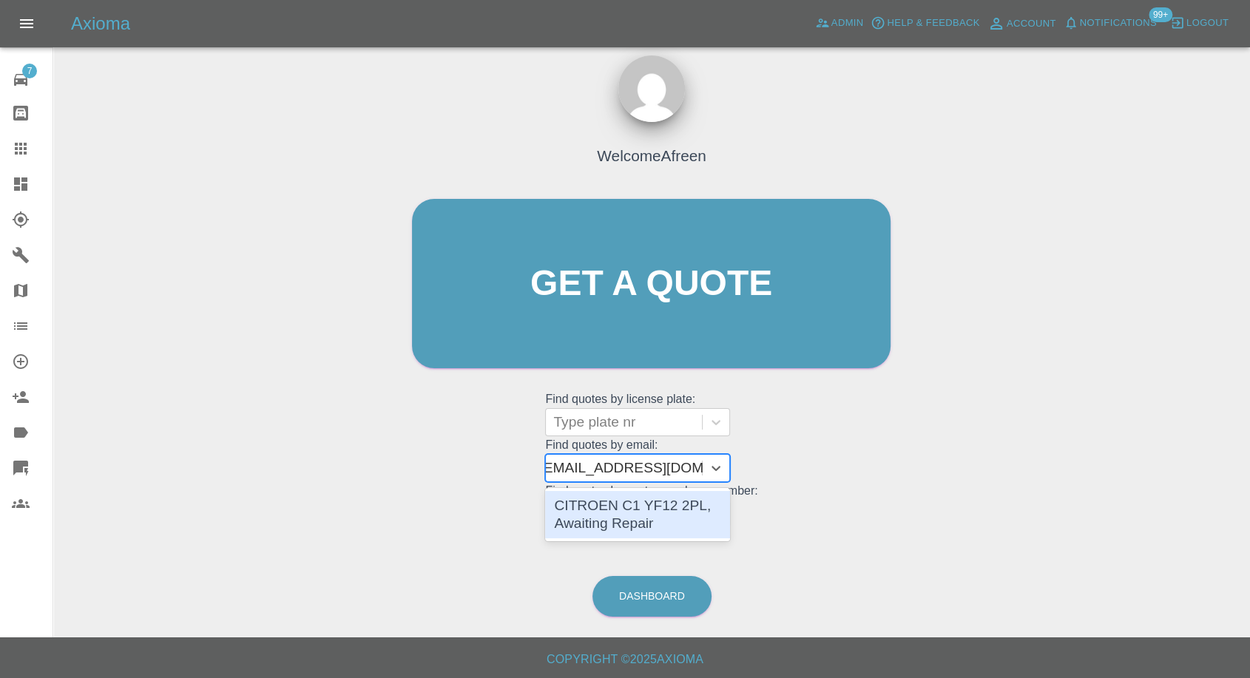
click at [603, 512] on div "CITROEN C1 YF12 2PL, Awaiting Repair" at bounding box center [637, 514] width 185 height 47
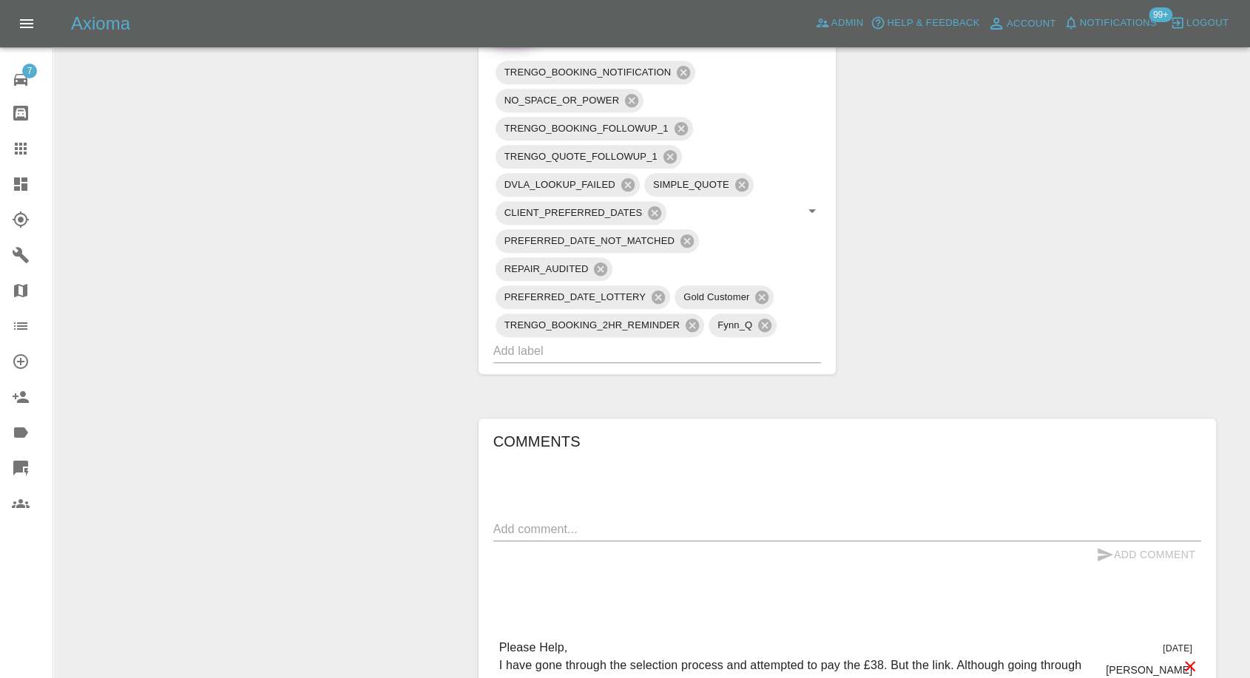
scroll to position [822, 0]
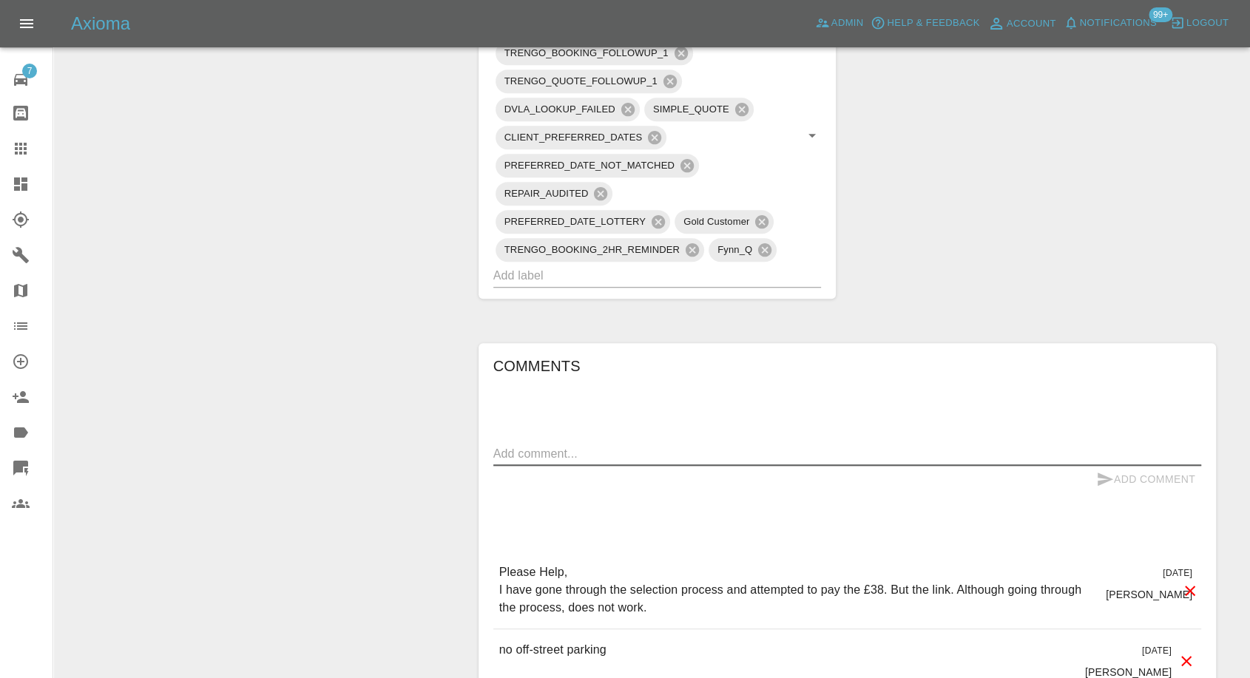
click at [579, 451] on textarea at bounding box center [847, 453] width 708 height 17
paste textarea "I can confirm that the car will be locally repaired at 12 Hepworth Way Skipton …"
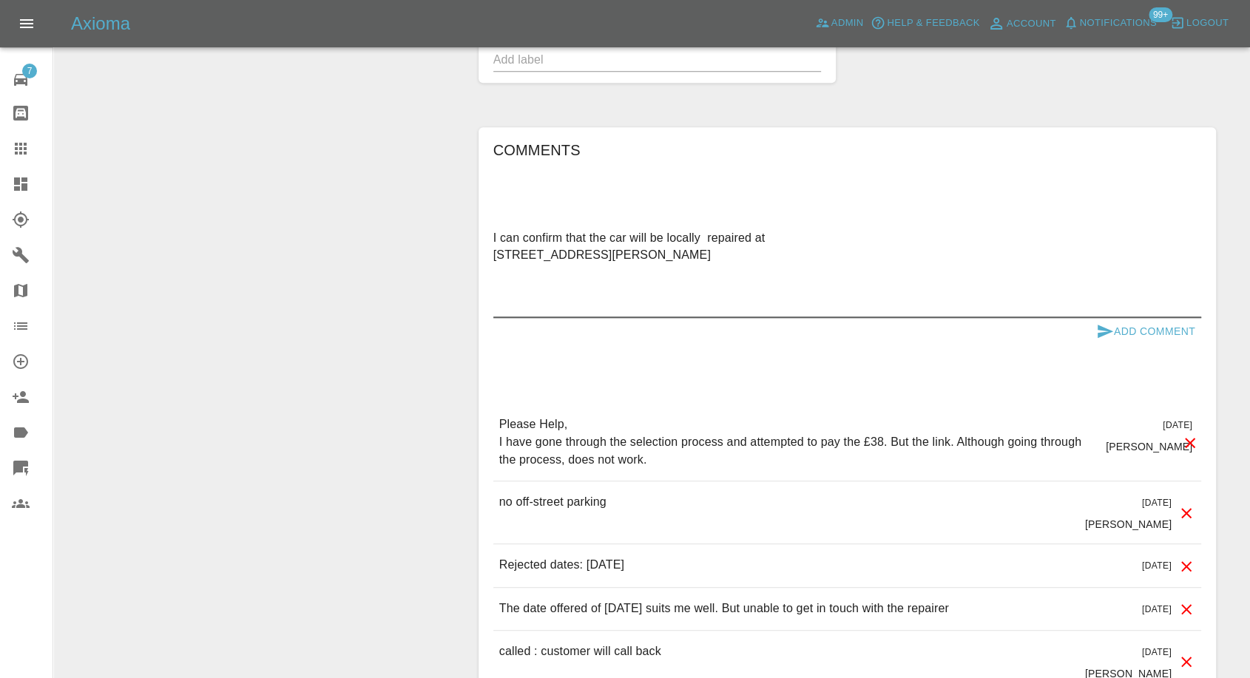
scroll to position [1068, 0]
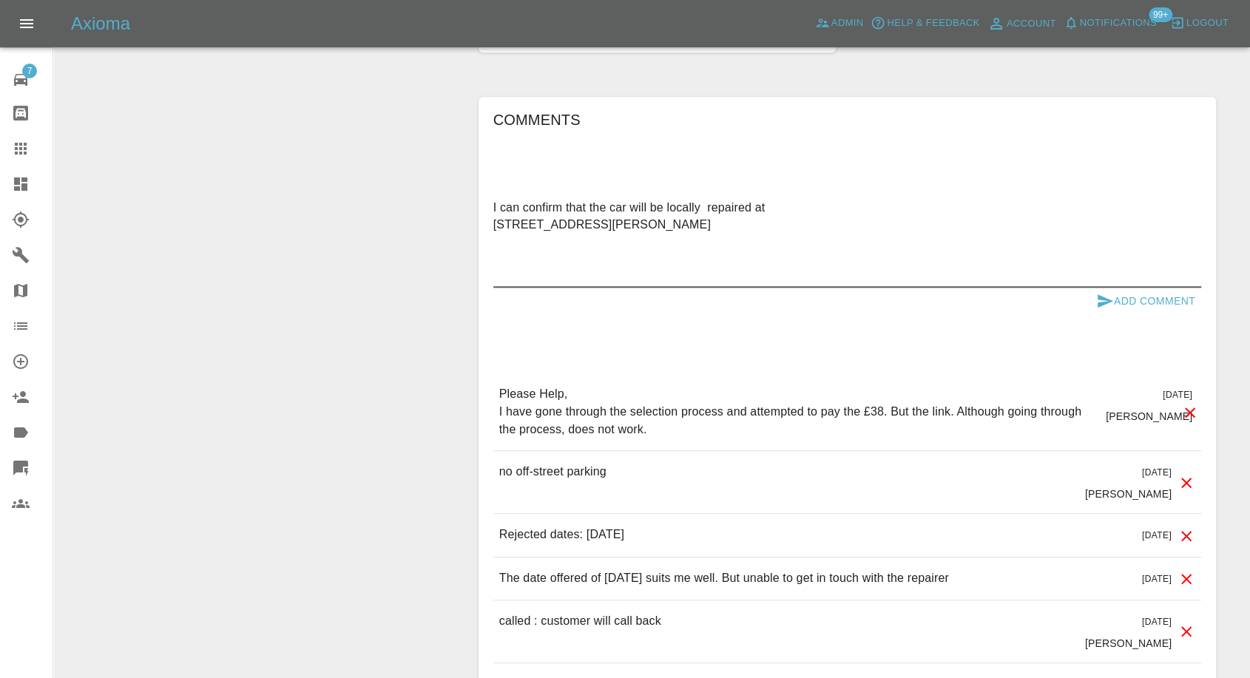
type textarea "I can confirm that the car will be locally repaired at 12 Hepworth Way Skipton …"
click at [1104, 299] on icon "submit" at bounding box center [1105, 300] width 16 height 13
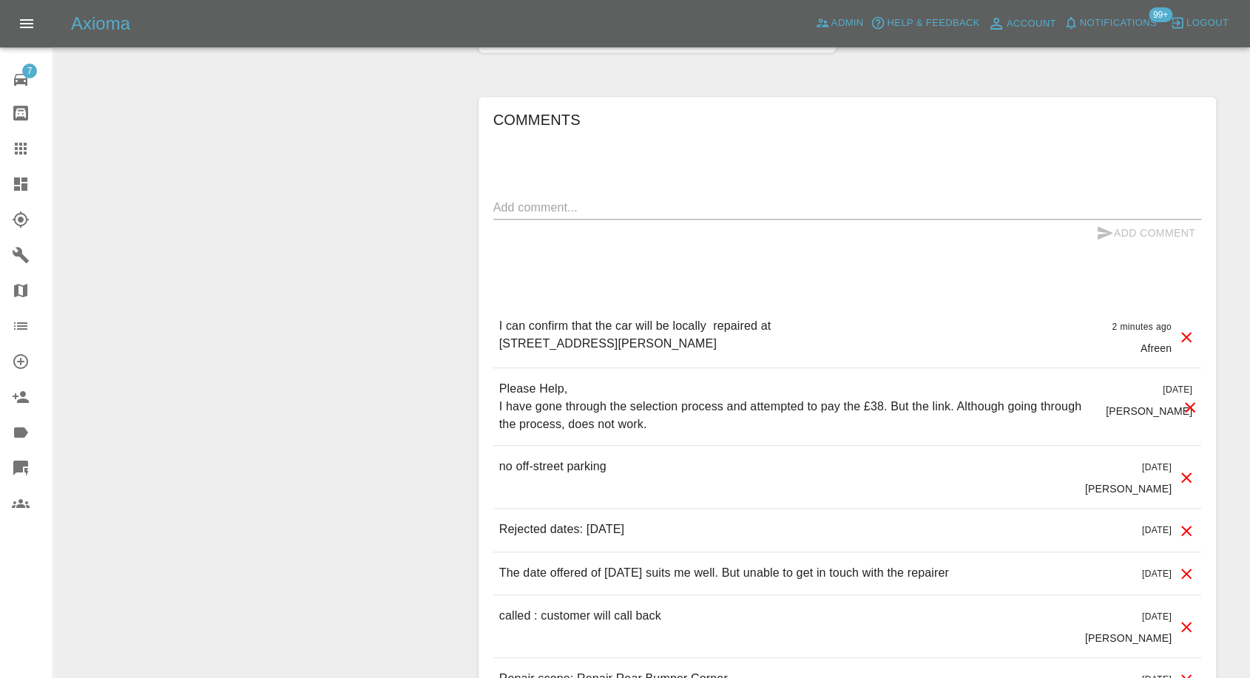
drag, startPoint x: 496, startPoint y: 395, endPoint x: 568, endPoint y: 396, distance: 71.7
click at [568, 368] on div "I can confirm that the car will be locally repaired at 12 Hepworth Way Skipton …" at bounding box center [847, 336] width 708 height 62
copy p "Bd23 2UH"
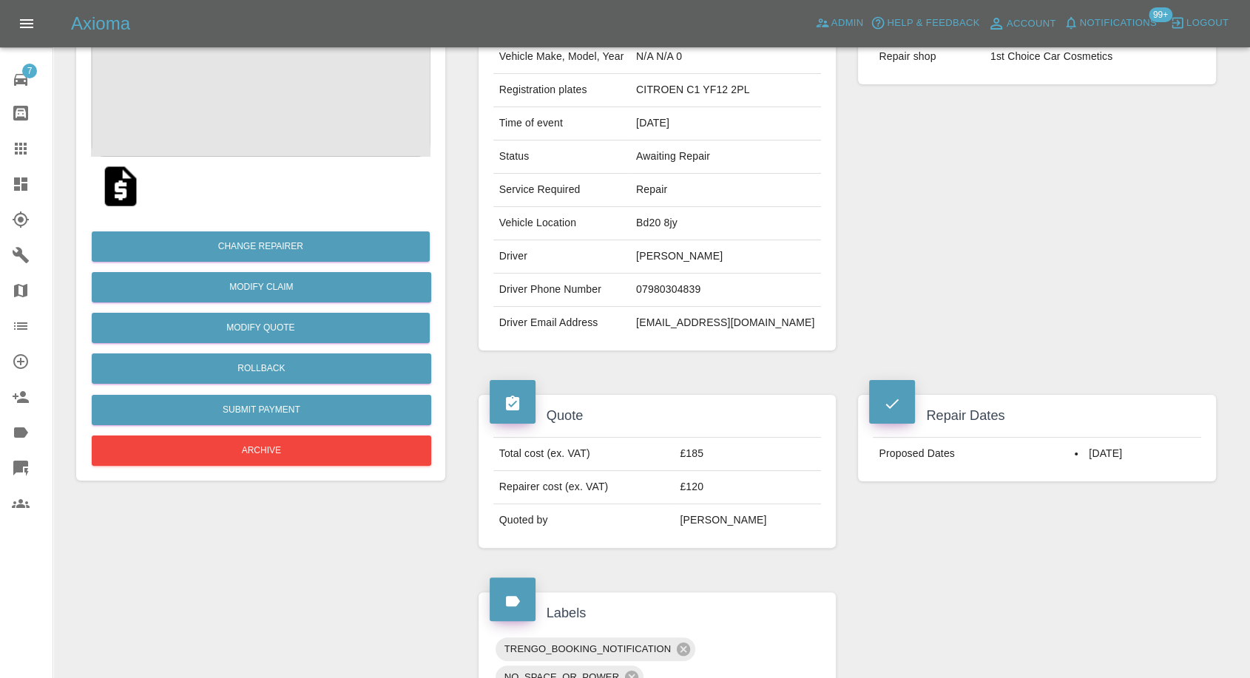
scroll to position [82, 0]
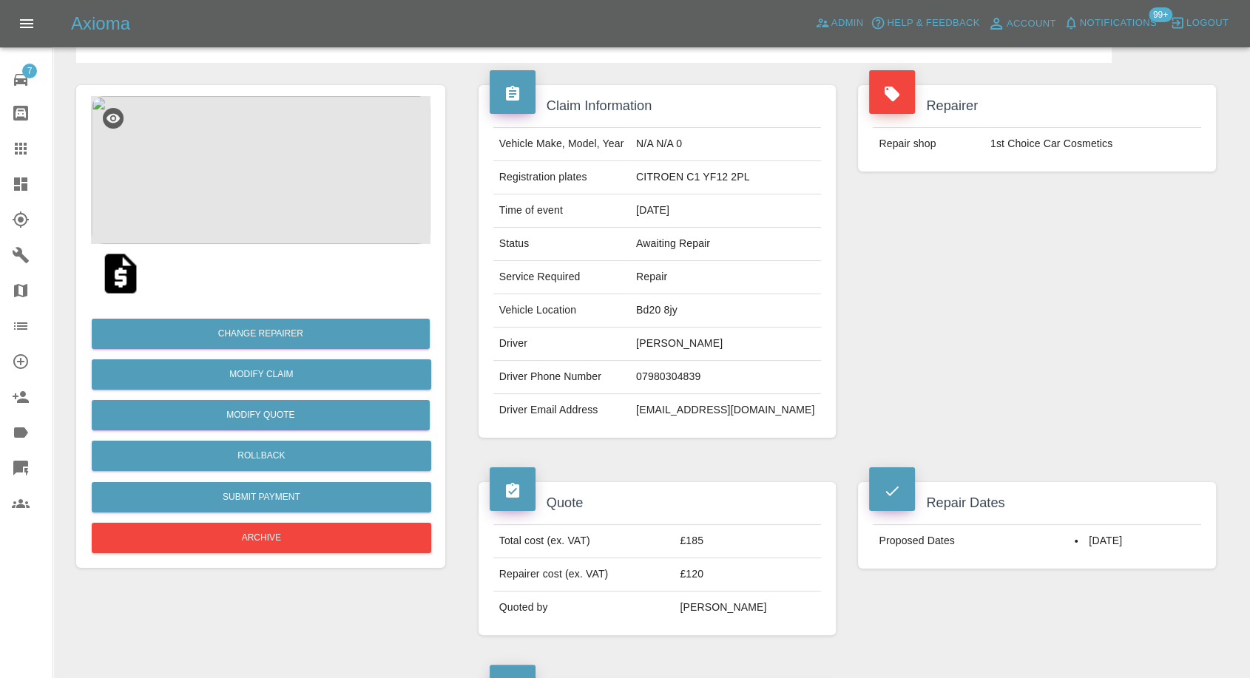
click at [677, 312] on td "Bd20 8jy" at bounding box center [725, 310] width 191 height 33
copy td "Bd20 8jy"
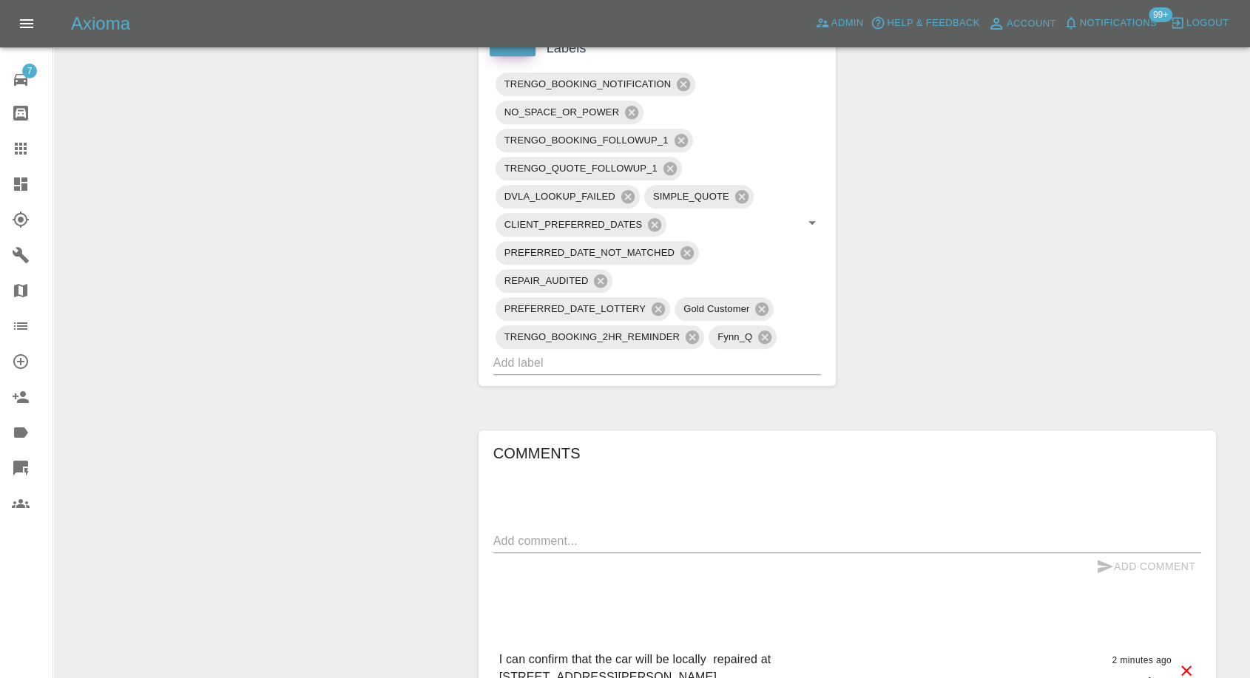
scroll to position [822, 0]
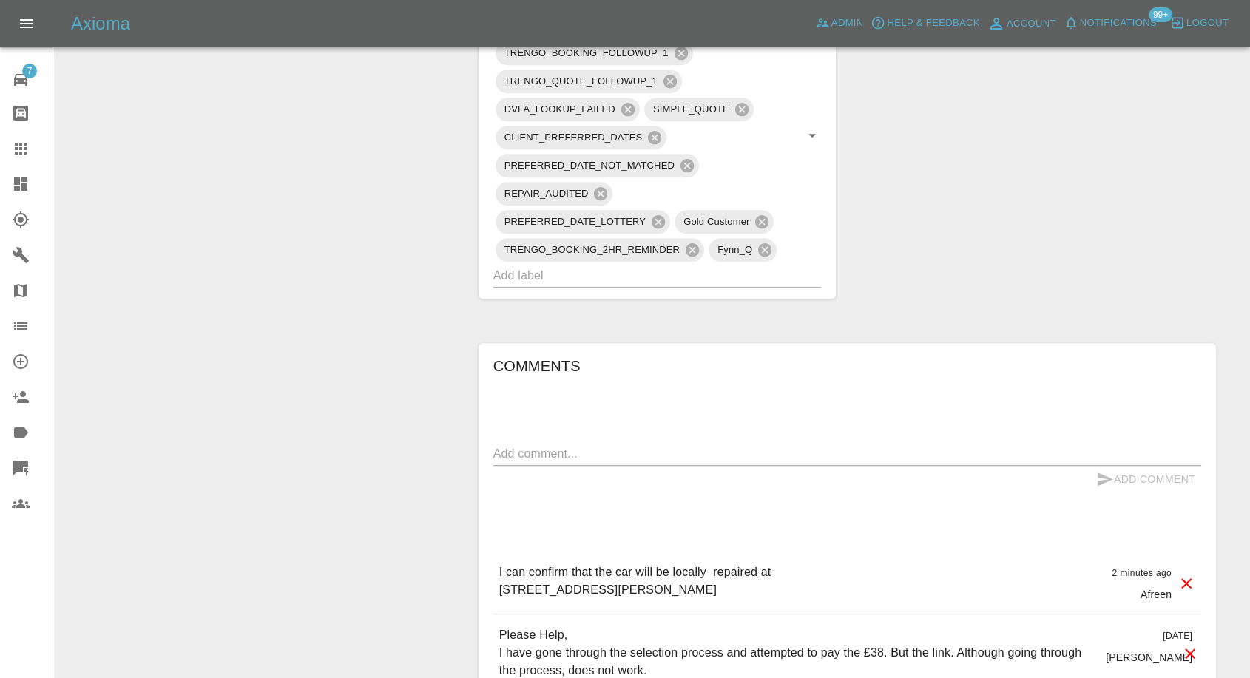
click at [643, 456] on textarea at bounding box center [847, 453] width 708 height 17
drag, startPoint x: 494, startPoint y: 642, endPoint x: 582, endPoint y: 646, distance: 88.1
click at [582, 614] on div "I can confirm that the car will be locally repaired at 12 Hepworth Way Skipton …" at bounding box center [847, 583] width 708 height 62
copy p "Bd23 2UH"
click at [648, 456] on textarea "Address changed from to" at bounding box center [847, 453] width 708 height 17
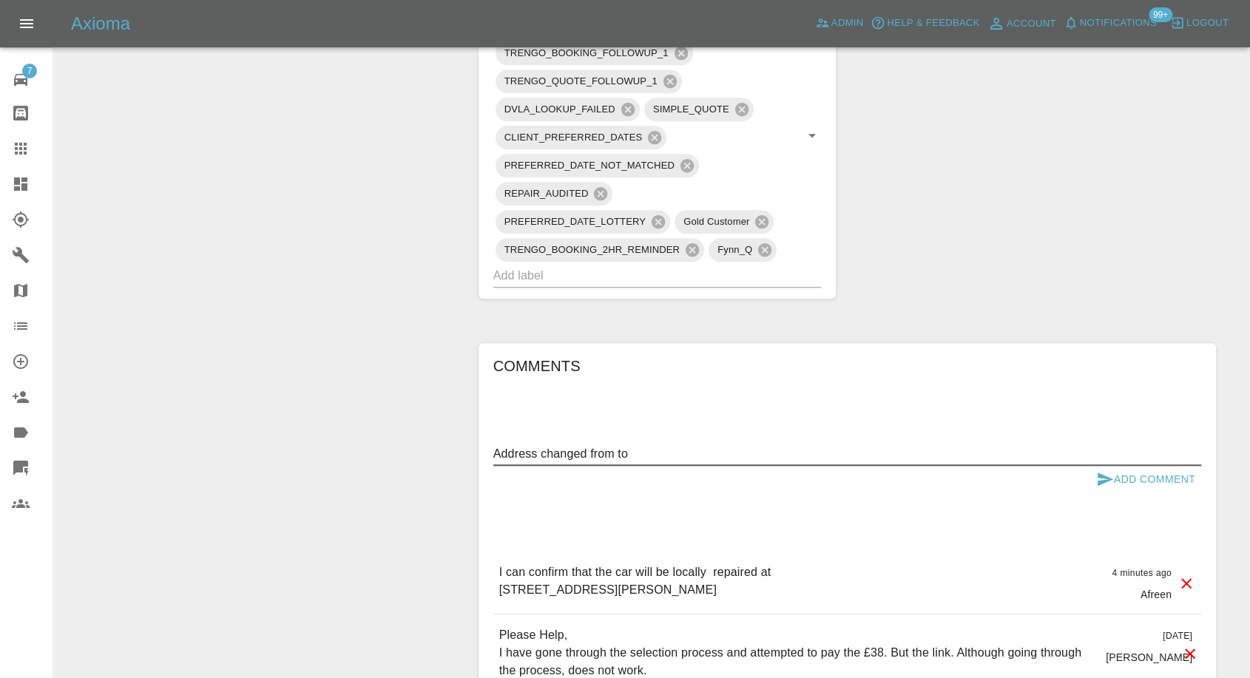
paste textarea "Bd23 2UH"
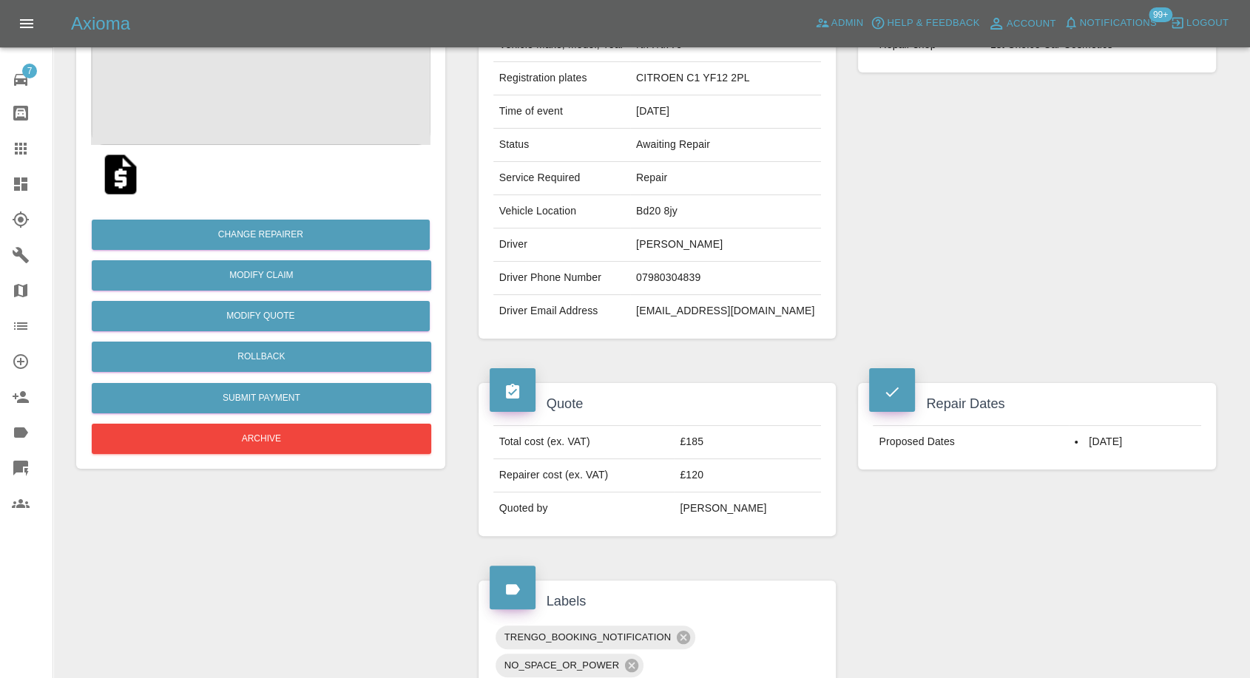
scroll to position [164, 0]
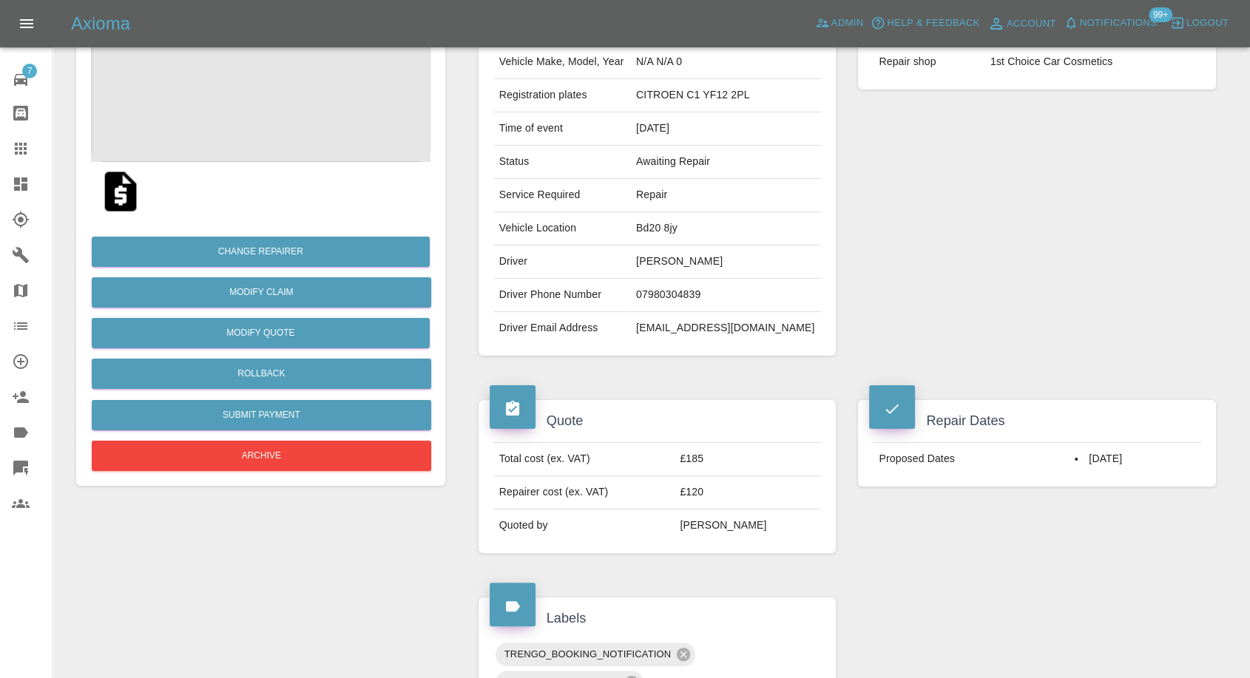
click at [686, 229] on td "Bd20 8jy" at bounding box center [725, 228] width 191 height 33
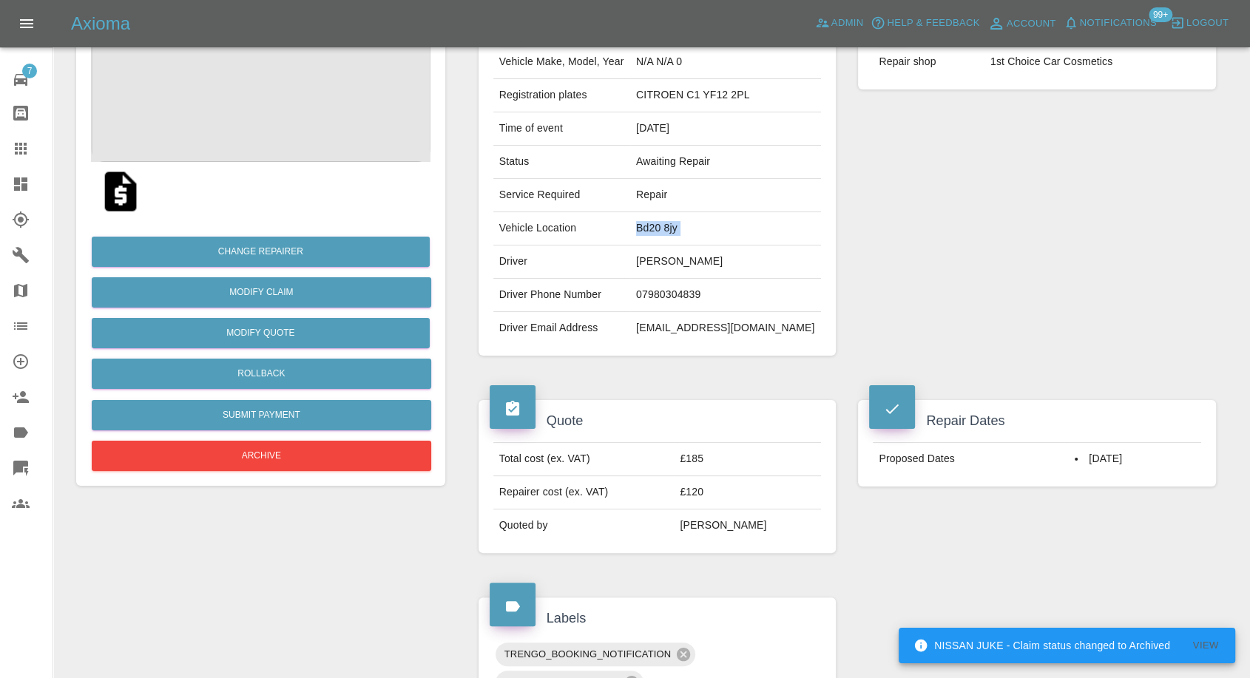
click at [686, 229] on td "Bd20 8jy" at bounding box center [725, 228] width 191 height 33
copy td "Bd20 8jy"
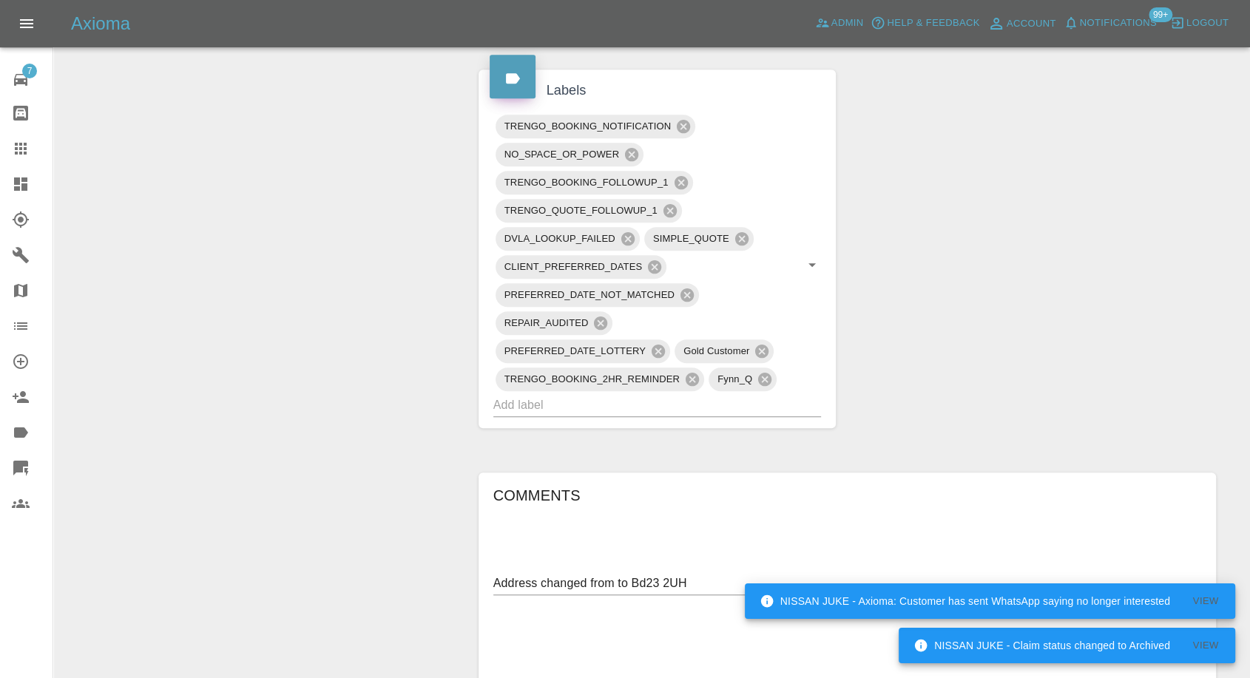
scroll to position [822, 0]
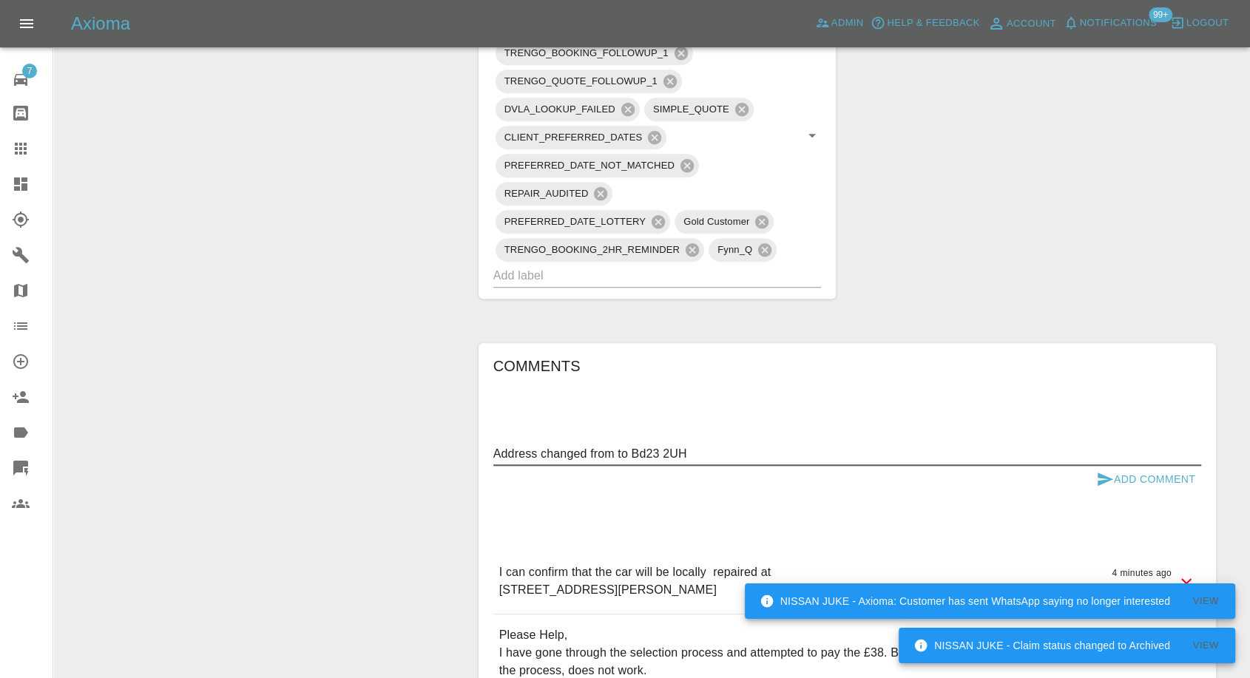
click at [618, 453] on textarea "Address changed from to Bd23 2UH" at bounding box center [847, 453] width 708 height 17
paste textarea "Bd20 8jy"
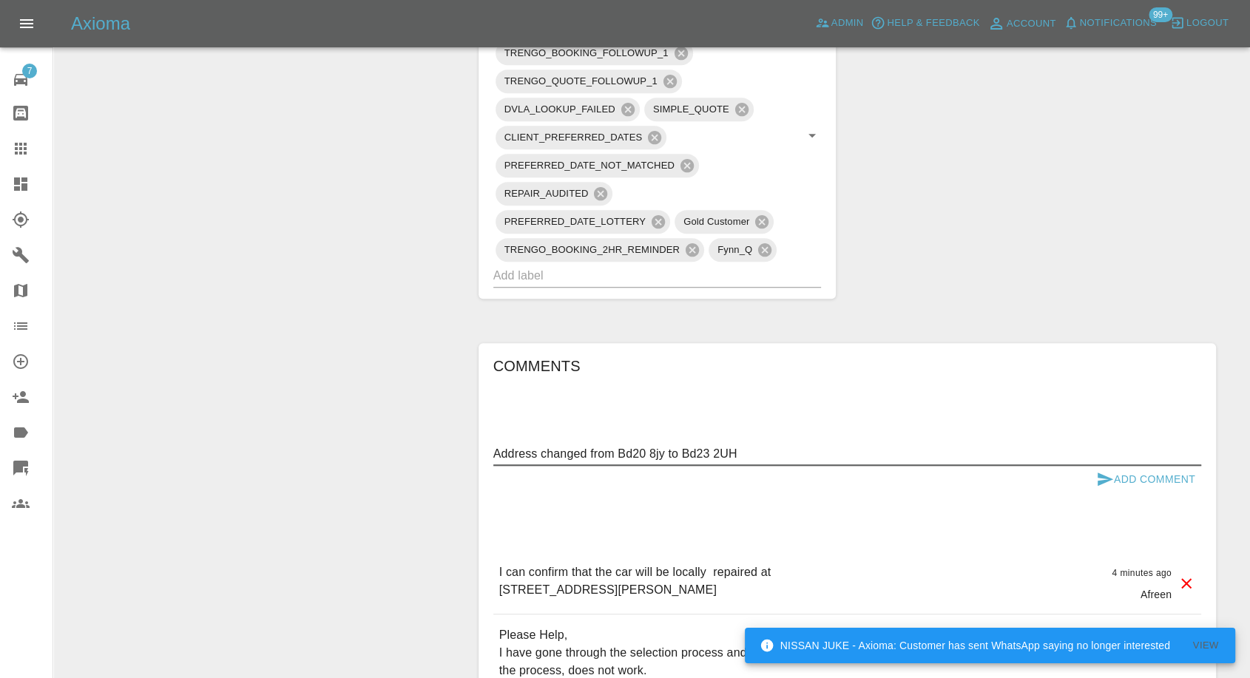
type textarea "Address changed from Bd20 8jy to Bd23 2UH"
click at [1098, 478] on icon "submit" at bounding box center [1105, 479] width 18 height 18
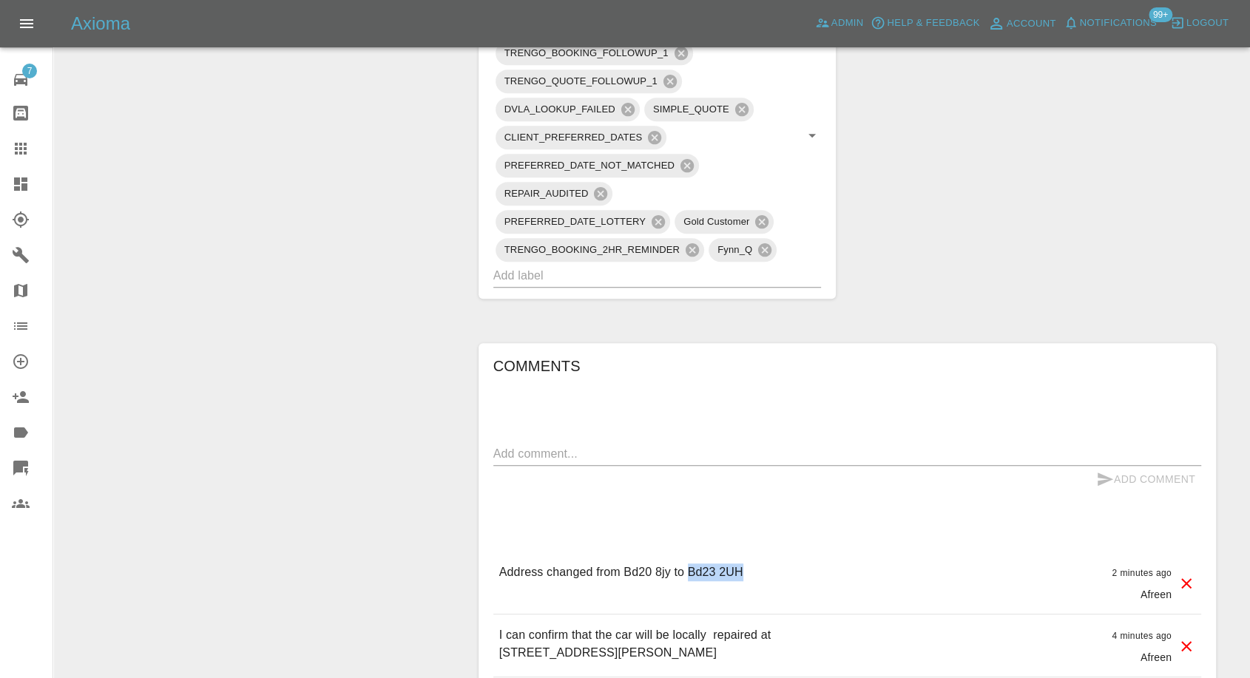
drag, startPoint x: 688, startPoint y: 568, endPoint x: 766, endPoint y: 568, distance: 78.4
click at [766, 568] on div "Address changed from Bd20 8jy to Bd23 2UH 2 minutes ago Afreen" at bounding box center [847, 583] width 708 height 62
copy p "Bd23 2UH"
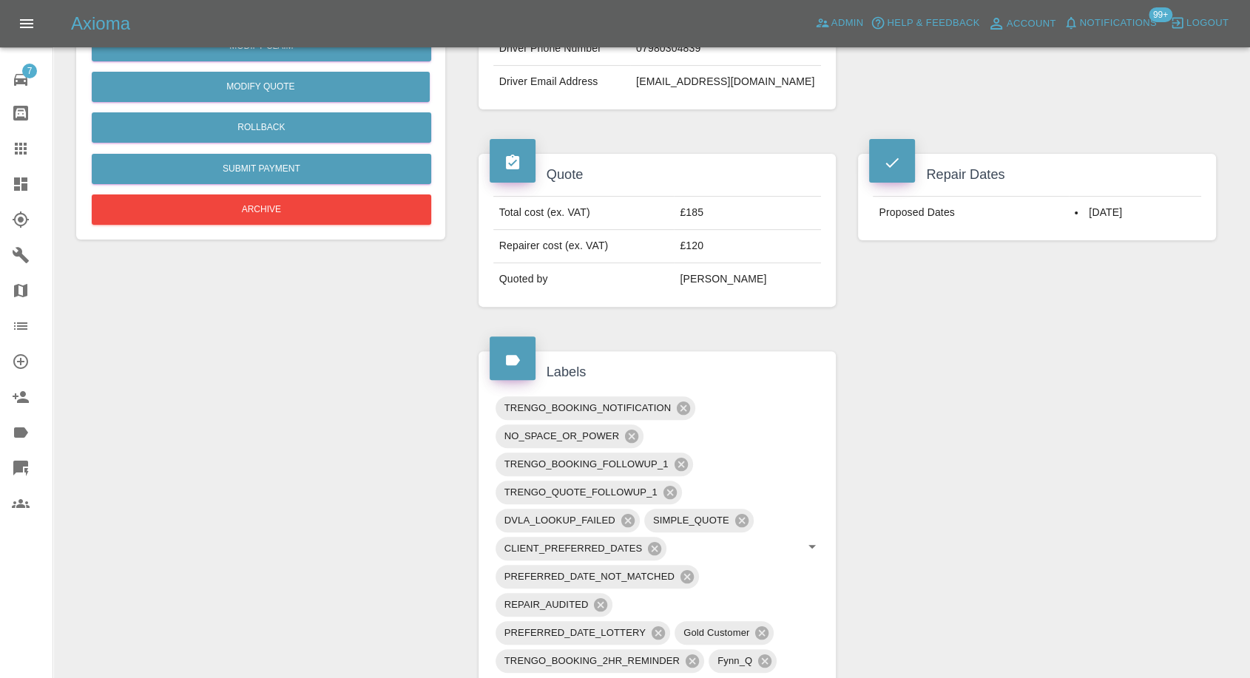
scroll to position [246, 0]
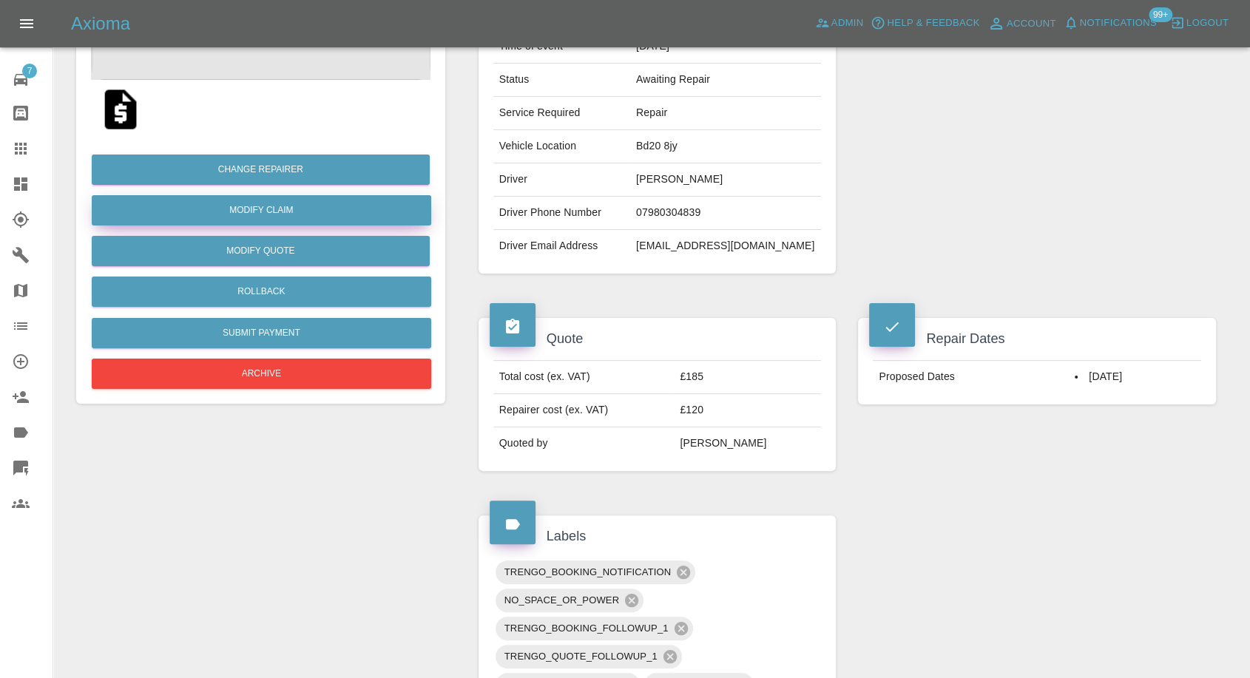
click at [277, 214] on link "Modify Claim" at bounding box center [261, 210] width 339 height 30
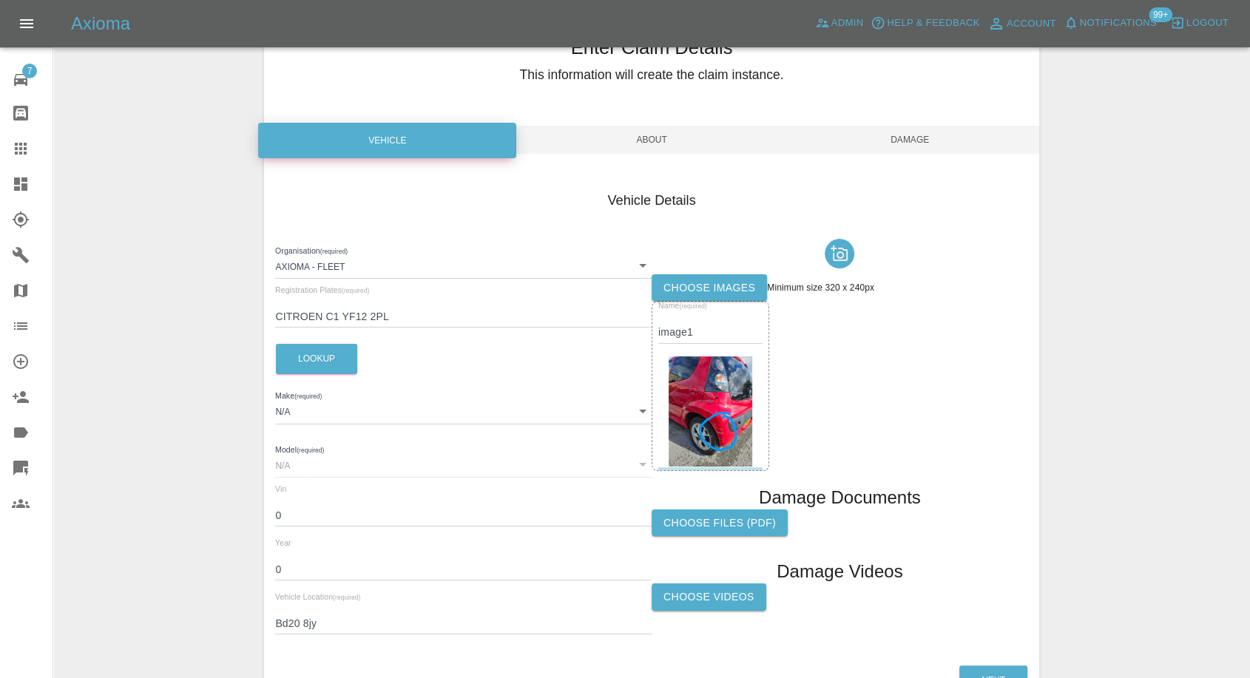
scroll to position [164, 0]
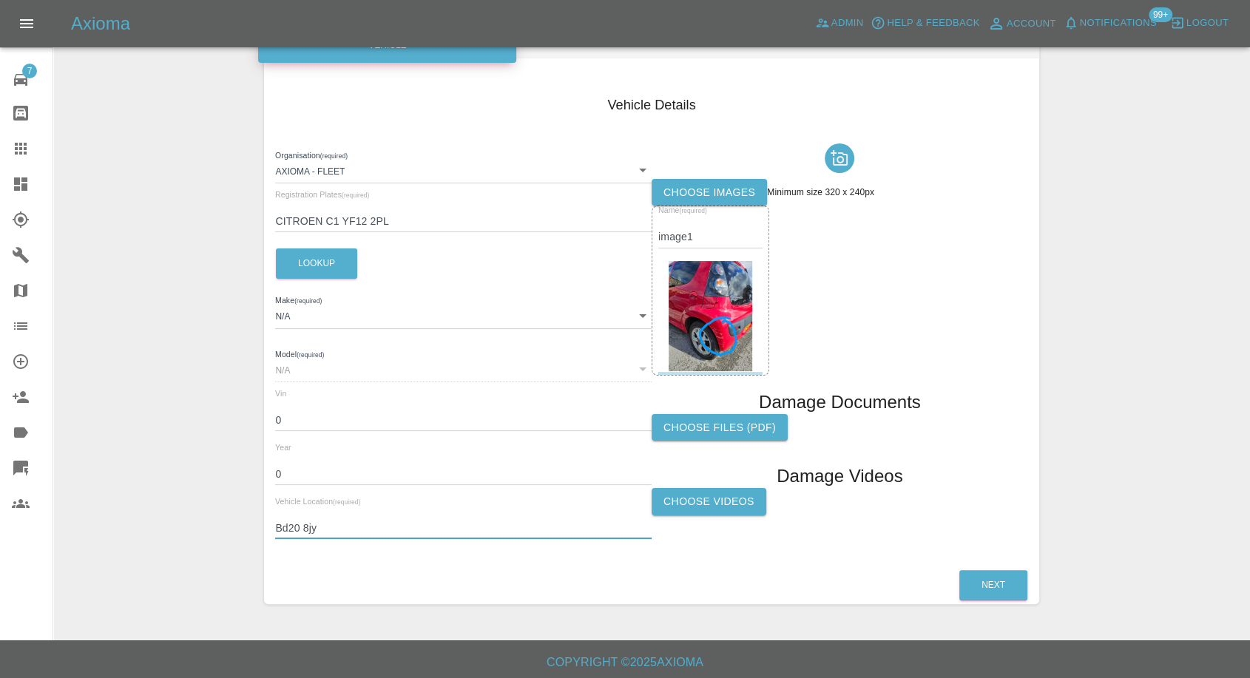
drag, startPoint x: 331, startPoint y: 528, endPoint x: 200, endPoint y: 529, distance: 131.6
click at [200, 529] on div "Enter Claim Details This information will create the claim instance. Vehicle Ab…" at bounding box center [651, 262] width 1195 height 722
paste input "3 2UH"
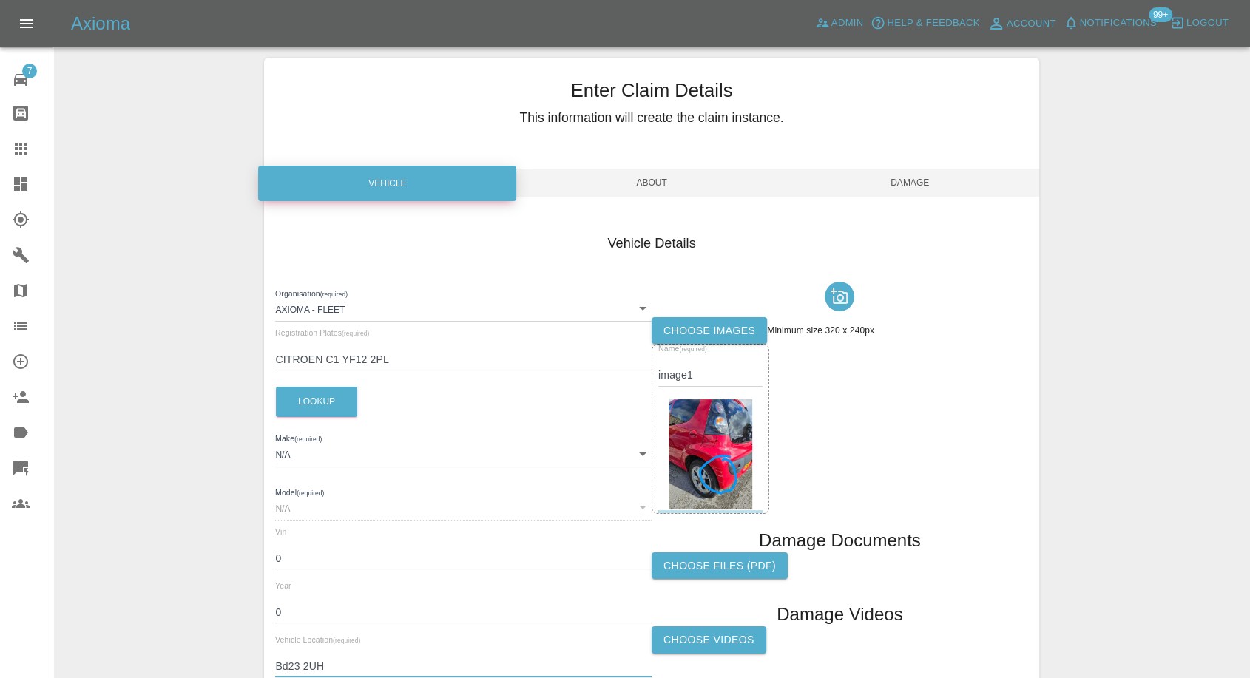
scroll to position [0, 0]
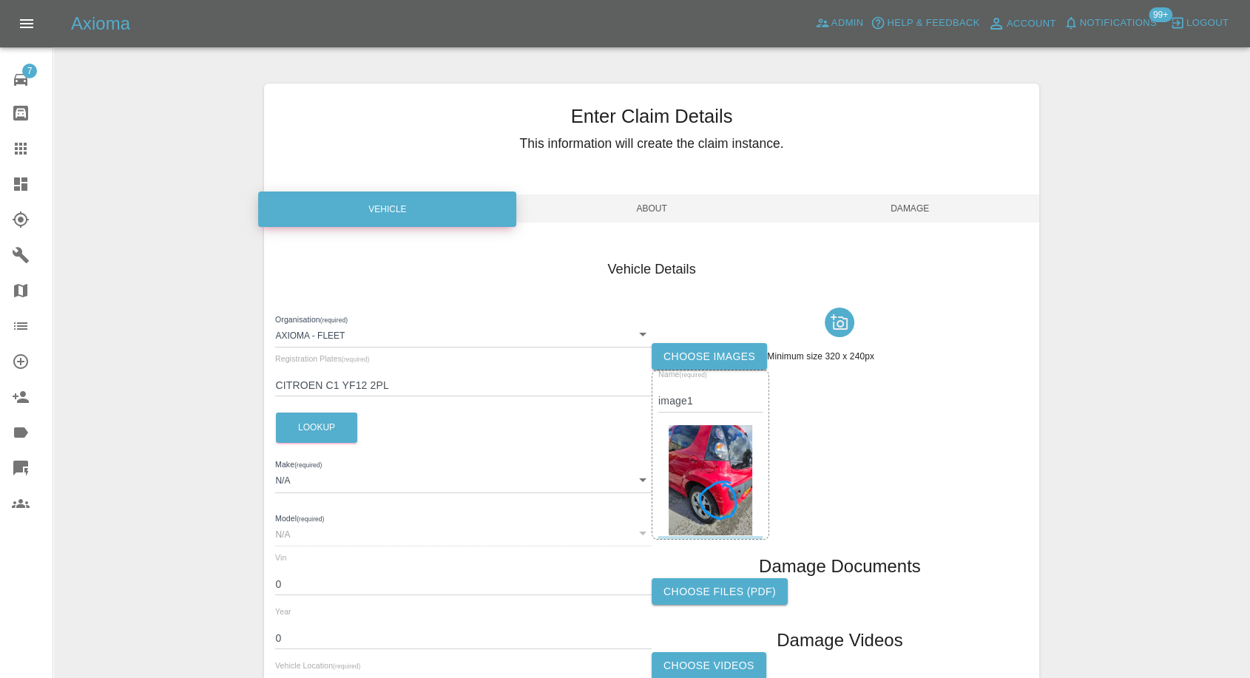
type input "Bd23 2UH"
drag, startPoint x: 914, startPoint y: 202, endPoint x: 907, endPoint y: 212, distance: 12.7
click at [912, 203] on span "Damage" at bounding box center [910, 208] width 258 height 28
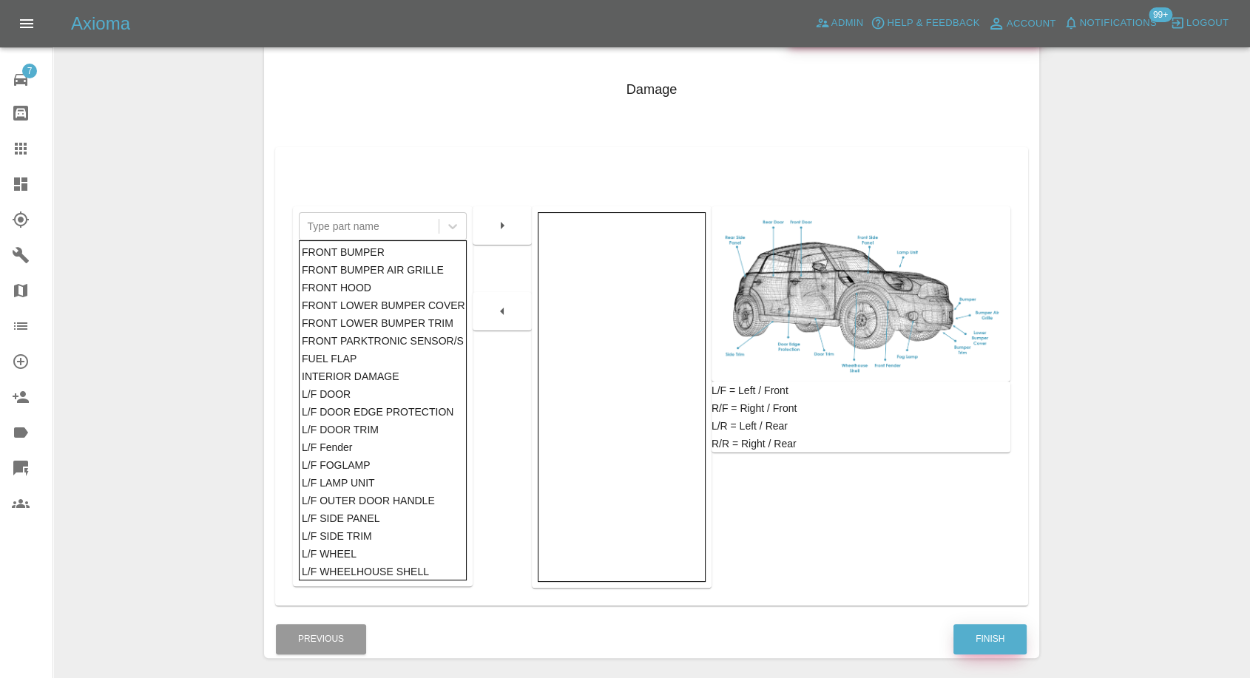
scroll to position [237, 0]
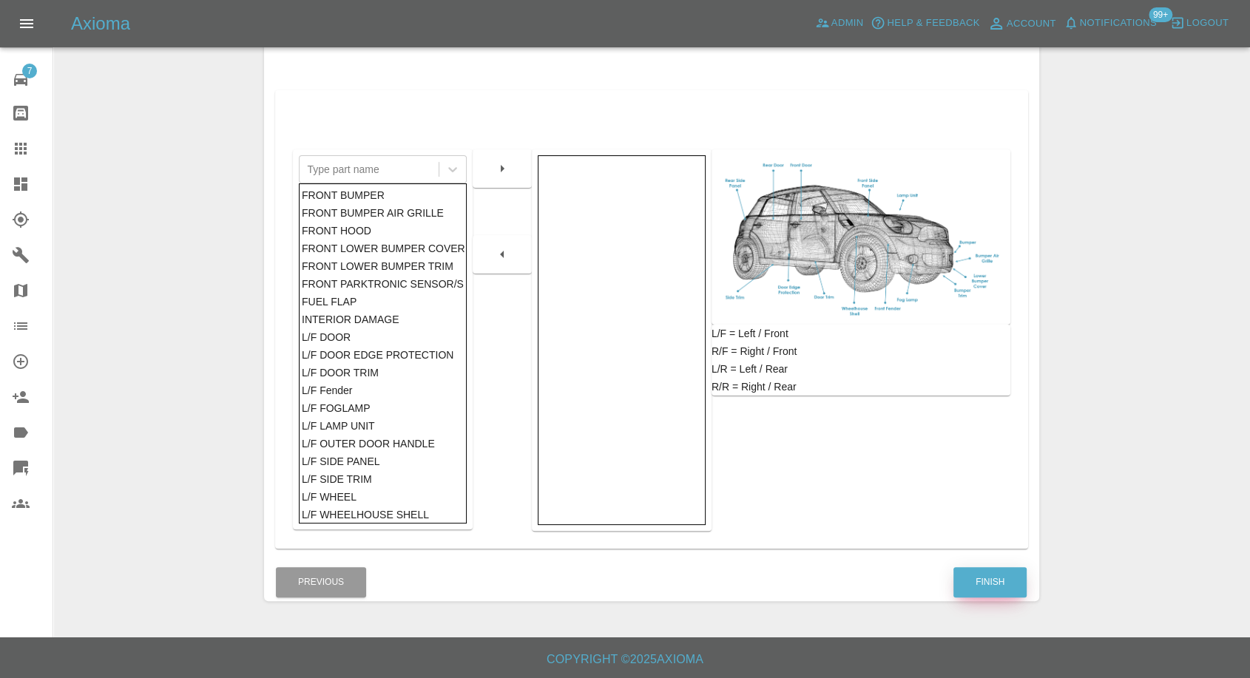
click at [993, 574] on button "Finish" at bounding box center [989, 582] width 73 height 30
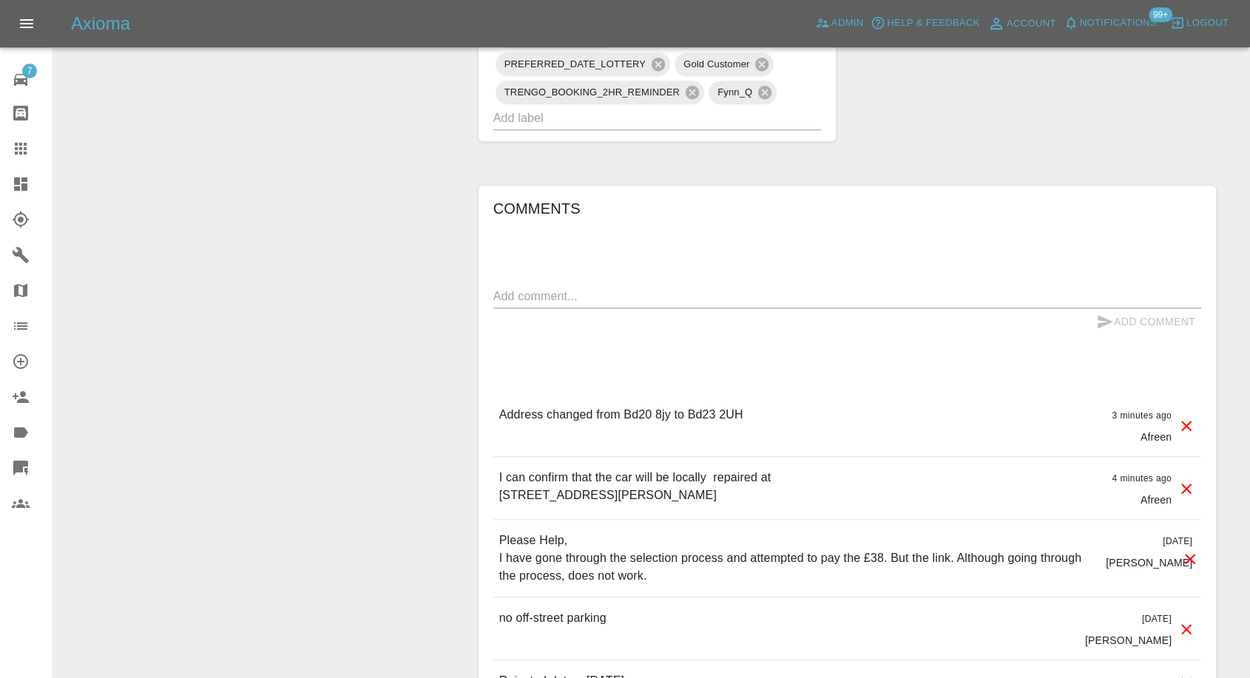
scroll to position [1068, 0]
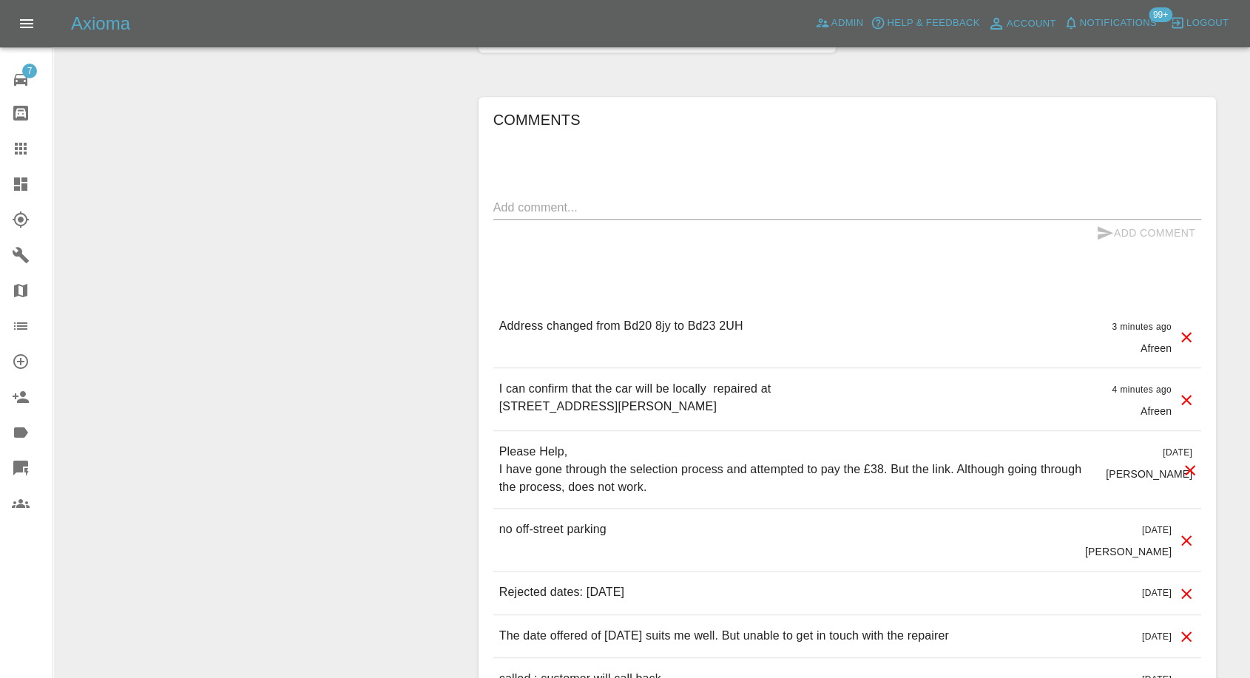
click at [587, 209] on textarea at bounding box center [847, 207] width 708 height 17
paste textarea "Just to venture further, My friend in Skipton is giving the space for the day a…"
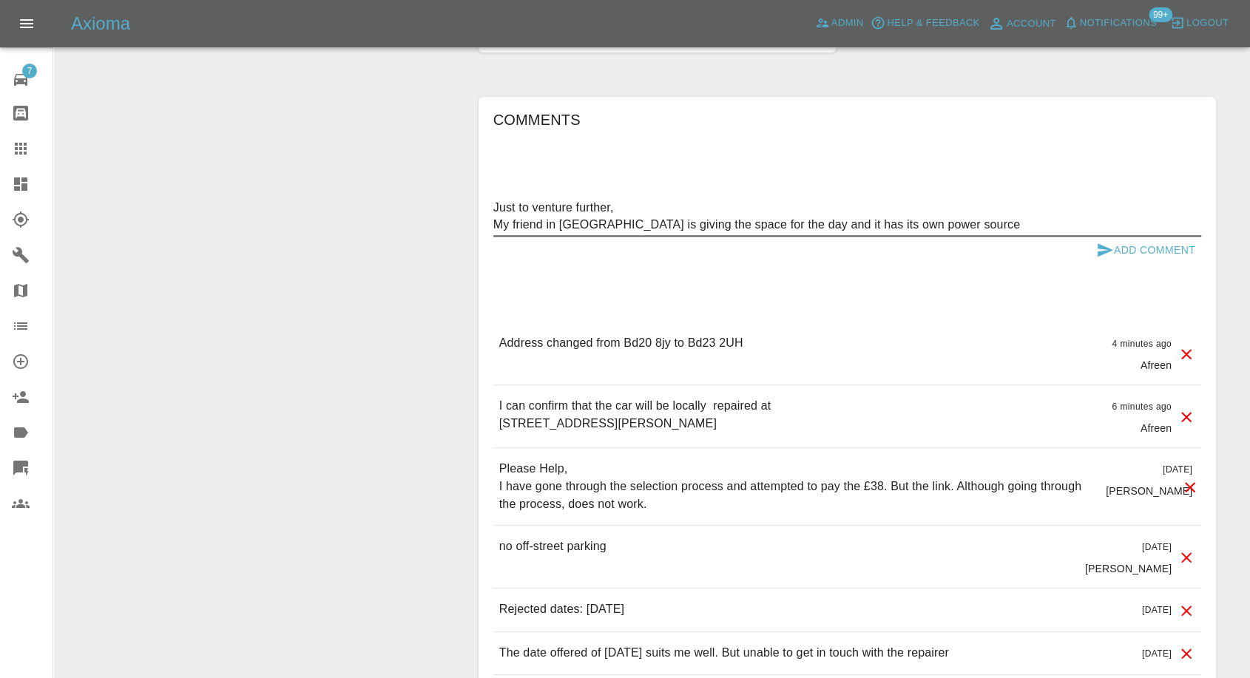
type textarea "Just to venture further, My friend in Skipton is giving the space for the day a…"
click at [1094, 255] on button "Add Comment" at bounding box center [1145, 250] width 111 height 27
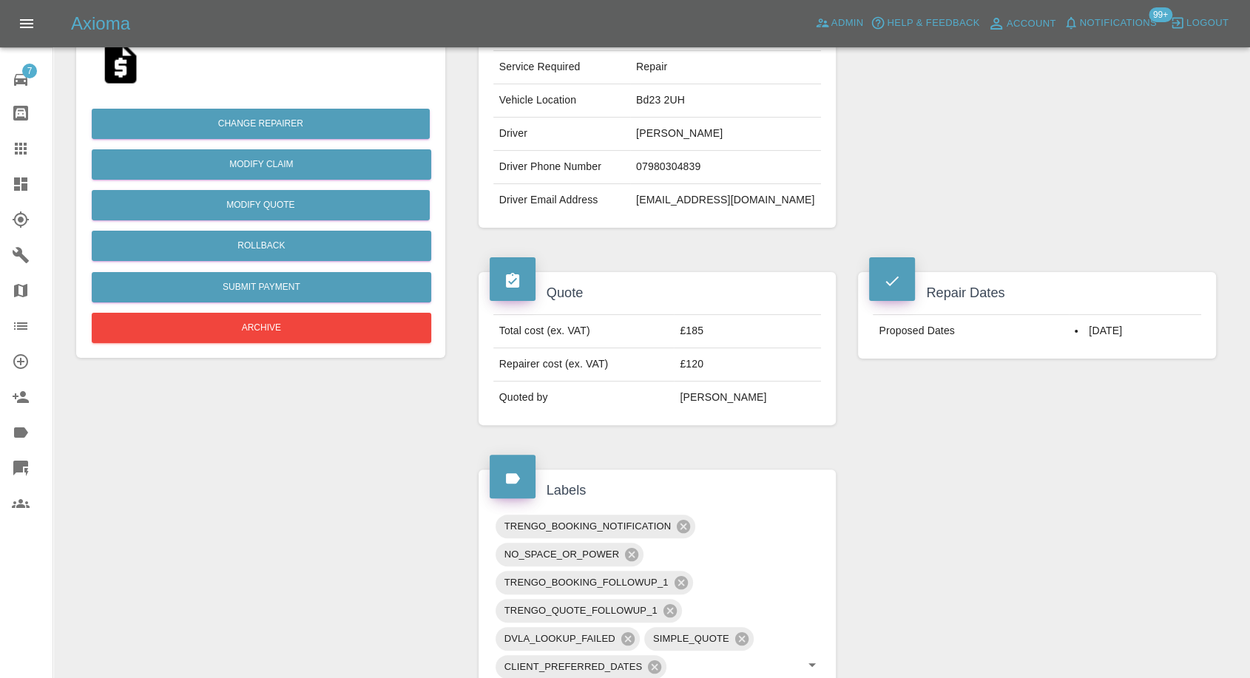
scroll to position [246, 0]
